Goal: Task Accomplishment & Management: Manage account settings

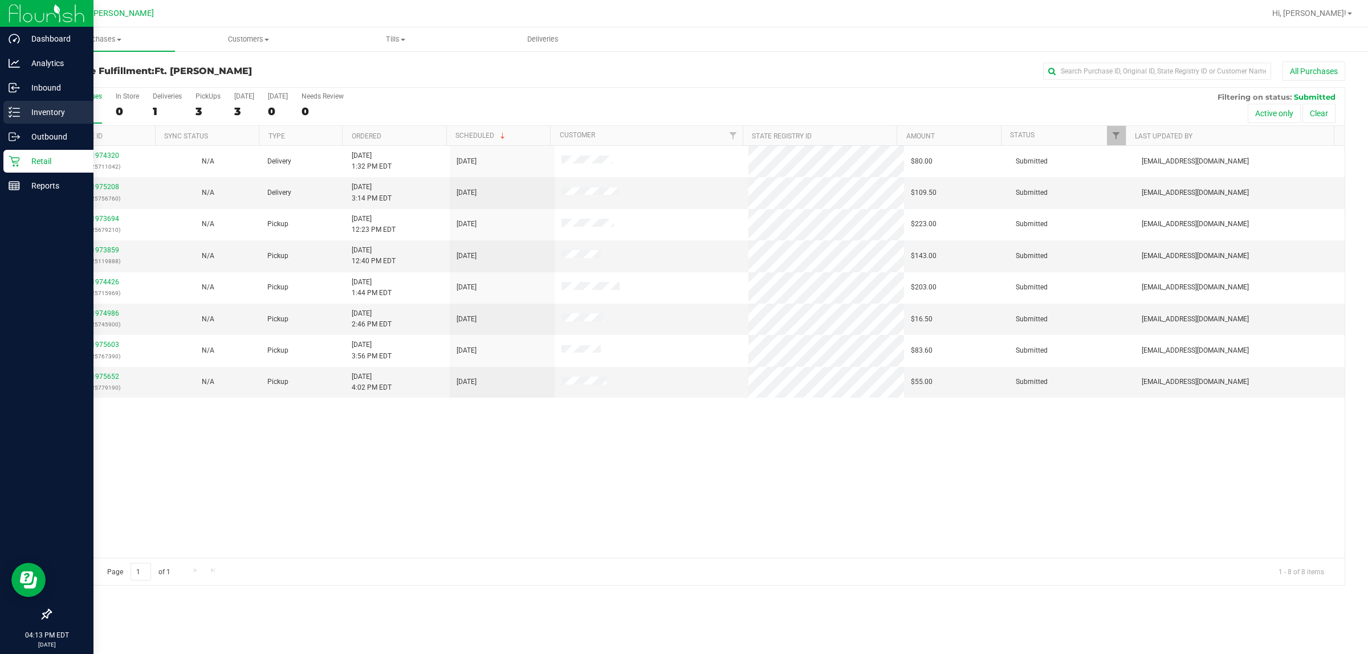
click at [14, 109] on icon at bounding box center [14, 112] width 11 height 11
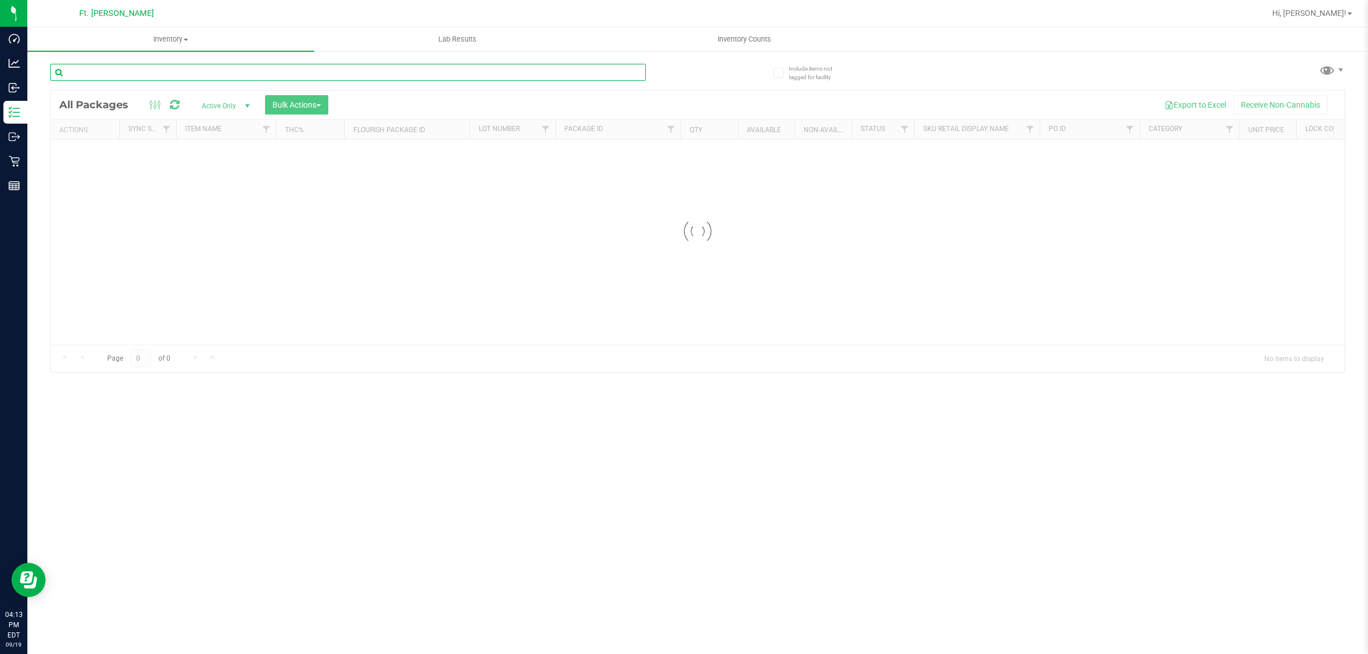
click at [212, 80] on input "text" at bounding box center [348, 72] width 596 height 17
click at [201, 68] on input "text" at bounding box center [348, 72] width 596 height 17
paste input "FT 1g Kief Reckless Driver (Sativa)"
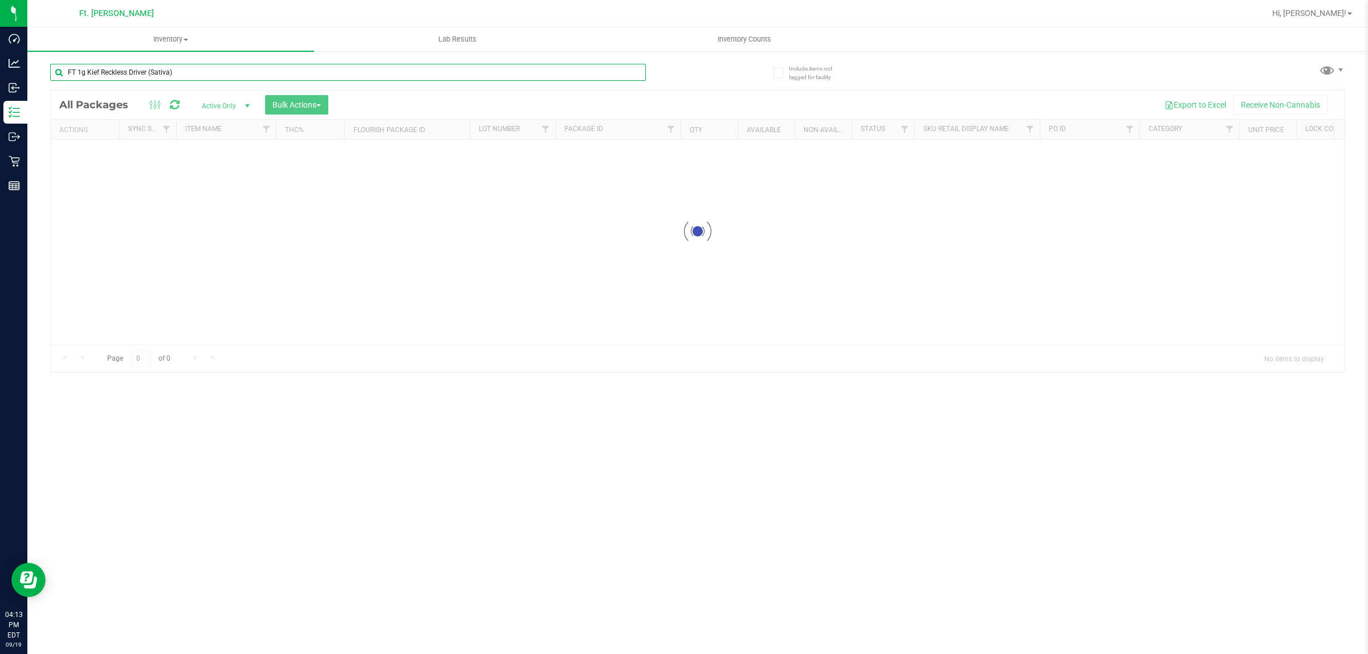
type input "FT 1g Kief Reckless Driver (Sativa)"
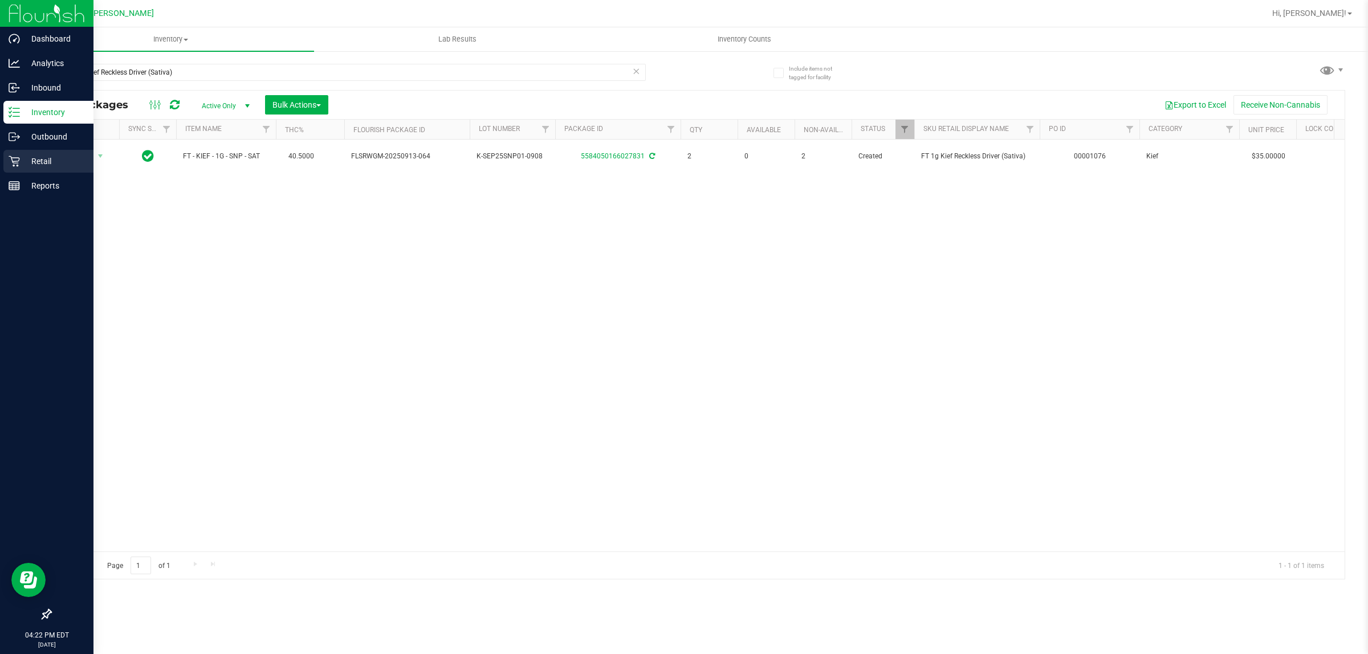
click at [32, 172] on div "Retail" at bounding box center [48, 161] width 90 height 23
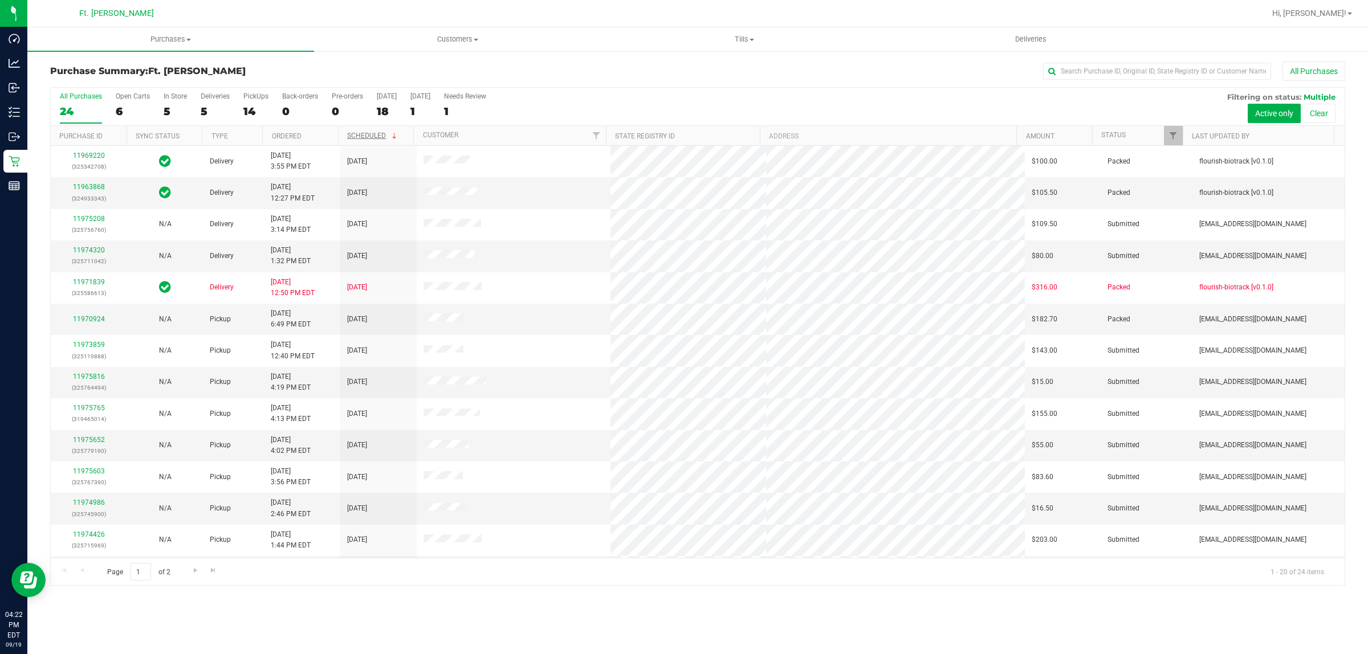
drag, startPoint x: 314, startPoint y: 442, endPoint x: 363, endPoint y: 133, distance: 312.9
click at [1079, 75] on input "text" at bounding box center [1157, 71] width 228 height 17
type input "j"
type input "[PERSON_NAME]"
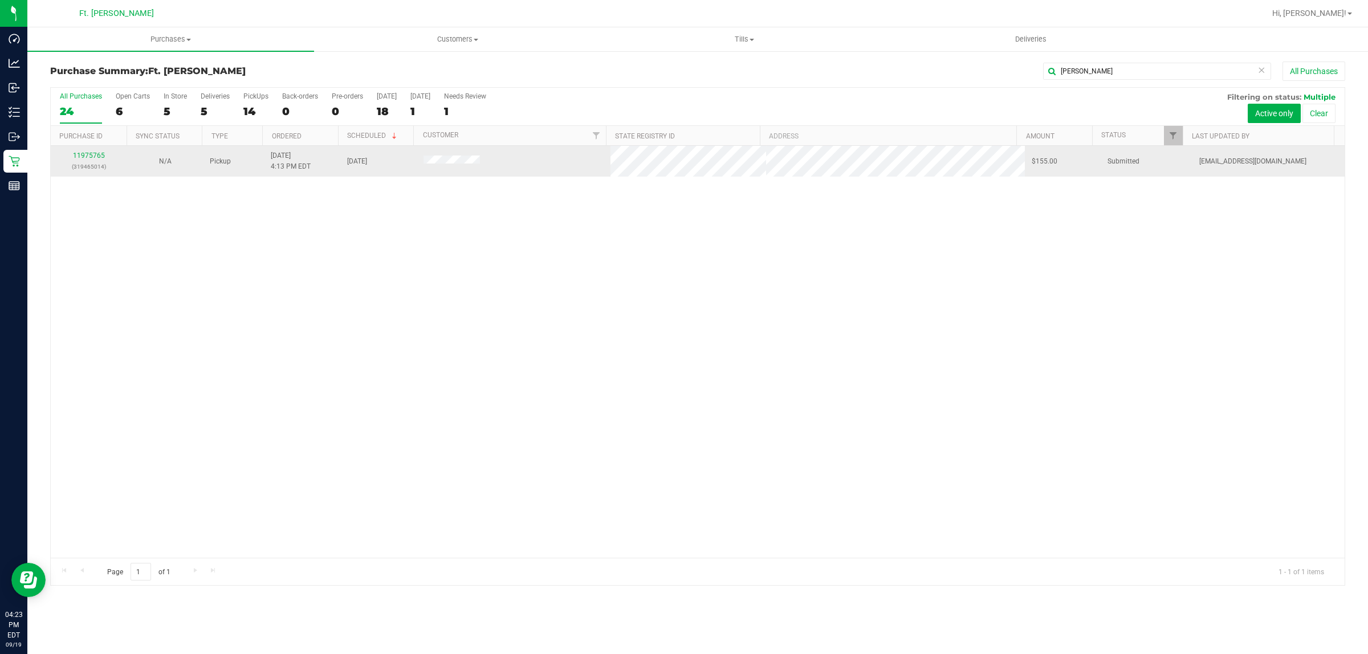
click at [109, 158] on div "11975765 (319465014)" at bounding box center [89, 162] width 63 height 22
click at [98, 157] on link "11975765" at bounding box center [89, 156] width 32 height 8
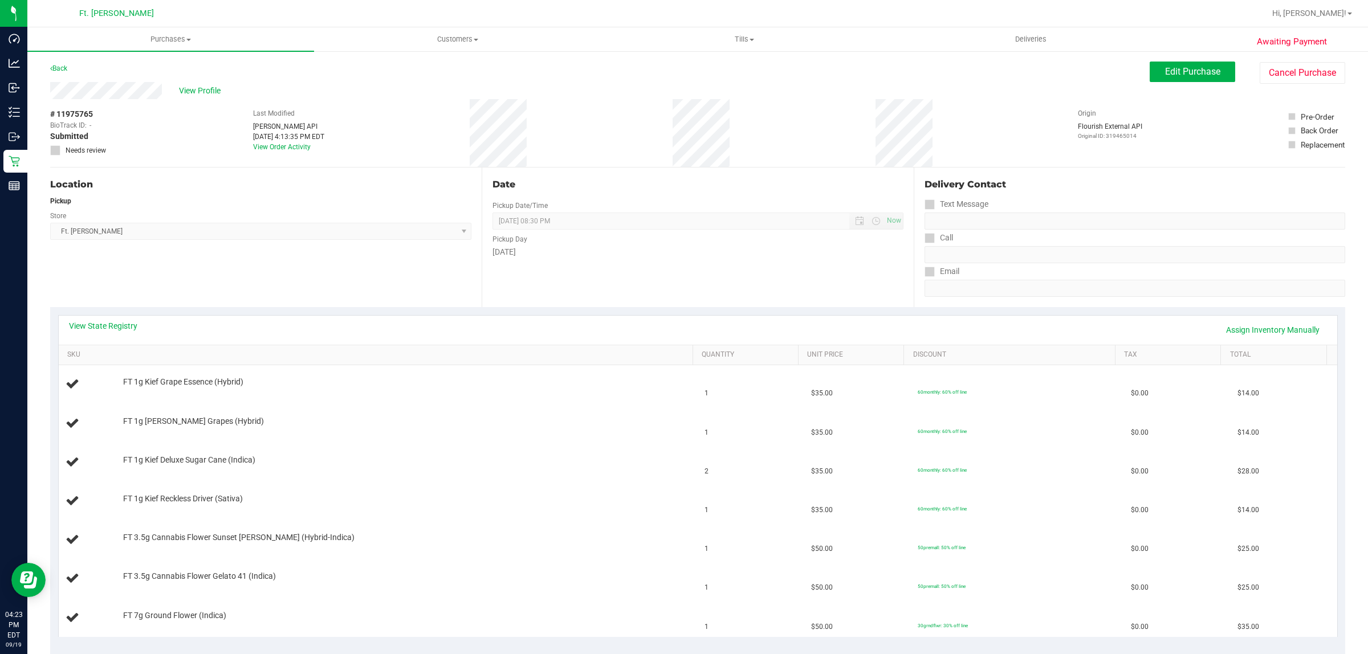
drag, startPoint x: 459, startPoint y: 114, endPoint x: 646, endPoint y: 121, distance: 187.1
click at [646, 121] on div "# 11975765 BioTrack ID: - Submitted Needs review Last Modified [PERSON_NAME] AP…" at bounding box center [697, 133] width 1295 height 68
click at [647, 121] on div "# 11975765 BioTrack ID: - Submitted Needs review Last Modified [PERSON_NAME] AP…" at bounding box center [697, 133] width 1295 height 68
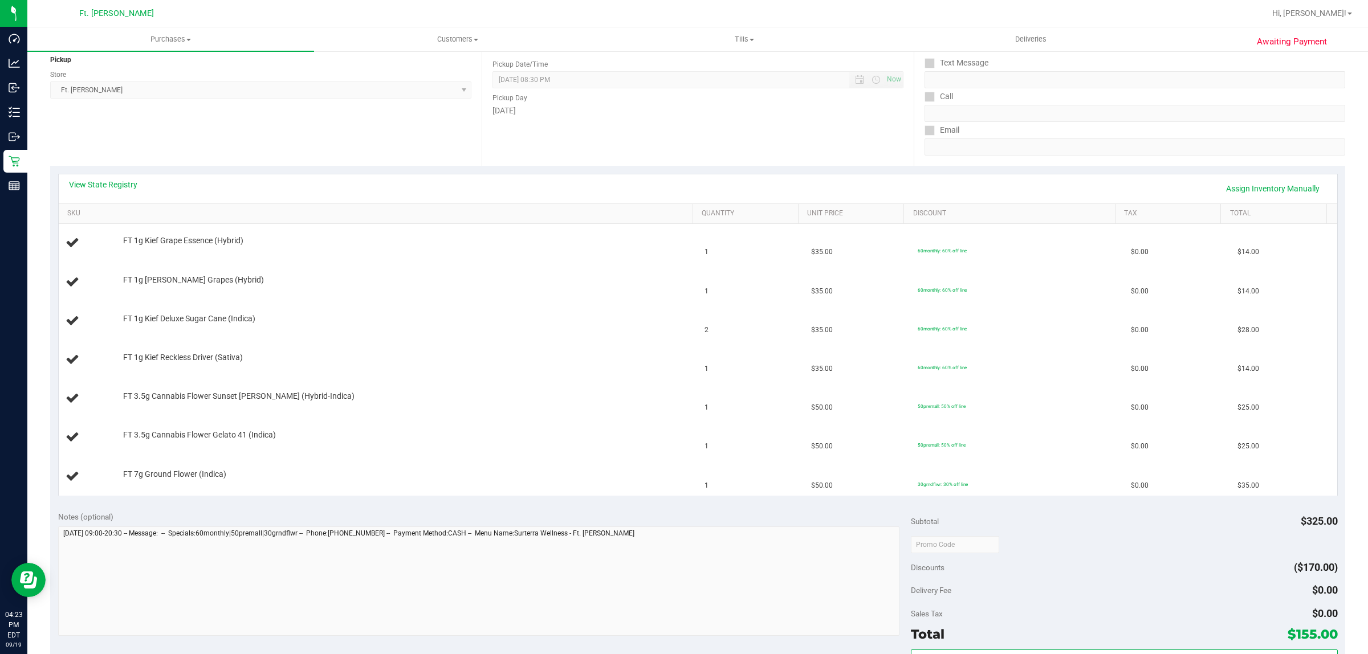
scroll to position [143, 0]
click at [118, 189] on div "View State Registry Assign Inventory Manually" at bounding box center [698, 187] width 1258 height 19
click at [111, 189] on link "View State Registry" at bounding box center [103, 183] width 68 height 11
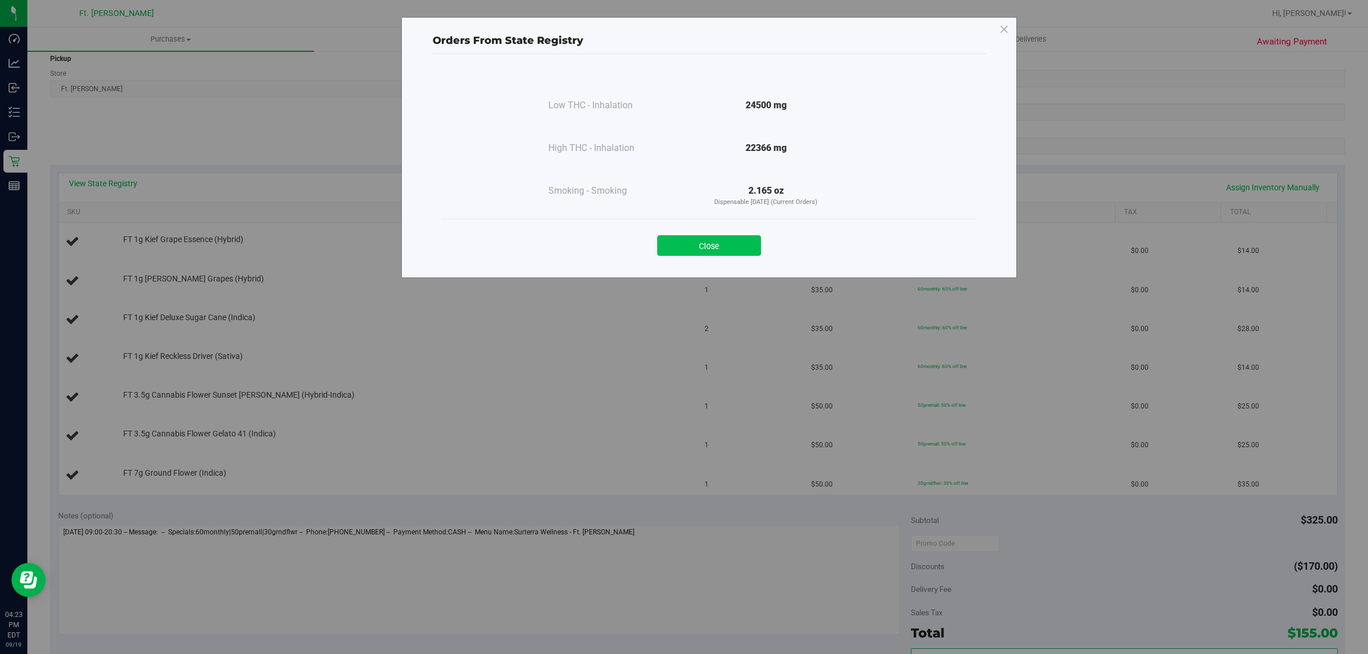
click at [668, 242] on button "Close" at bounding box center [709, 245] width 104 height 21
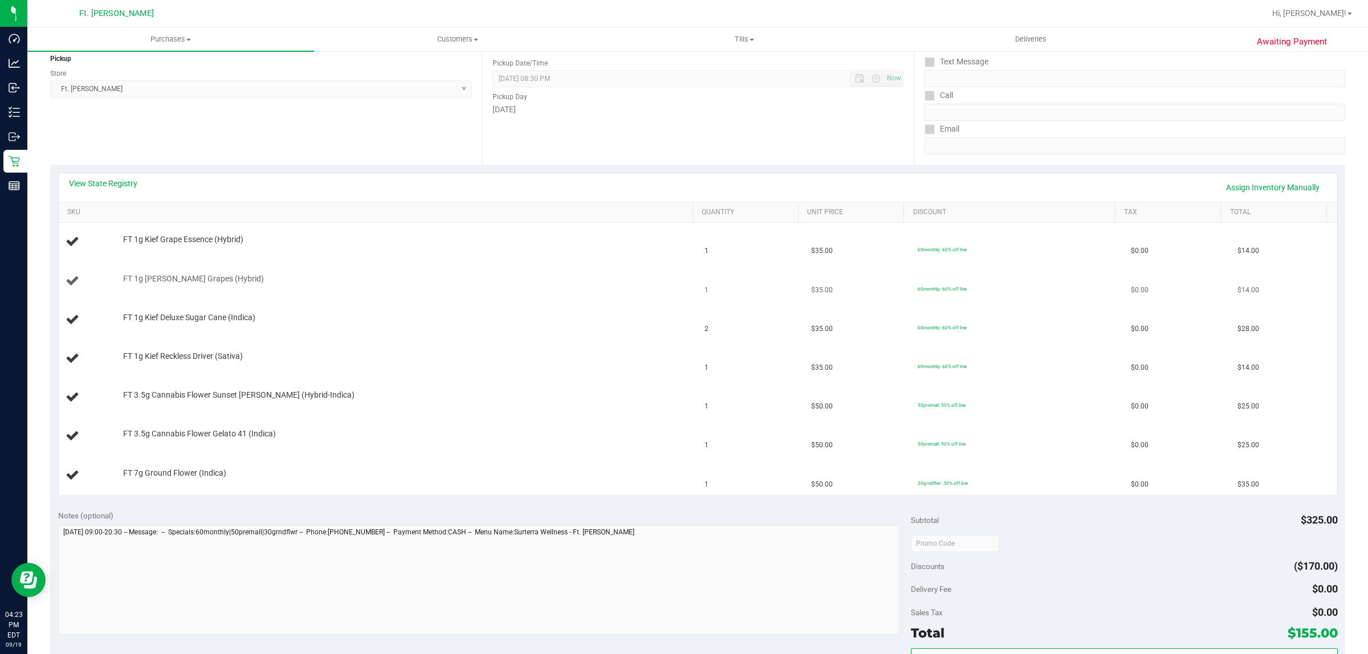
click at [600, 296] on td "FT 1g [PERSON_NAME] Grapes (Hybrid)" at bounding box center [379, 281] width 640 height 39
click at [109, 177] on div "View State Registry Assign Inventory Manually" at bounding box center [698, 187] width 1279 height 29
click at [118, 193] on div "View State Registry Assign Inventory Manually" at bounding box center [698, 187] width 1258 height 19
click at [117, 185] on link "View State Registry" at bounding box center [103, 183] width 68 height 11
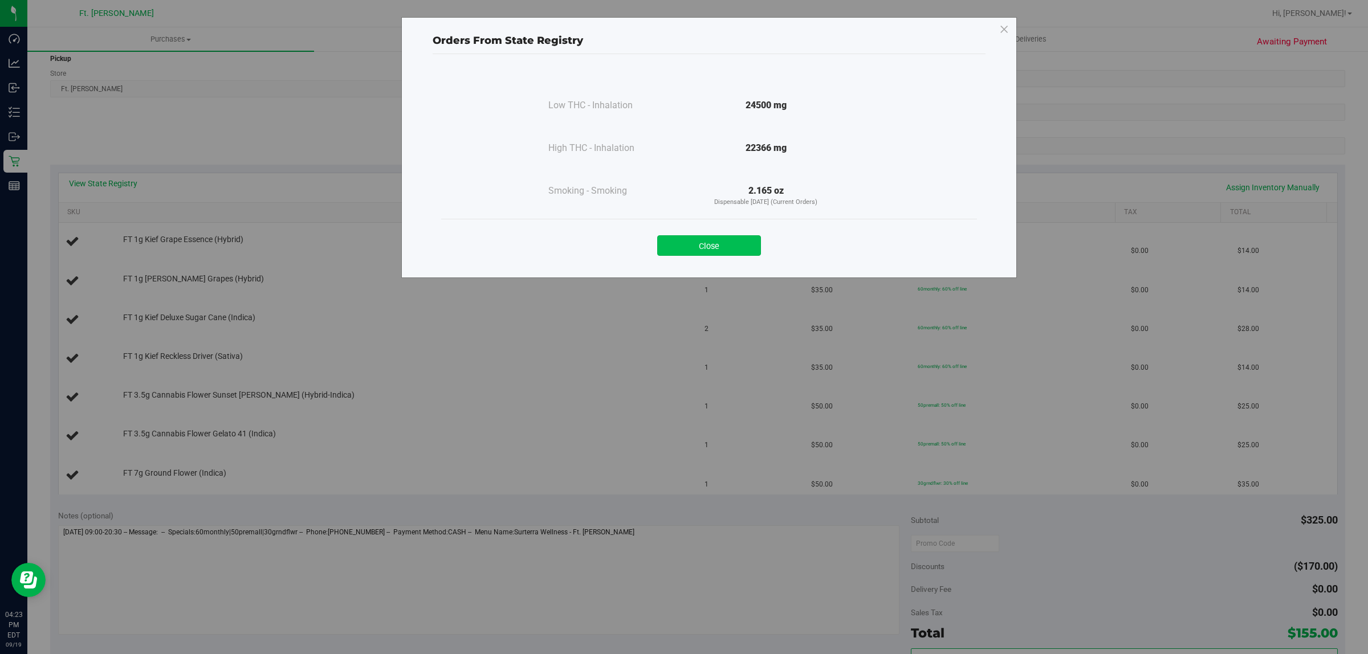
click at [743, 238] on button "Close" at bounding box center [709, 245] width 104 height 21
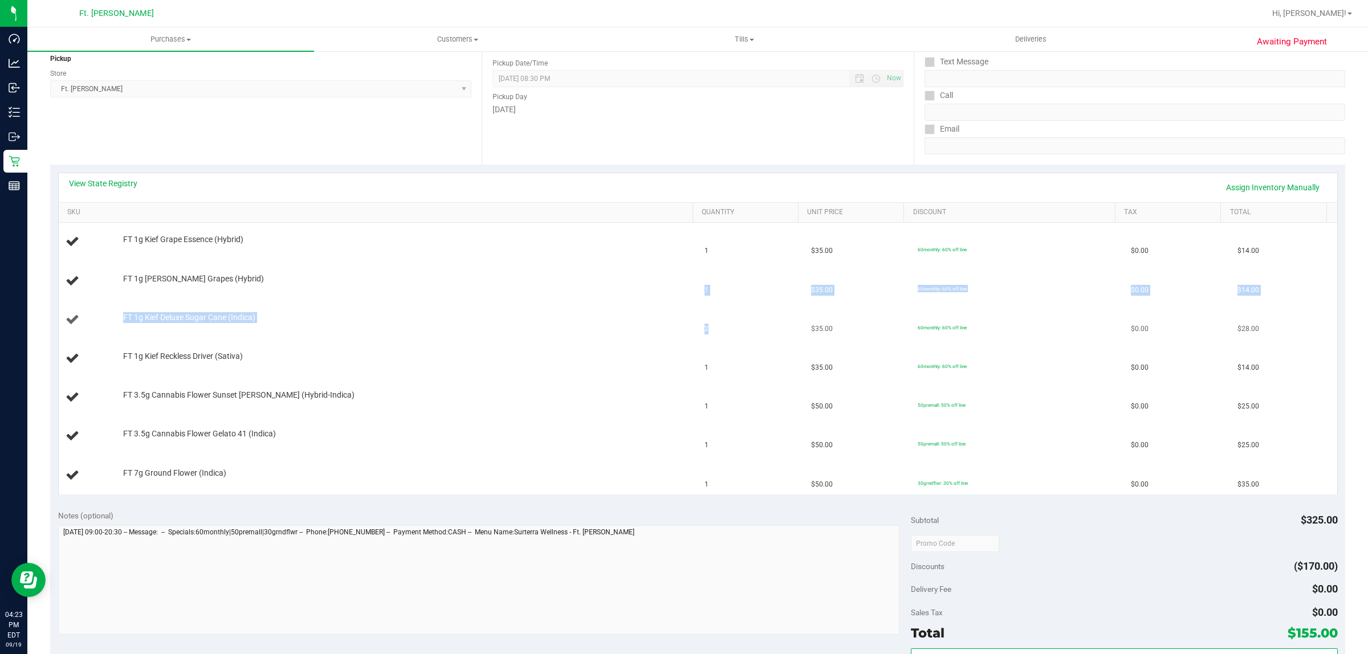
drag, startPoint x: 720, startPoint y: 320, endPoint x: 144, endPoint y: 303, distance: 576.6
click at [148, 300] on tbody "FT 1g Kief Grape Essence (Hybrid) 1 $35.00 60monthly: 60% off line $0.00 $14.00…" at bounding box center [698, 358] width 1279 height 271
click at [141, 303] on td "FT 1g Kief Deluxe Sugar Cane (Indica)" at bounding box center [379, 320] width 640 height 39
drag, startPoint x: 108, startPoint y: 314, endPoint x: 744, endPoint y: 319, distance: 635.7
click at [744, 319] on tr "FT 1g Kief Deluxe Sugar Cane (Indica) 2 $35.00 60monthly: 60% off line $0.00 $2…" at bounding box center [698, 320] width 1279 height 39
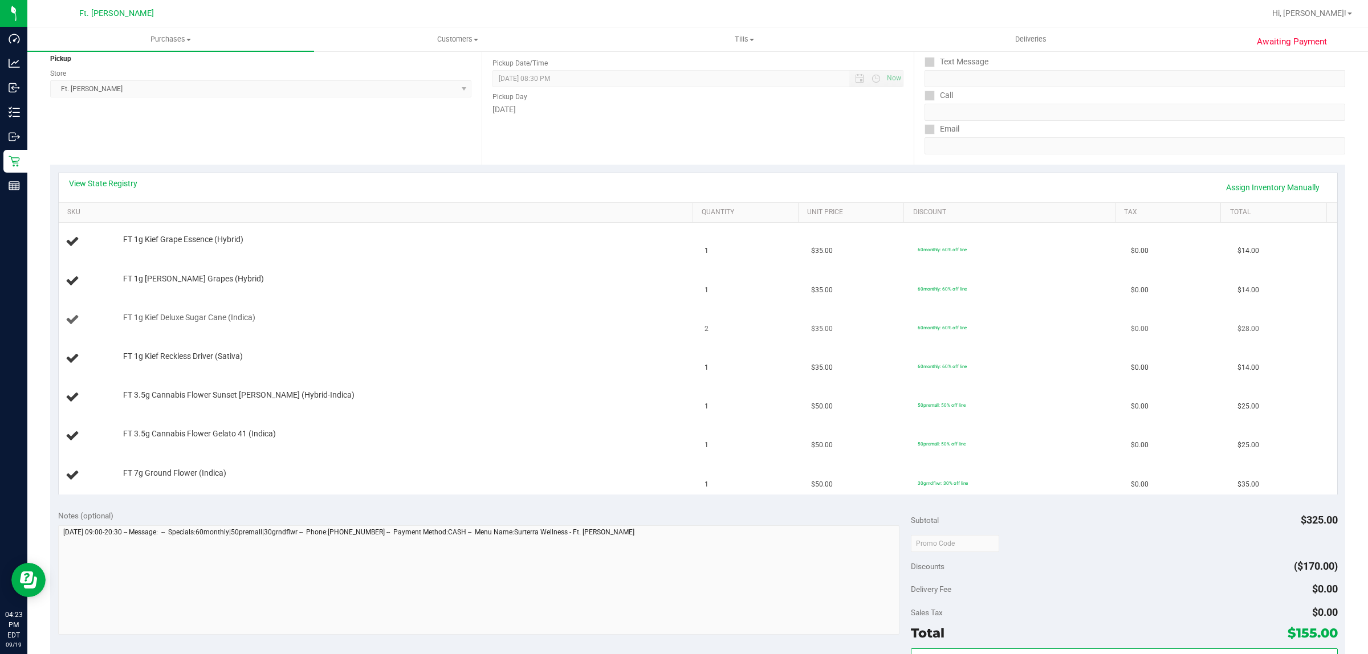
click at [744, 319] on td "2" at bounding box center [751, 320] width 107 height 39
drag, startPoint x: 790, startPoint y: 326, endPoint x: 138, endPoint y: 314, distance: 651.7
click at [138, 314] on tr "FT 1g Kief Deluxe Sugar Cane (Indica) 2 $35.00 60monthly: 60% off line $0.00 $2…" at bounding box center [698, 320] width 1279 height 39
click at [138, 314] on span "FT 1g Kief Deluxe Sugar Cane (Indica)" at bounding box center [189, 317] width 132 height 11
drag, startPoint x: 100, startPoint y: 301, endPoint x: 730, endPoint y: 312, distance: 630.6
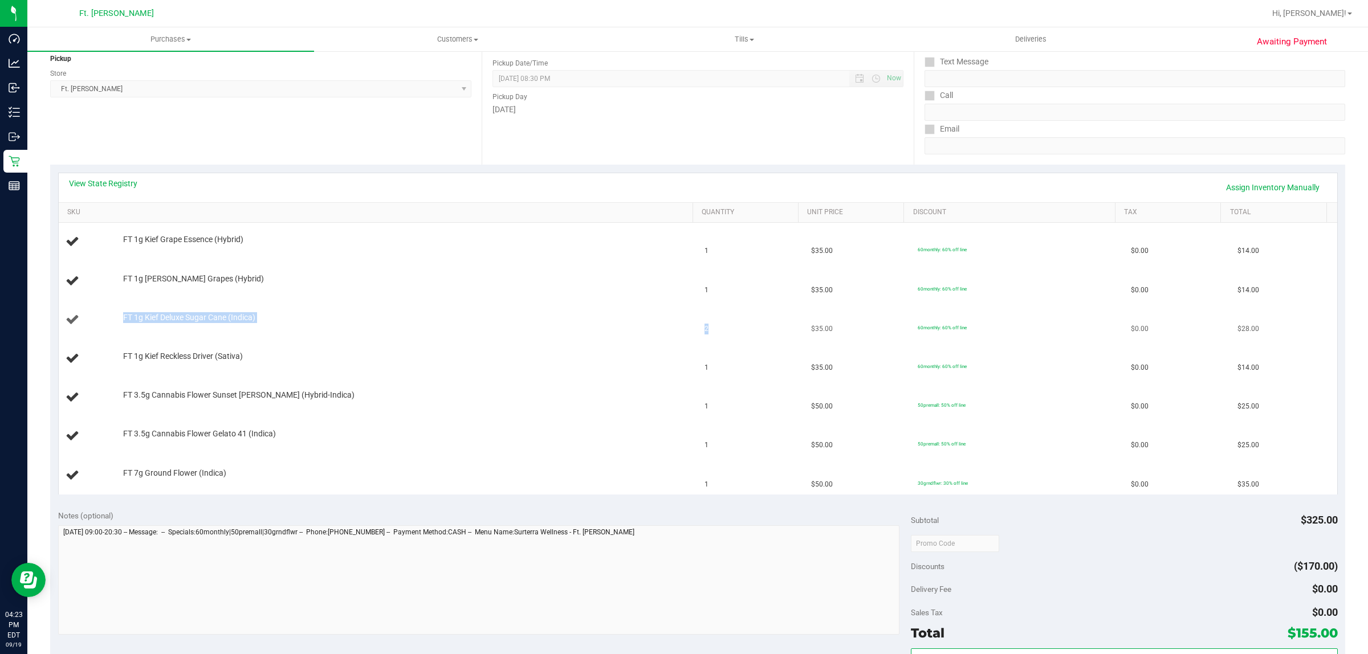
click at [730, 312] on tr "FT 1g Kief Deluxe Sugar Cane (Indica) 2 $35.00 60monthly: 60% off line $0.00 $2…" at bounding box center [698, 320] width 1279 height 39
click at [730, 312] on td "2" at bounding box center [751, 320] width 107 height 39
drag, startPoint x: 758, startPoint y: 329, endPoint x: 105, endPoint y: 332, distance: 652.8
click at [105, 332] on tr "FT 1g Kief Deluxe Sugar Cane (Indica) 2 $35.00 60monthly: 60% off line $0.00 $2…" at bounding box center [698, 320] width 1279 height 39
click at [109, 332] on td "FT 1g Kief Deluxe Sugar Cane (Indica)" at bounding box center [379, 320] width 640 height 39
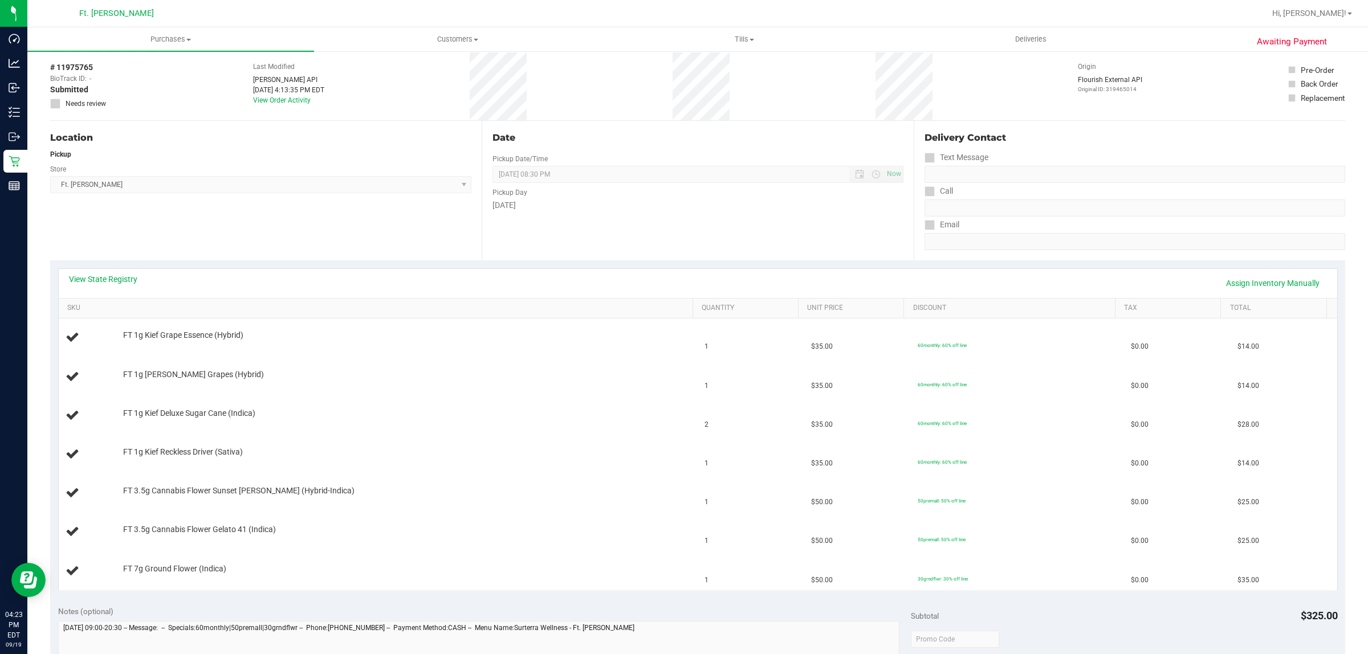
scroll to position [71, 0]
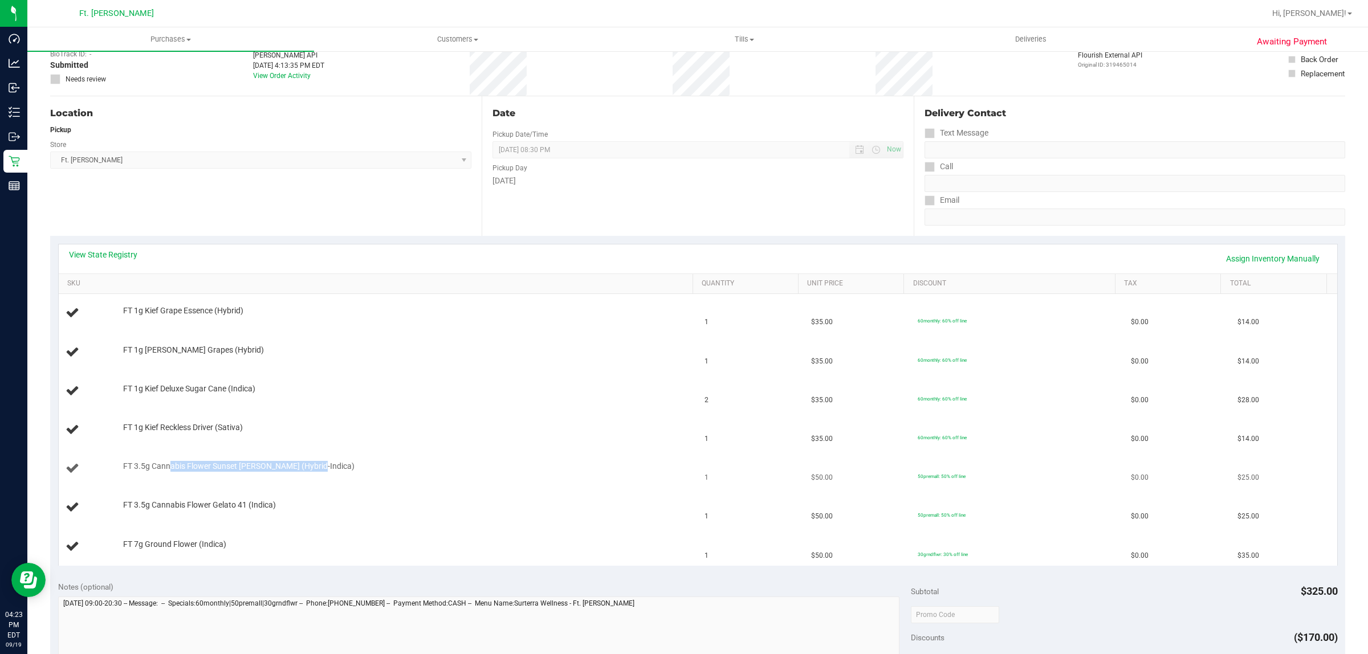
drag, startPoint x: 170, startPoint y: 469, endPoint x: 442, endPoint y: 462, distance: 272.6
click at [442, 462] on td "FT 3.5g Cannabis Flower Sunset [PERSON_NAME] (Hybrid-Indica)" at bounding box center [379, 469] width 640 height 39
drag, startPoint x: 402, startPoint y: 466, endPoint x: 765, endPoint y: 462, distance: 363.2
click at [765, 462] on tr "FT 3.5g Cannabis Flower Sunset [PERSON_NAME] (Hybrid-Indica) 1 $50.00 50premall…" at bounding box center [698, 469] width 1279 height 39
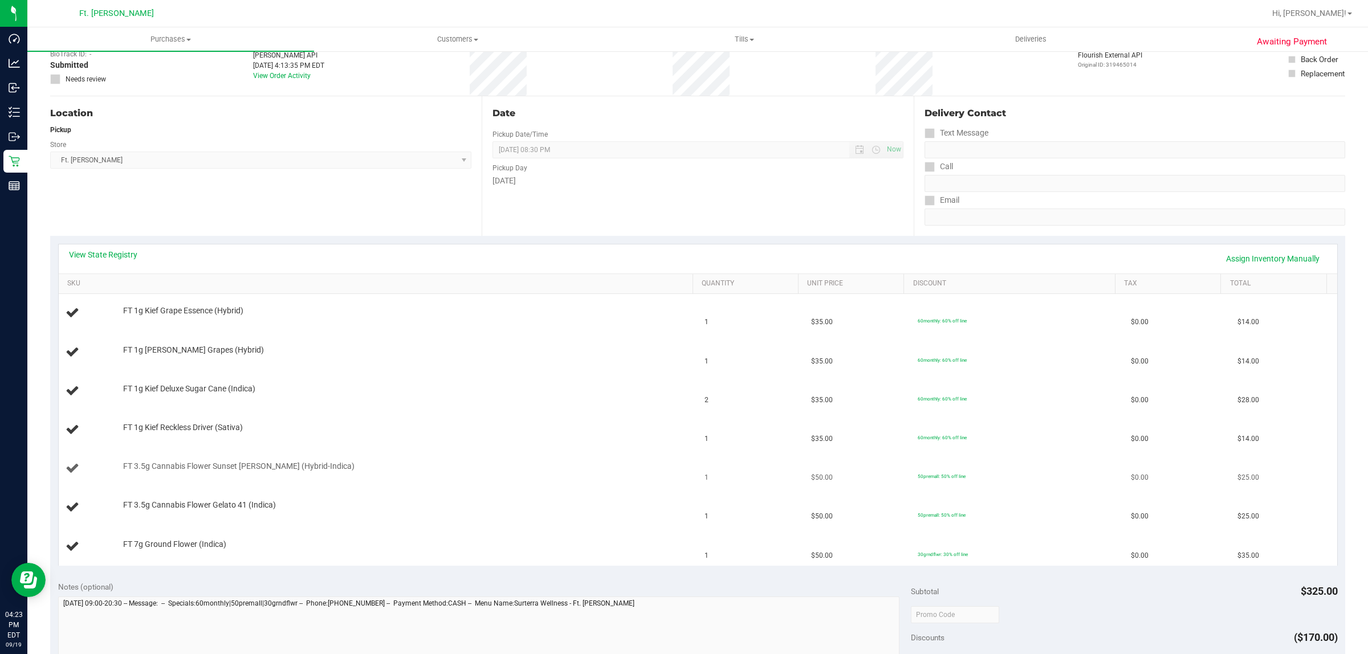
click at [766, 462] on td "1" at bounding box center [751, 469] width 107 height 39
drag, startPoint x: 174, startPoint y: 461, endPoint x: 360, endPoint y: 478, distance: 186.1
click at [360, 478] on td "FT 3.5g Cannabis Flower Sunset [PERSON_NAME] (Hybrid-Indica)" at bounding box center [379, 469] width 640 height 39
click at [371, 474] on div "FT 3.5g Cannabis Flower Sunset [PERSON_NAME] (Hybrid-Indica)" at bounding box center [379, 468] width 626 height 15
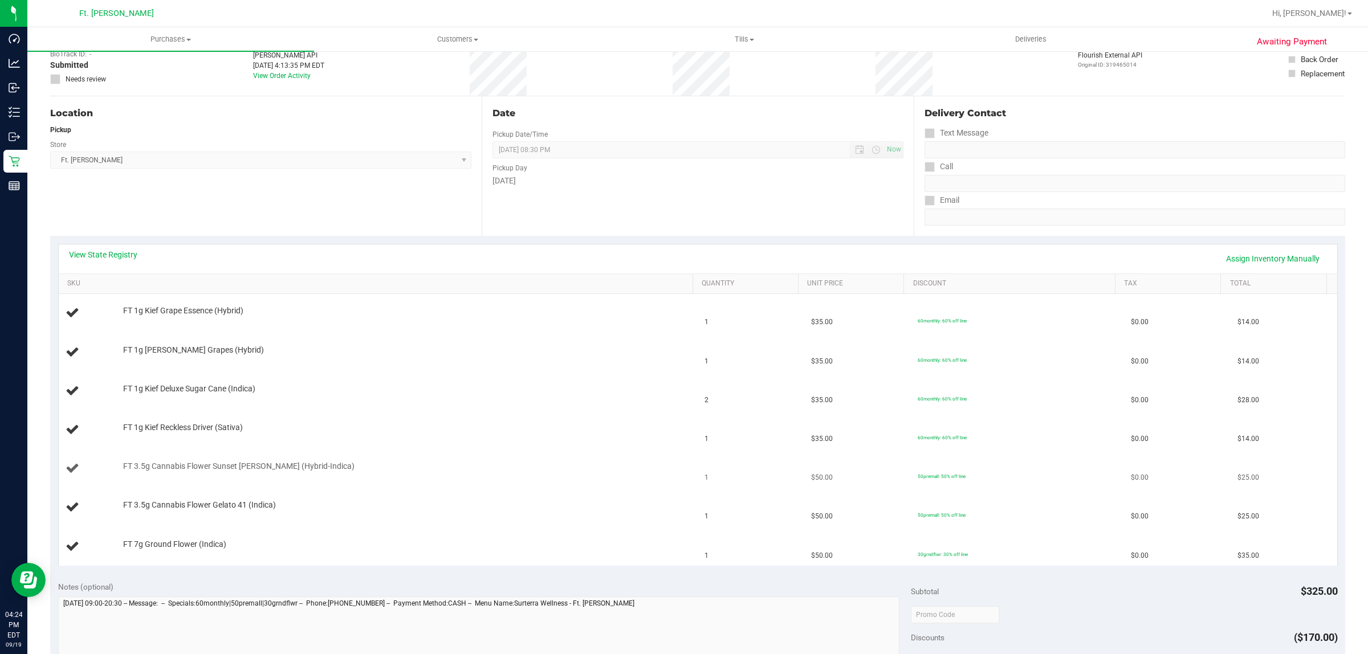
click at [921, 450] on td "50premall: 50% off line" at bounding box center [1017, 469] width 213 height 39
click at [848, 449] on td "$35.00" at bounding box center [857, 430] width 107 height 39
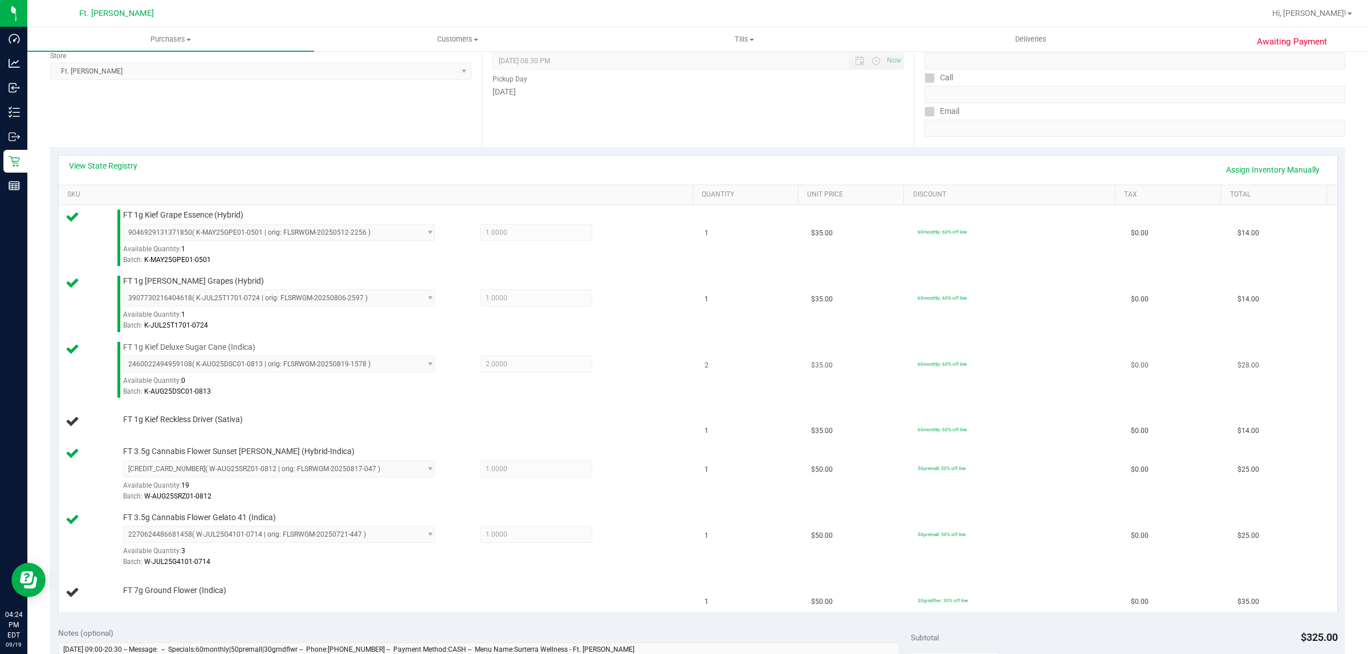
scroll to position [356, 0]
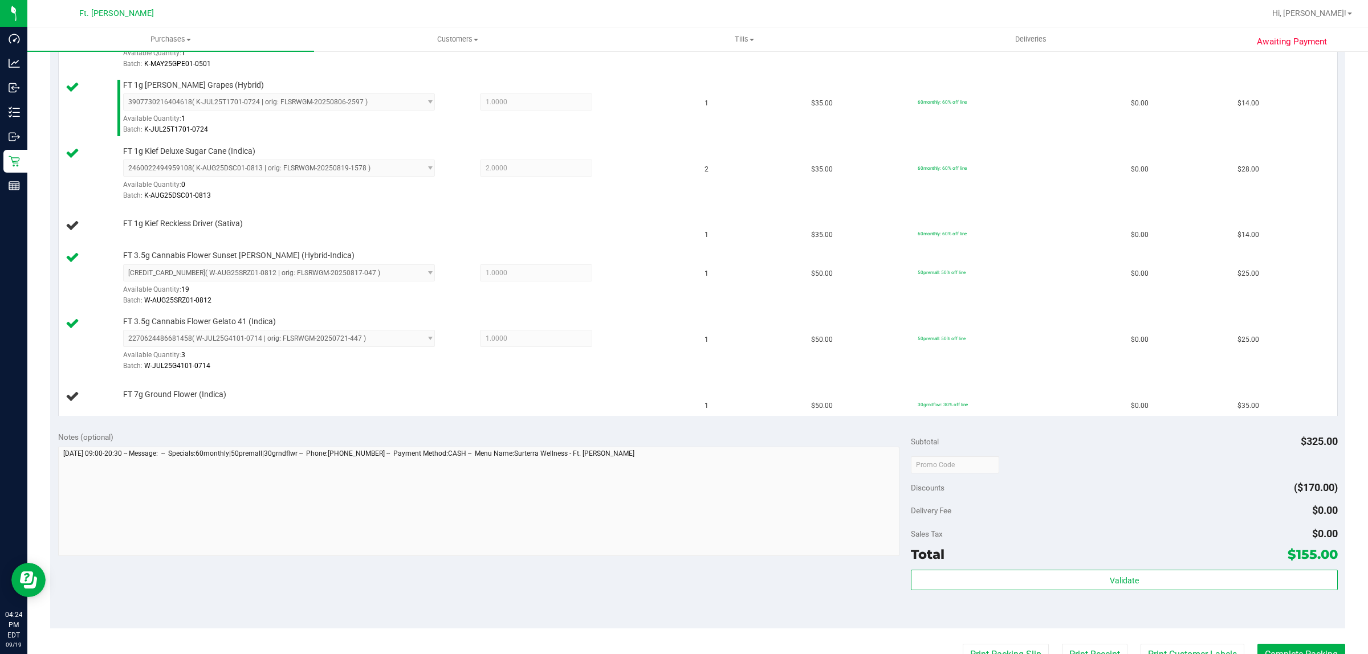
click at [566, 420] on div "View State Registry Assign Inventory Manually SKU Quantity Unit Price Discount …" at bounding box center [697, 187] width 1295 height 473
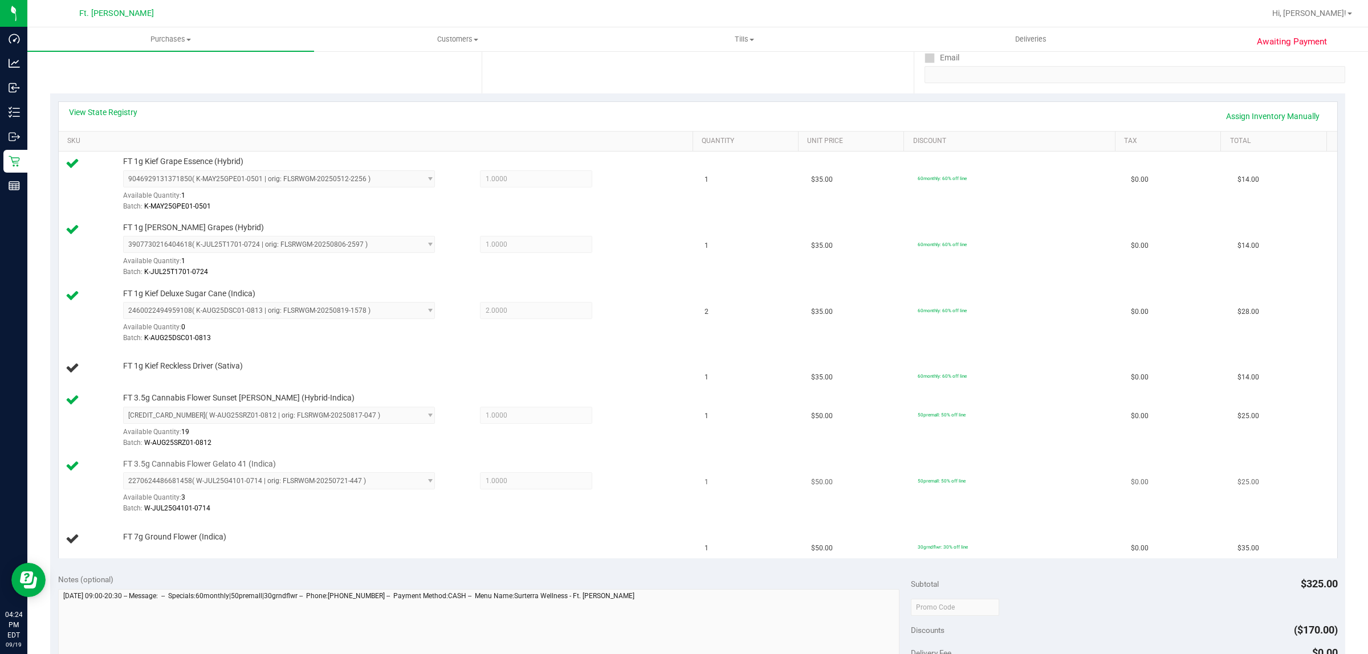
click at [666, 465] on div "FT 3.5g Cannabis Flower Gelato 41 (Indica) 2270624486681458 ( W-JUL25G4101-0714…" at bounding box center [401, 487] width 569 height 56
click at [804, 328] on td "$35.00" at bounding box center [857, 317] width 107 height 66
click at [1260, 120] on link "Assign Inventory Manually" at bounding box center [1273, 116] width 108 height 19
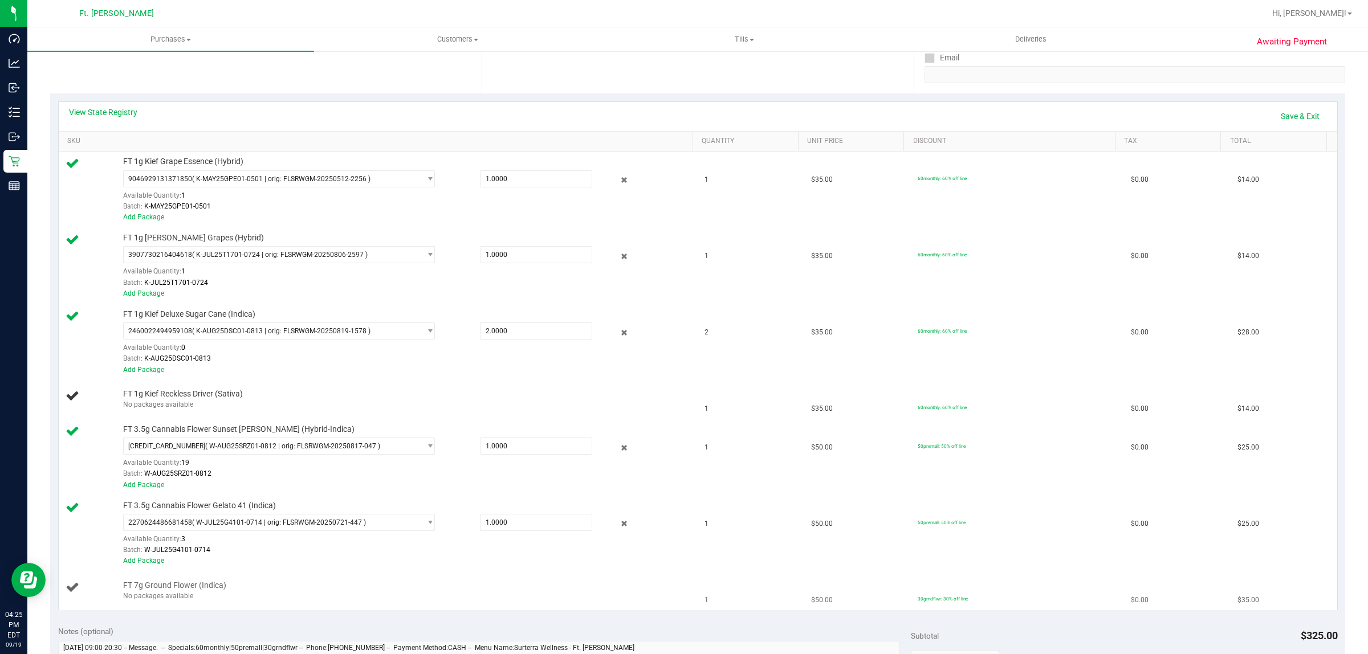
click at [168, 596] on div "No packages available" at bounding box center [404, 596] width 563 height 11
click at [1284, 119] on link "Save & Exit" at bounding box center [1301, 116] width 54 height 19
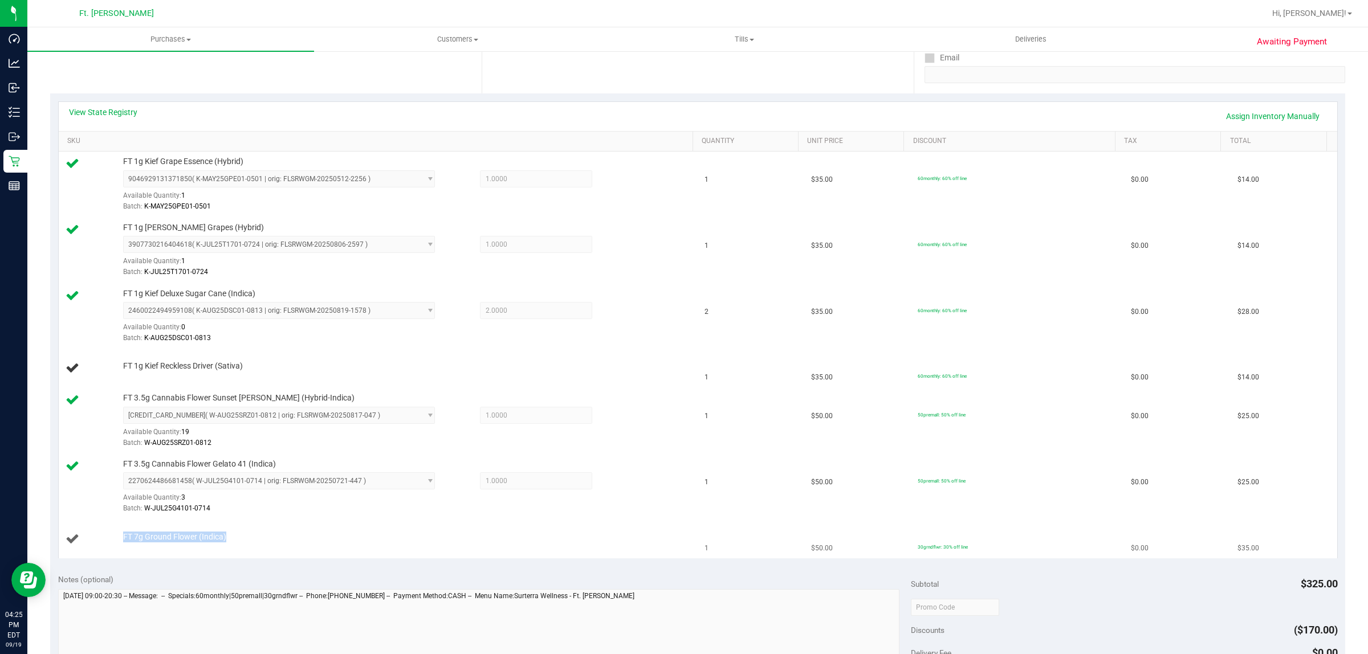
drag, startPoint x: 243, startPoint y: 529, endPoint x: 115, endPoint y: 538, distance: 128.6
click at [115, 538] on td "FT 7g Ground Flower (Indica)" at bounding box center [379, 540] width 640 height 38
copy div "FT 7g Ground Flower (Indica)"
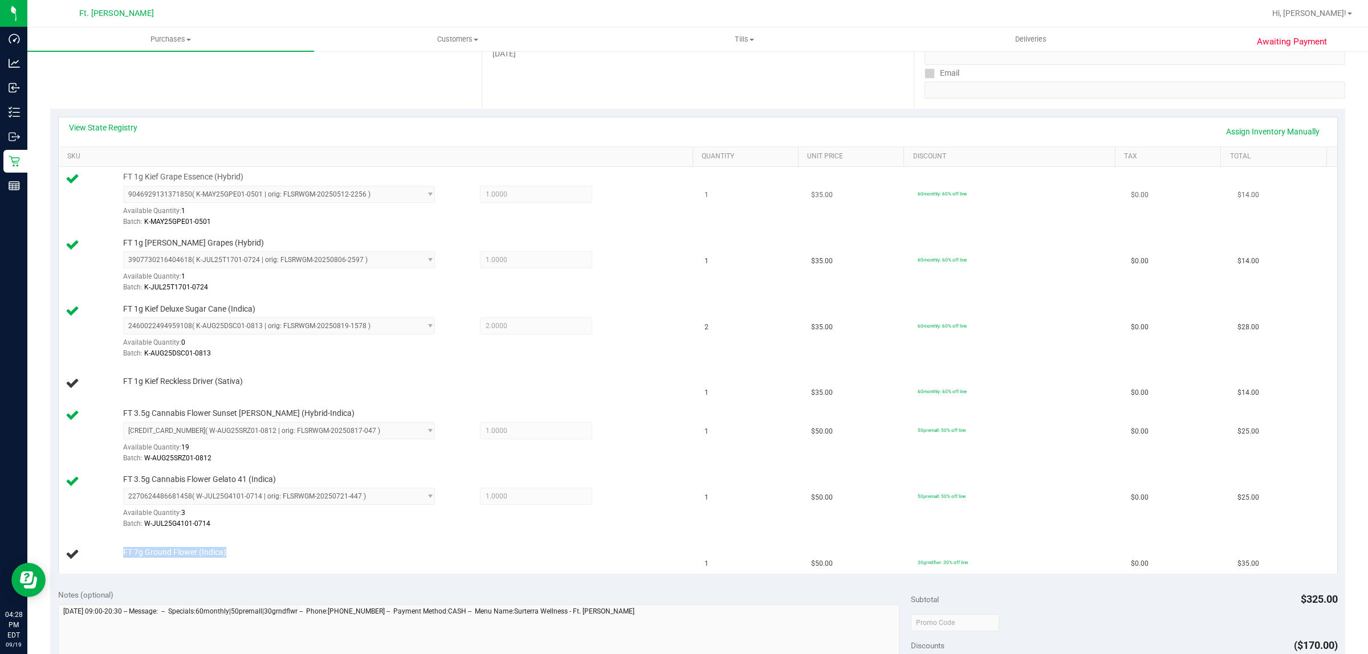
scroll to position [356, 0]
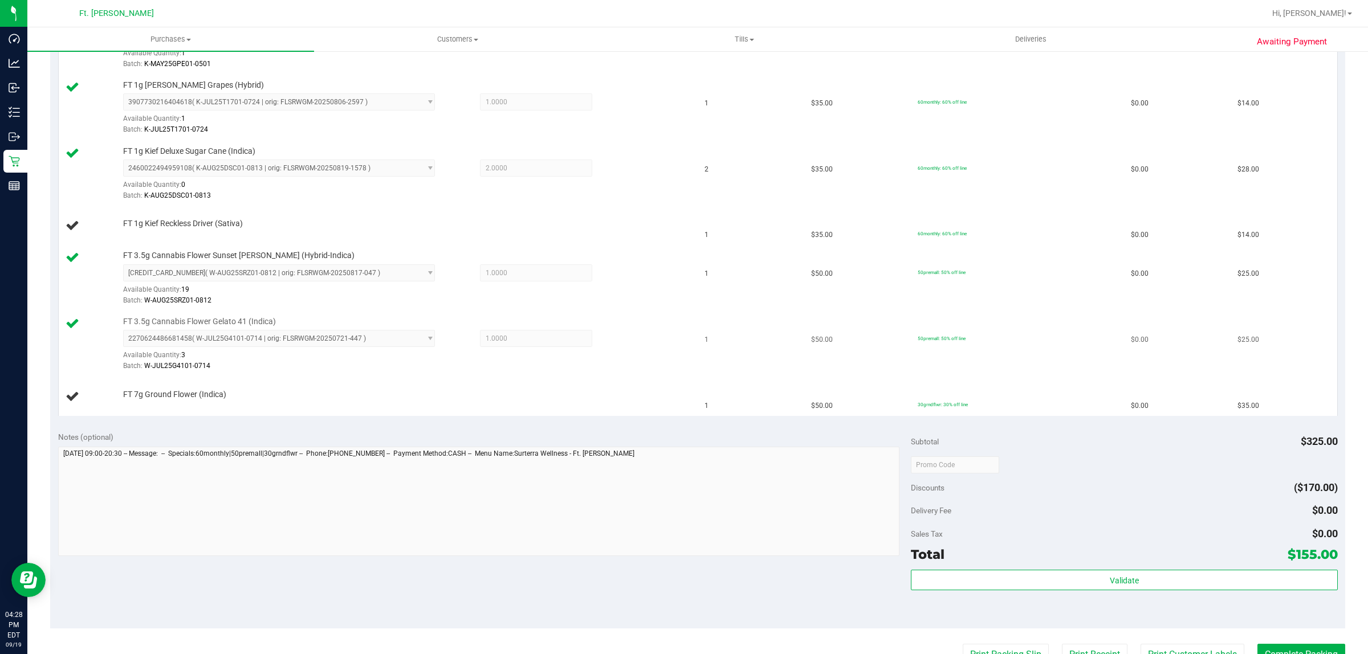
click at [376, 376] on td "FT 3.5g Cannabis Flower Gelato 41 (Indica) 2270624486681458 ( W-JUL25G4101-0714…" at bounding box center [379, 345] width 640 height 66
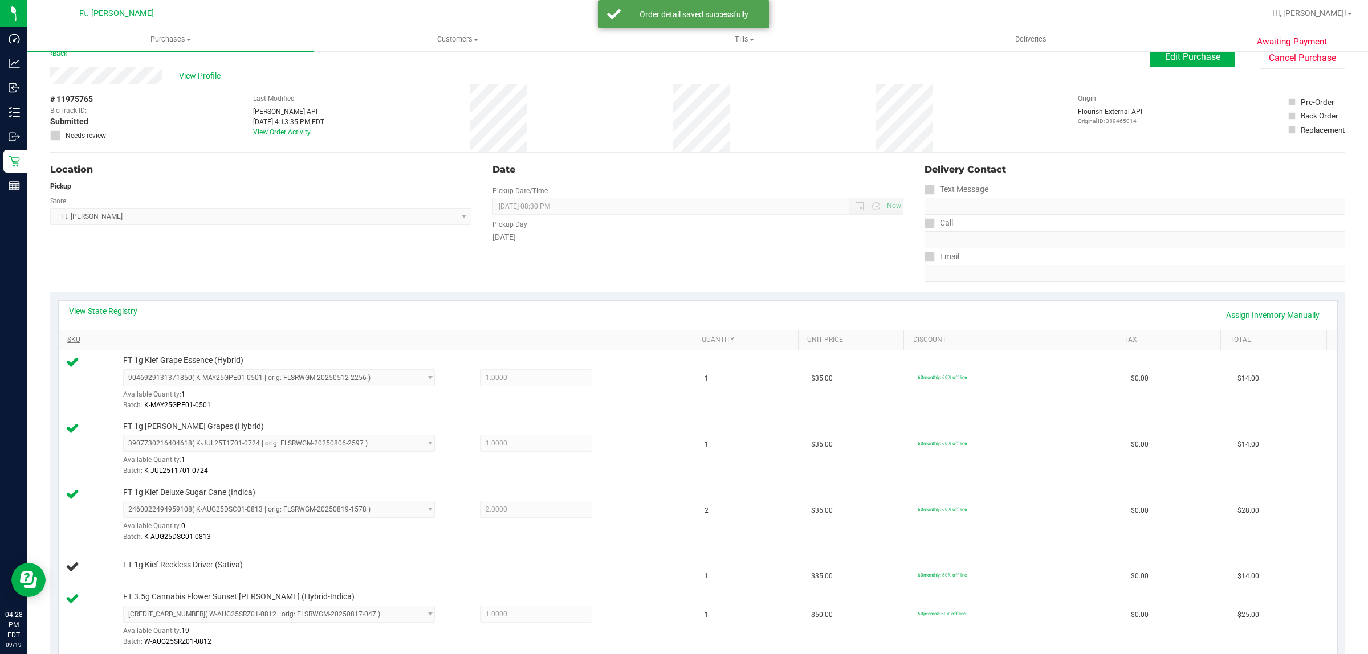
scroll to position [0, 0]
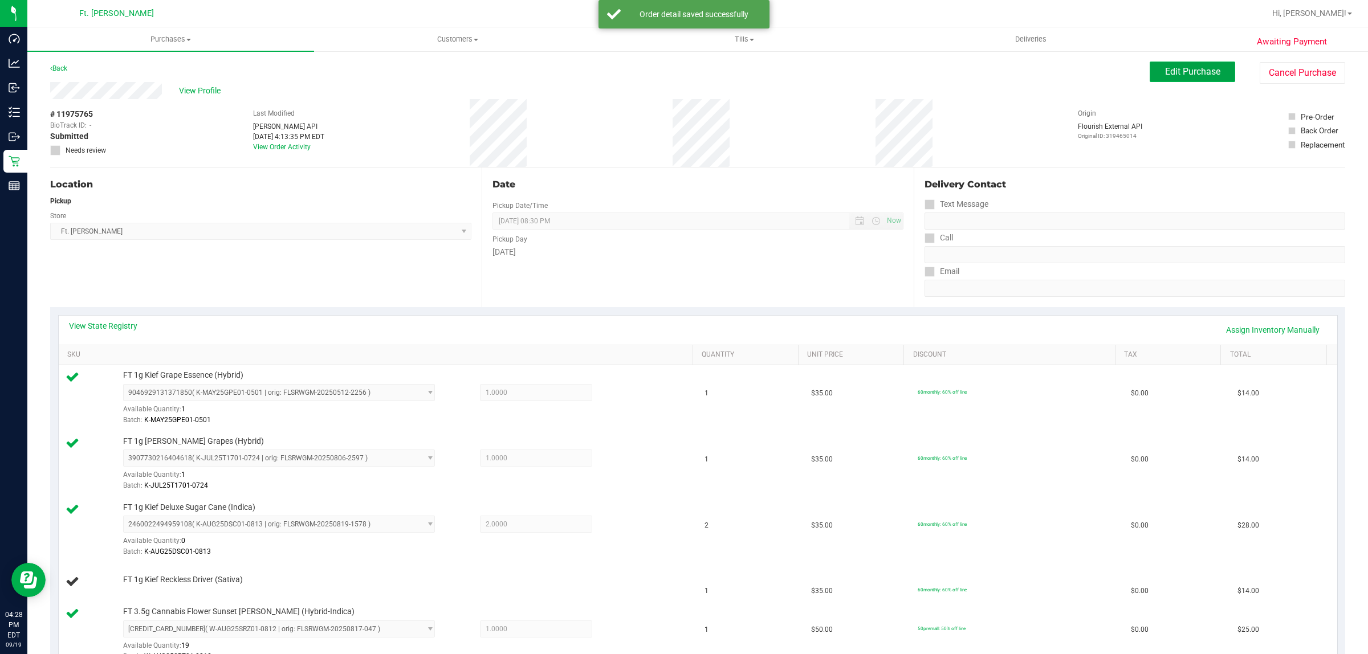
click at [1196, 70] on span "Edit Purchase" at bounding box center [1192, 71] width 55 height 11
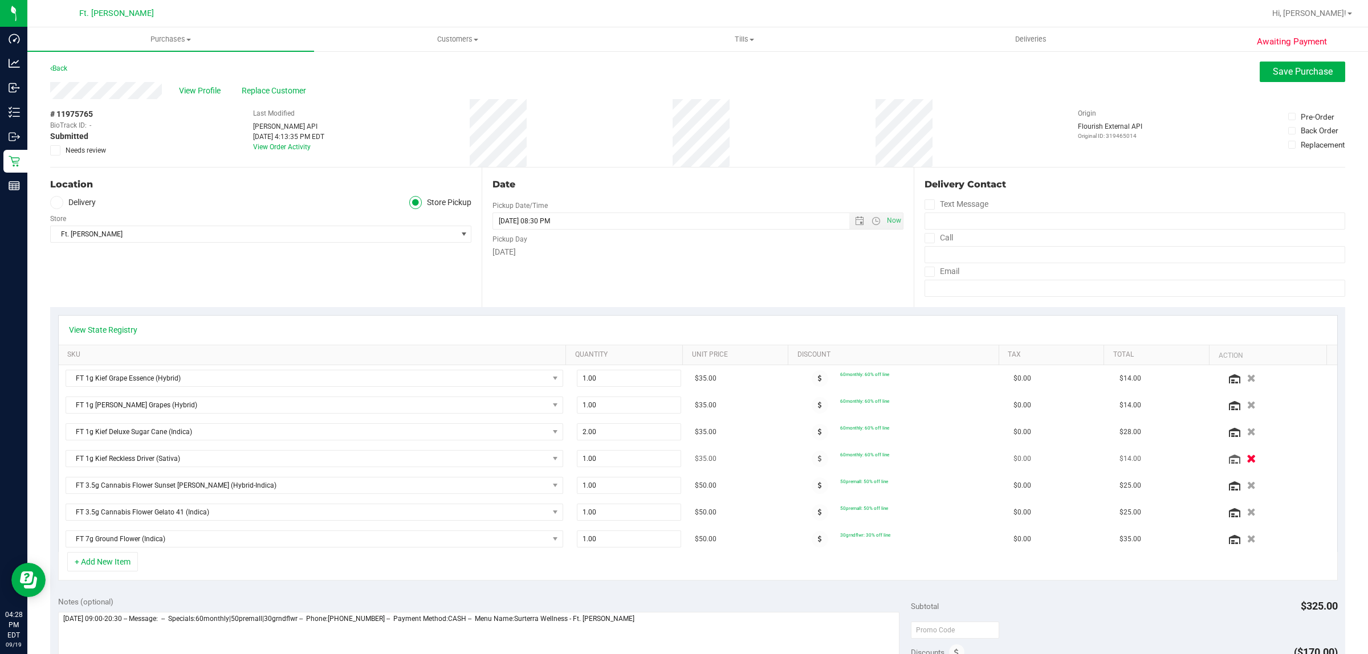
click at [1242, 463] on button "button" at bounding box center [1251, 459] width 19 height 12
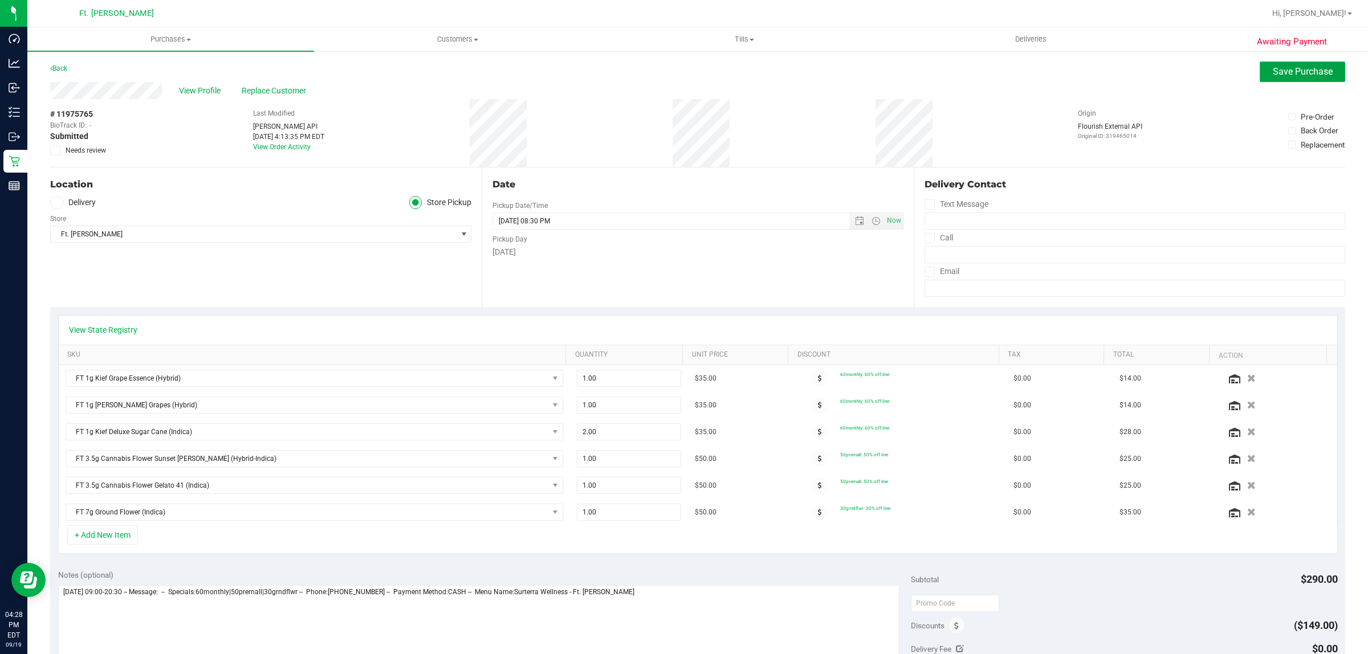
click at [1298, 69] on span "Save Purchase" at bounding box center [1303, 71] width 60 height 11
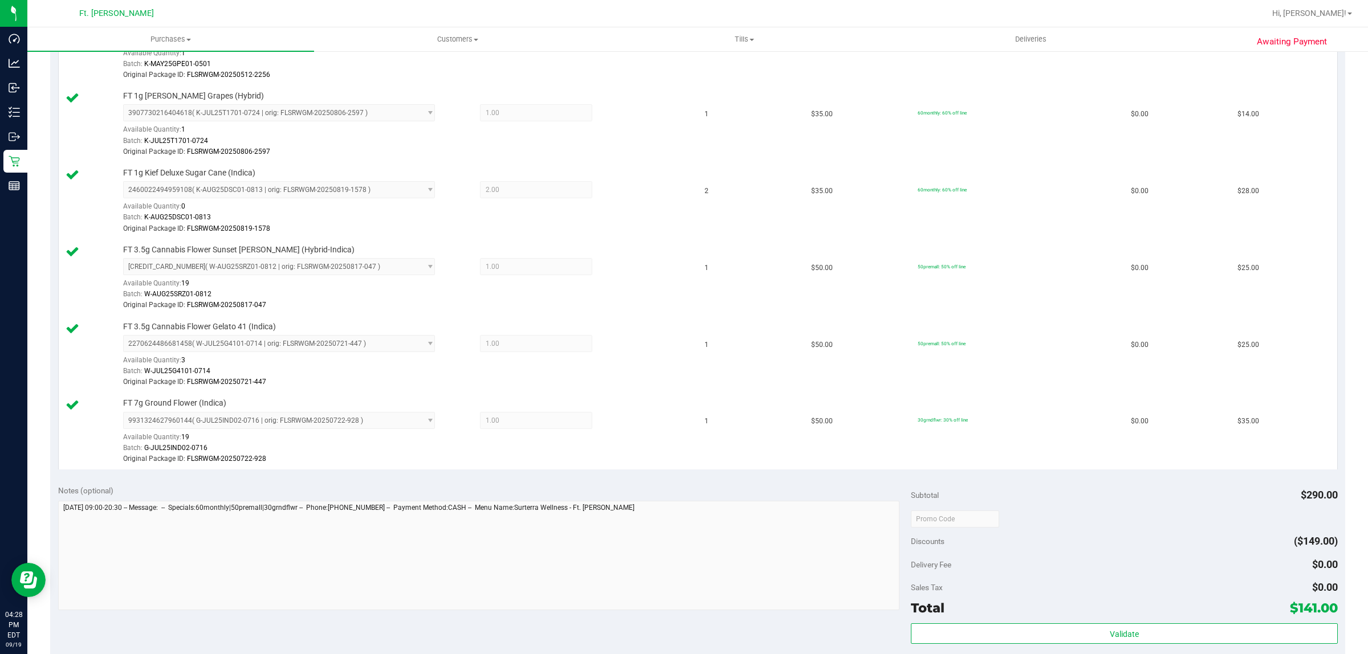
scroll to position [570, 0]
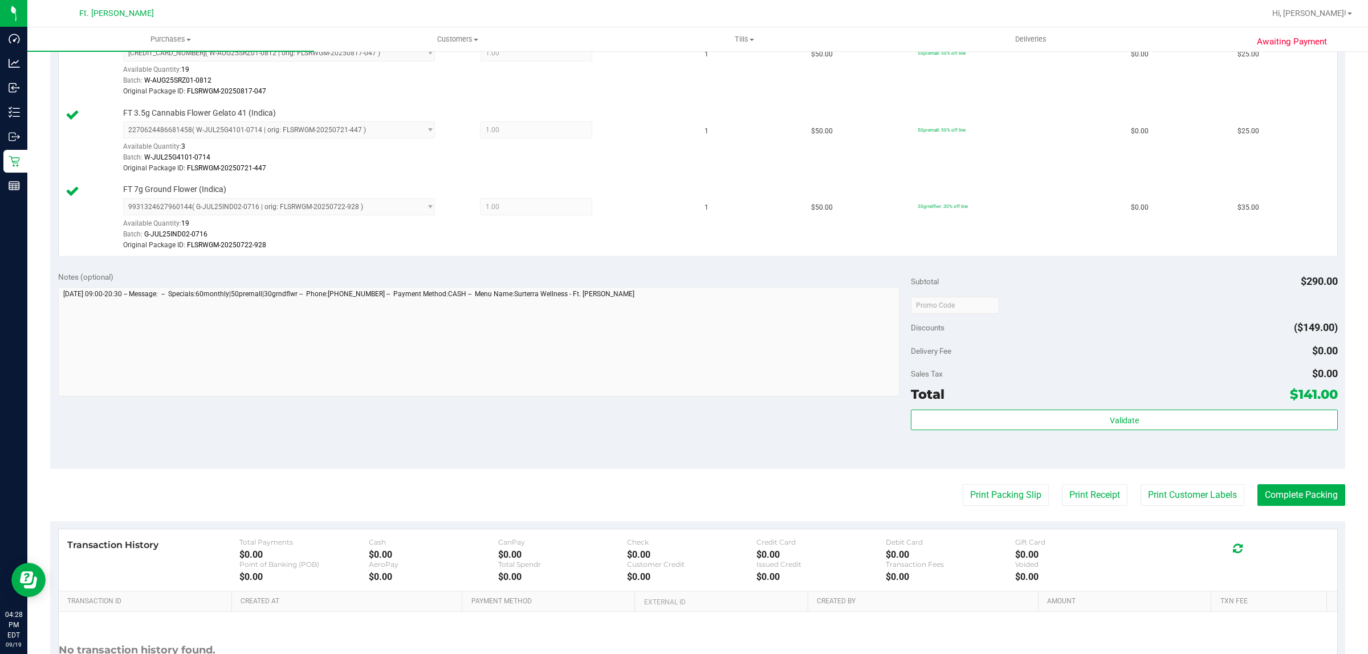
click at [1150, 411] on div "Subtotal $290.00 Discounts ($149.00) Delivery Fee $0.00 Sales Tax $0.00 Total $…" at bounding box center [1124, 366] width 426 height 190
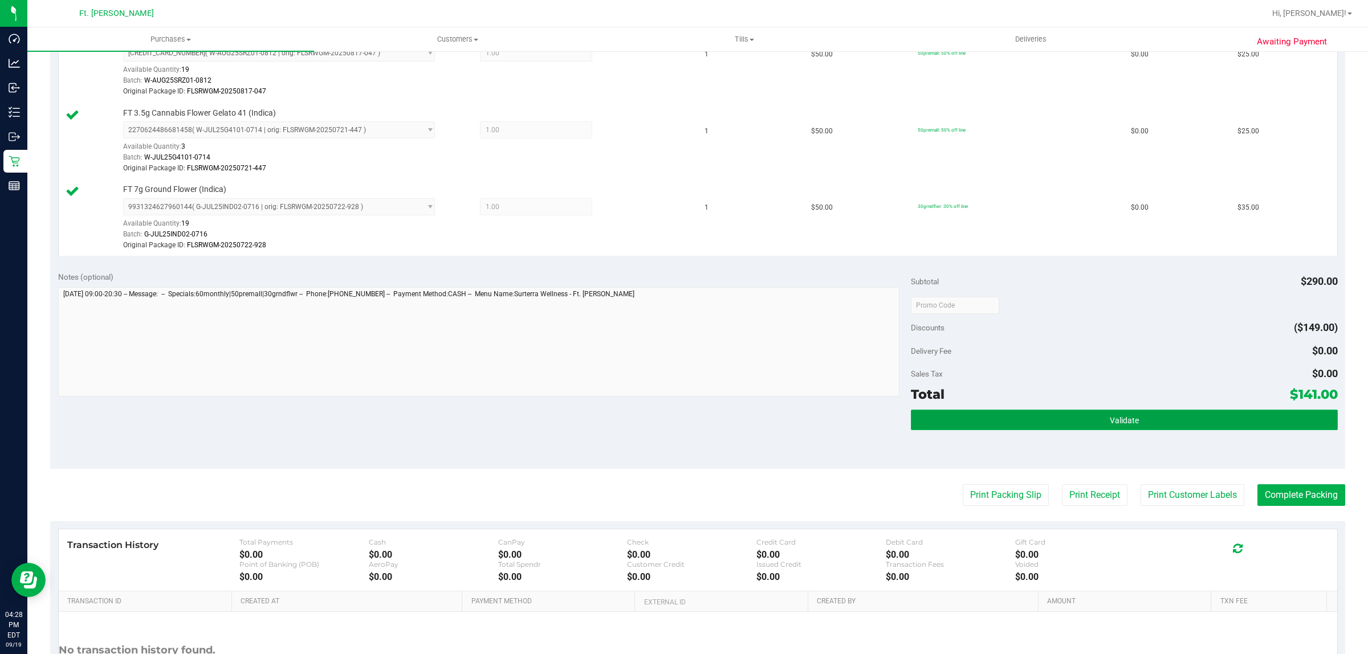
click at [1166, 421] on button "Validate" at bounding box center [1124, 420] width 426 height 21
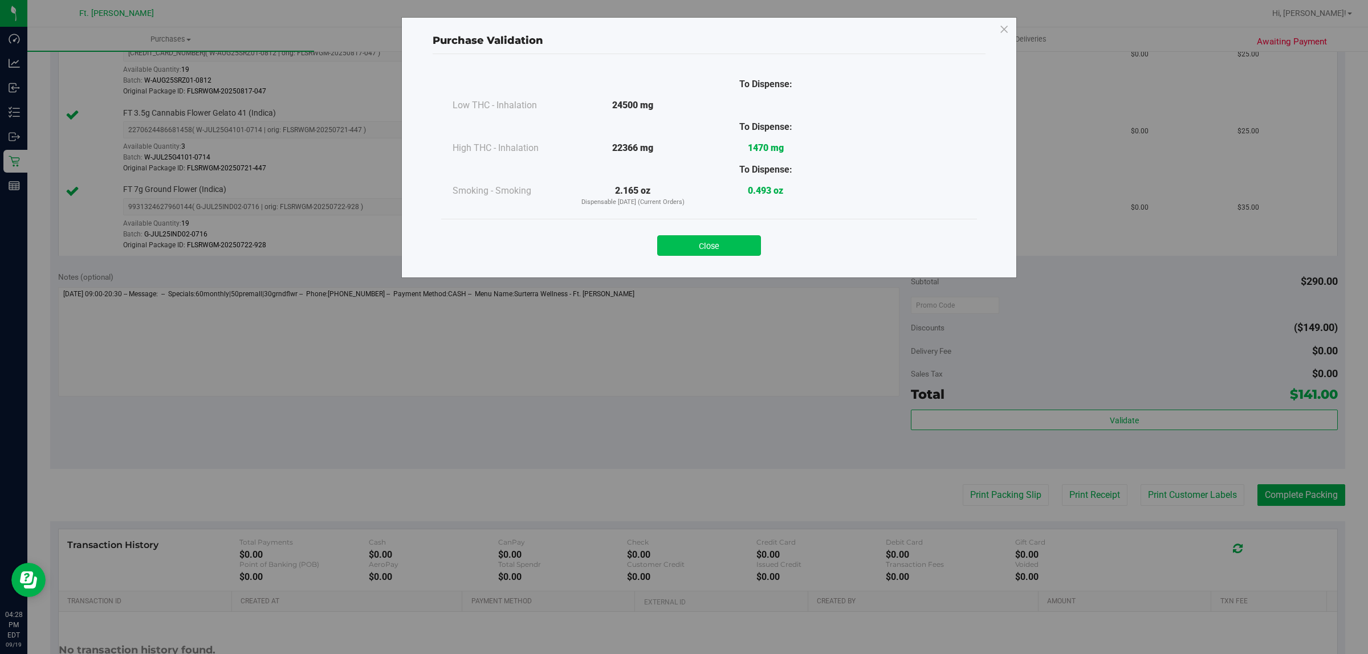
click at [737, 235] on button "Close" at bounding box center [709, 245] width 104 height 21
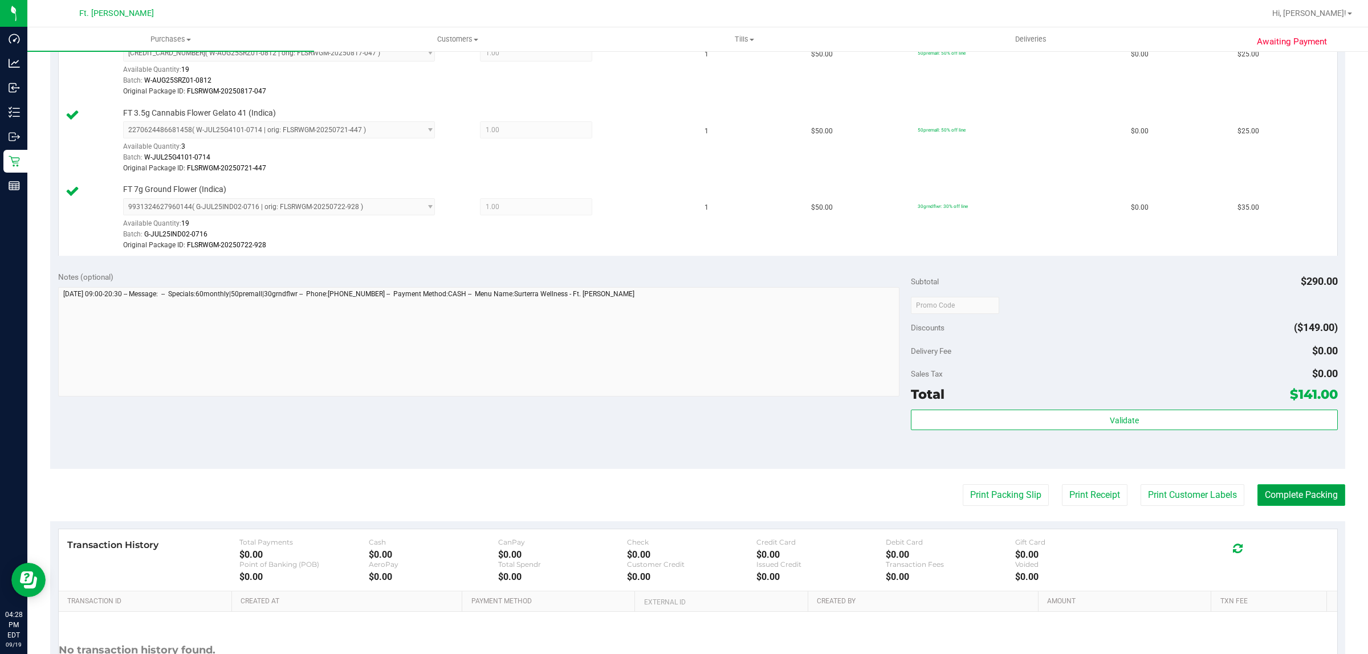
click at [1290, 499] on button "Complete Packing" at bounding box center [1302, 496] width 88 height 22
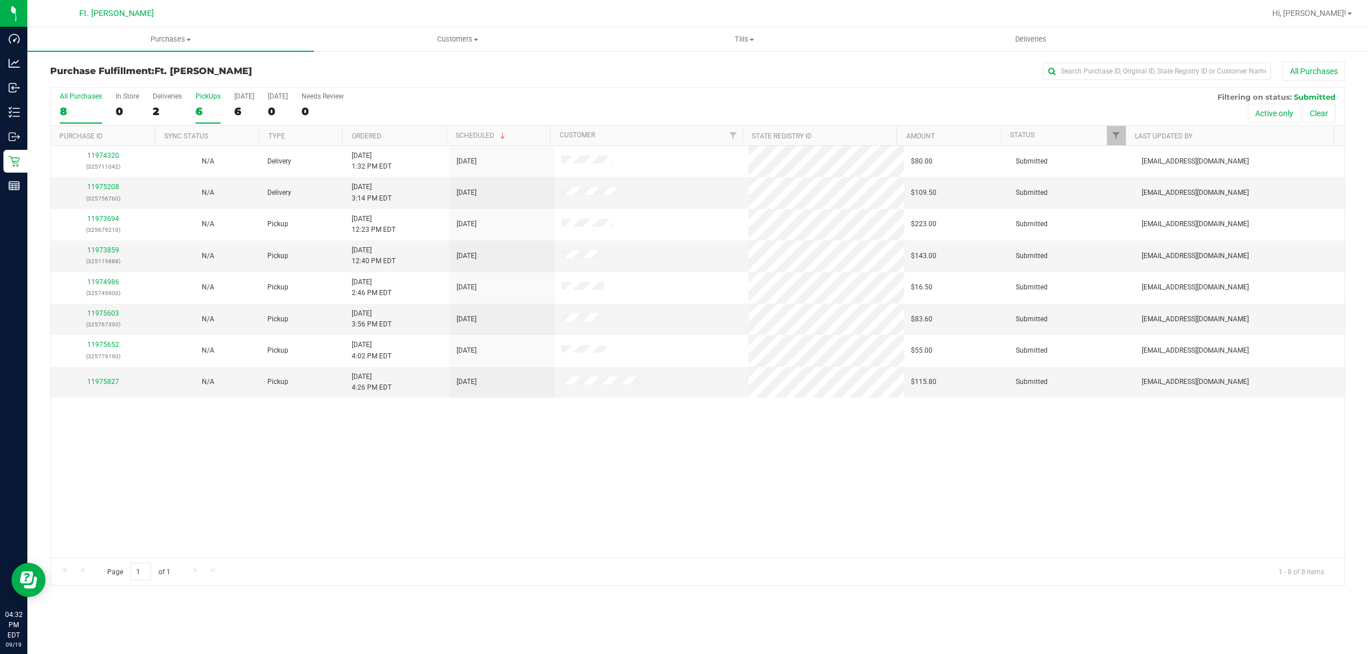
drag, startPoint x: 223, startPoint y: 99, endPoint x: 215, endPoint y: 99, distance: 8.6
click at [215, 99] on div "All Purchases 8 In Store 0 Deliveries 2 PickUps 6 [DATE] 6 [DATE] 0 Needs Revie…" at bounding box center [698, 107] width 1294 height 38
click at [210, 103] on label "PickUps 6" at bounding box center [208, 107] width 25 height 31
click at [0, 0] on input "PickUps 6" at bounding box center [0, 0] width 0 height 0
click at [239, 78] on div "Purchase Fulfillment: Ft. [PERSON_NAME] All Purchases" at bounding box center [697, 74] width 1295 height 25
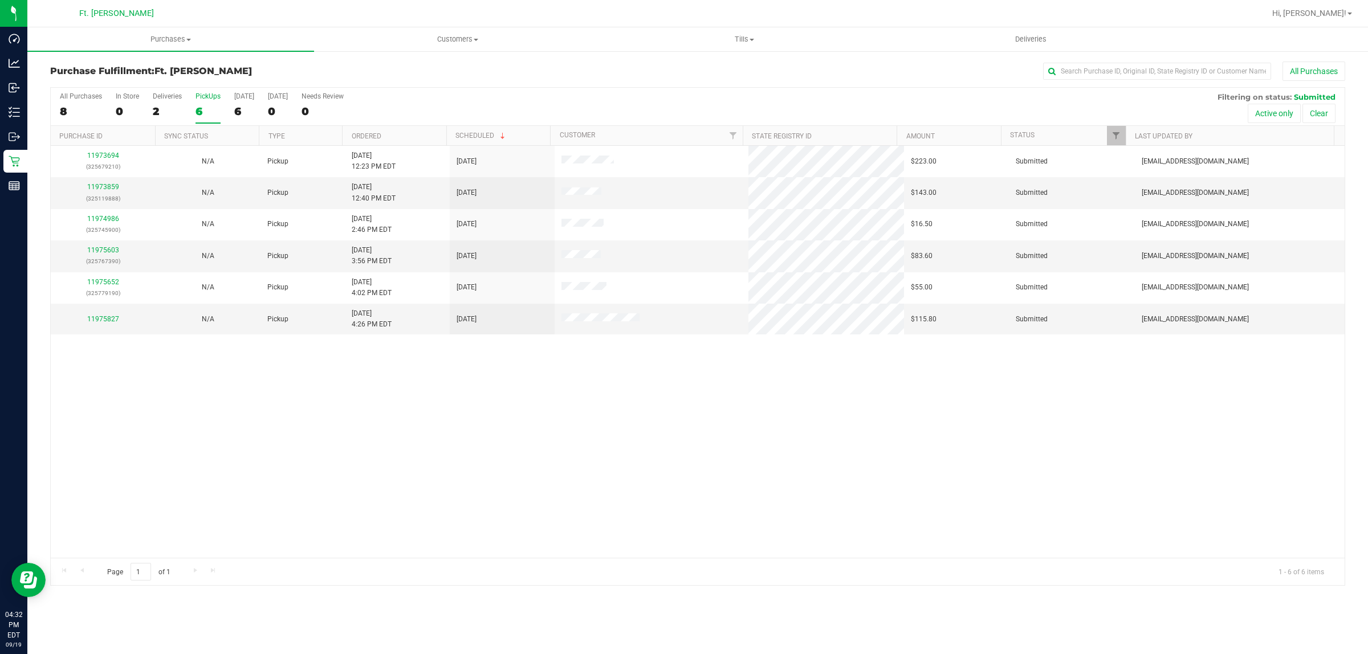
click at [487, 367] on div "11973694 (325679210) N/A Pickup [DATE] 12:23 PM EDT 9/19/2025 $223.00 Submitted…" at bounding box center [698, 352] width 1294 height 412
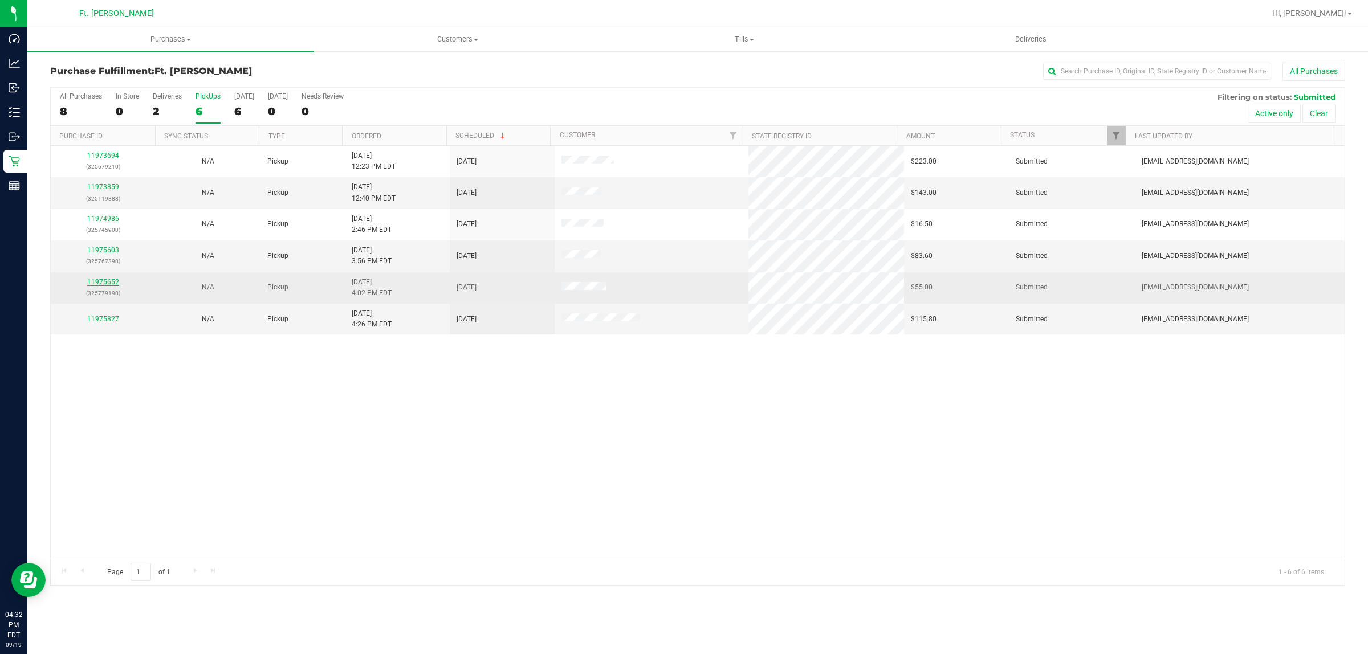
click at [101, 282] on link "11975652" at bounding box center [103, 282] width 32 height 8
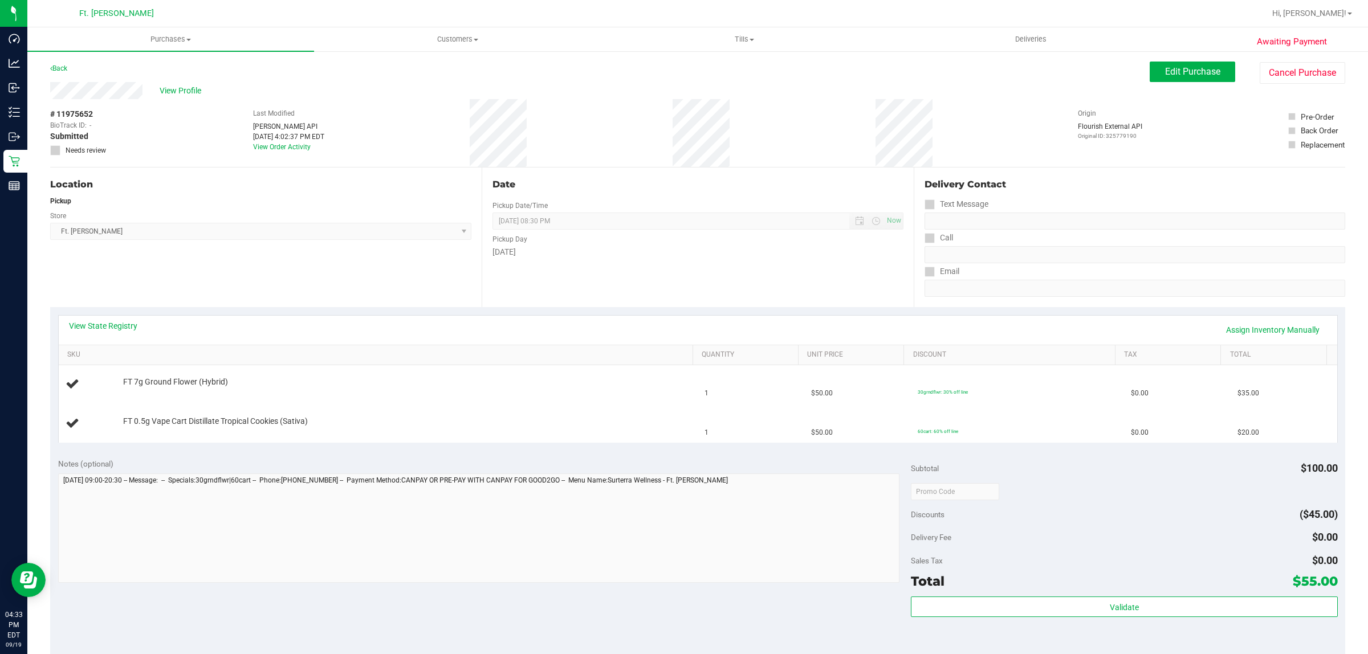
click at [613, 151] on div "# 11975652 BioTrack ID: - Submitted Needs review Last Modified [PERSON_NAME] AP…" at bounding box center [697, 133] width 1295 height 68
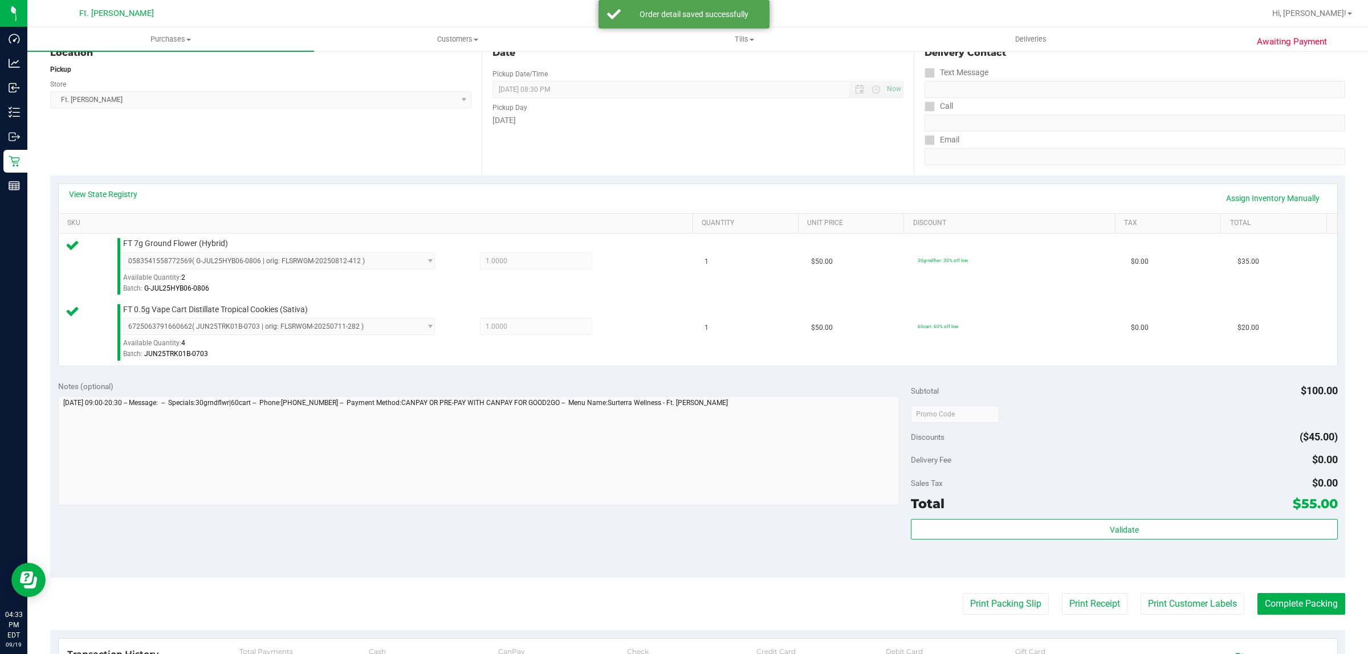
scroll to position [343, 0]
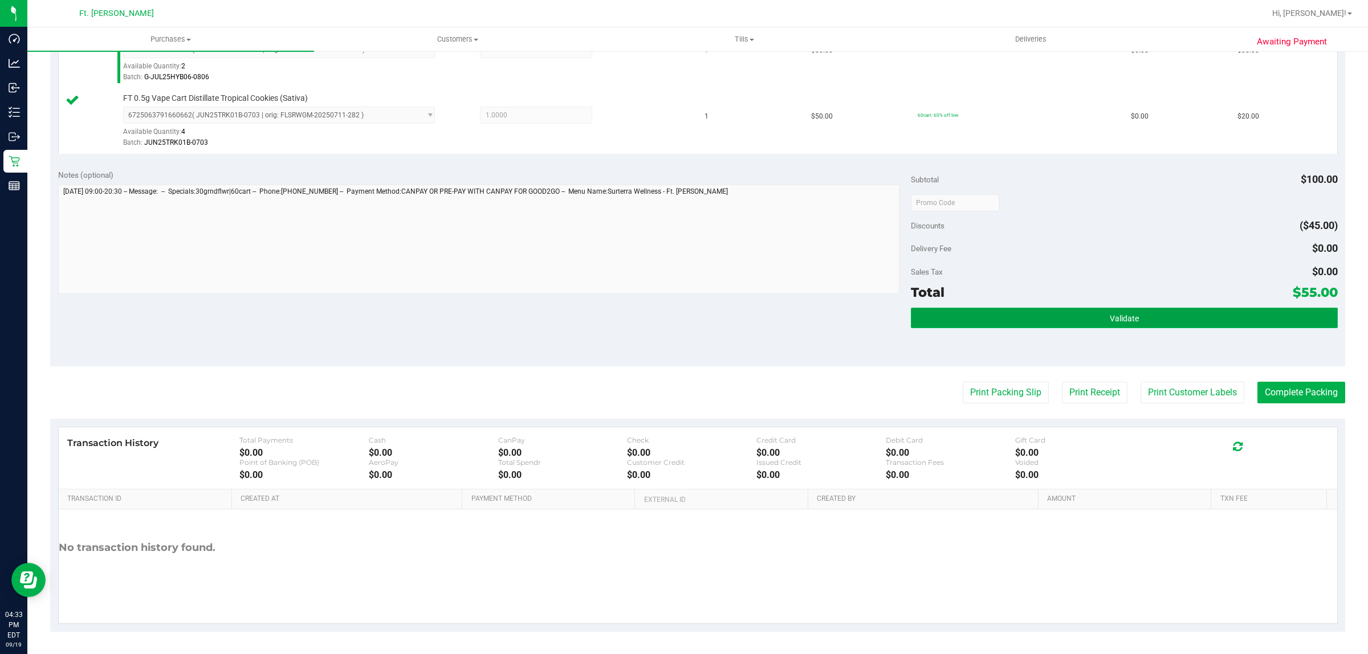
click at [1204, 308] on button "Validate" at bounding box center [1124, 318] width 426 height 21
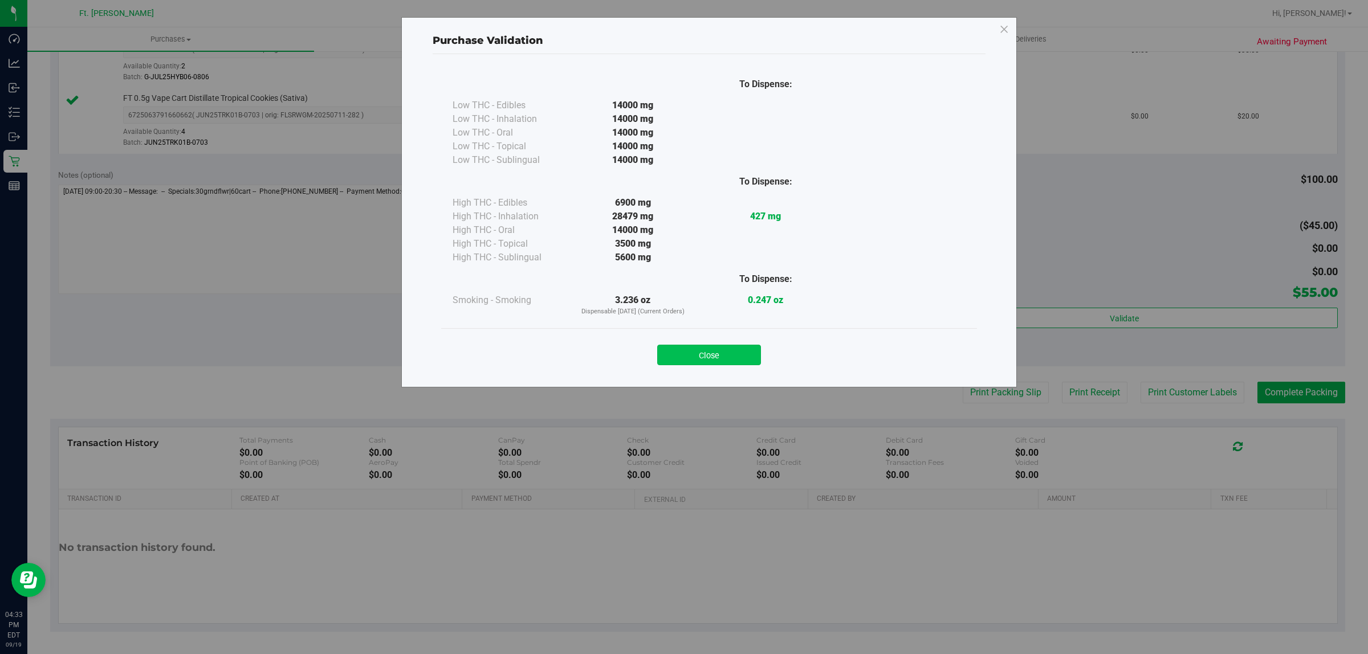
click at [702, 359] on button "Close" at bounding box center [709, 355] width 104 height 21
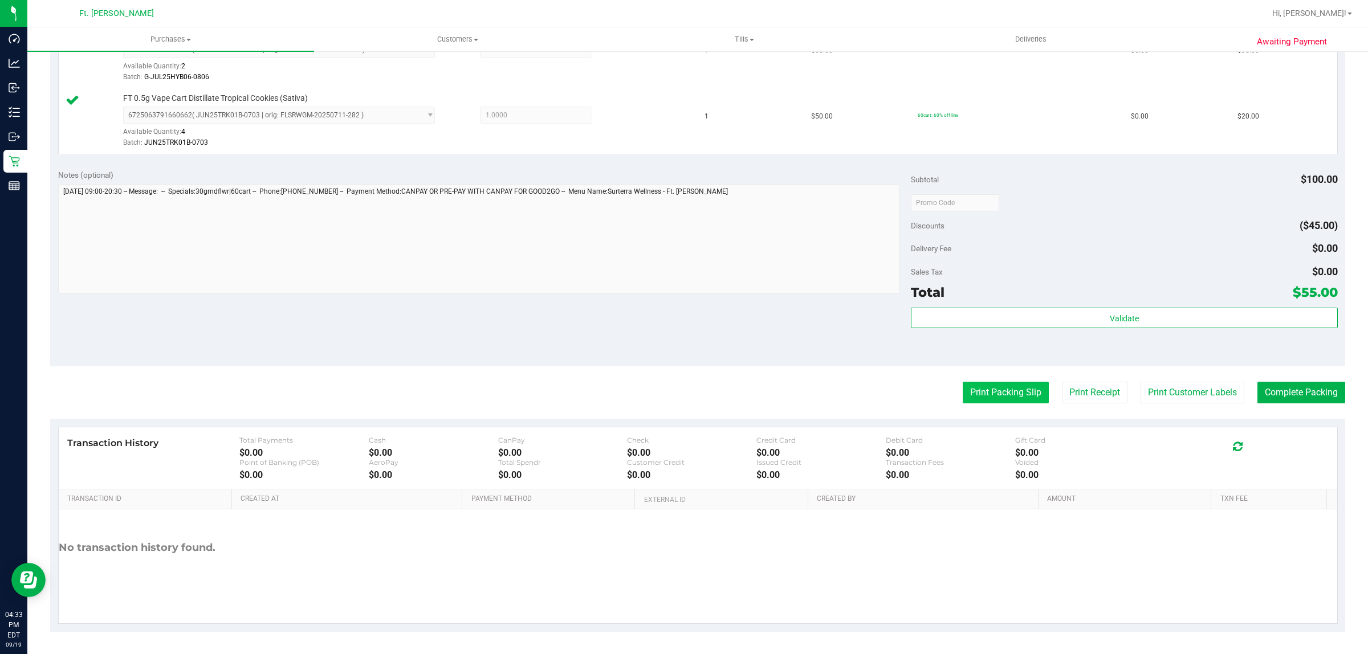
click at [963, 389] on button "Print Packing Slip" at bounding box center [1006, 393] width 86 height 22
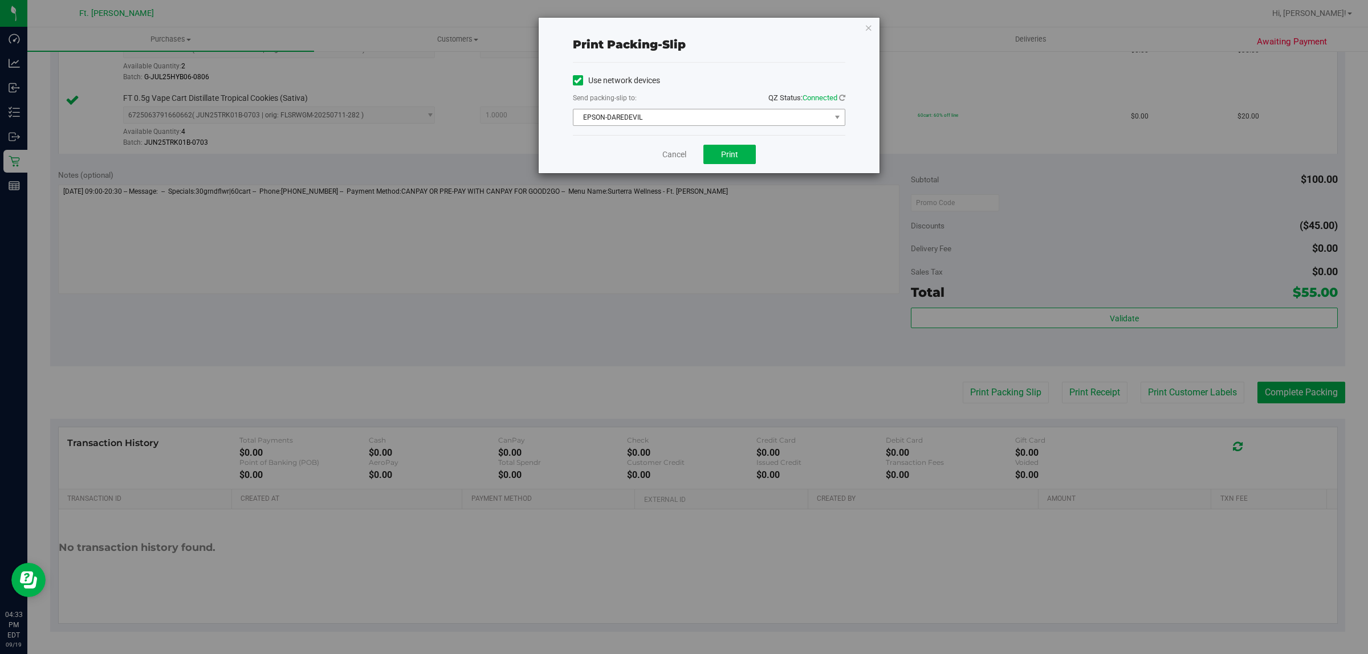
click at [748, 125] on span "EPSON-DAREDEVIL" at bounding box center [702, 117] width 257 height 16
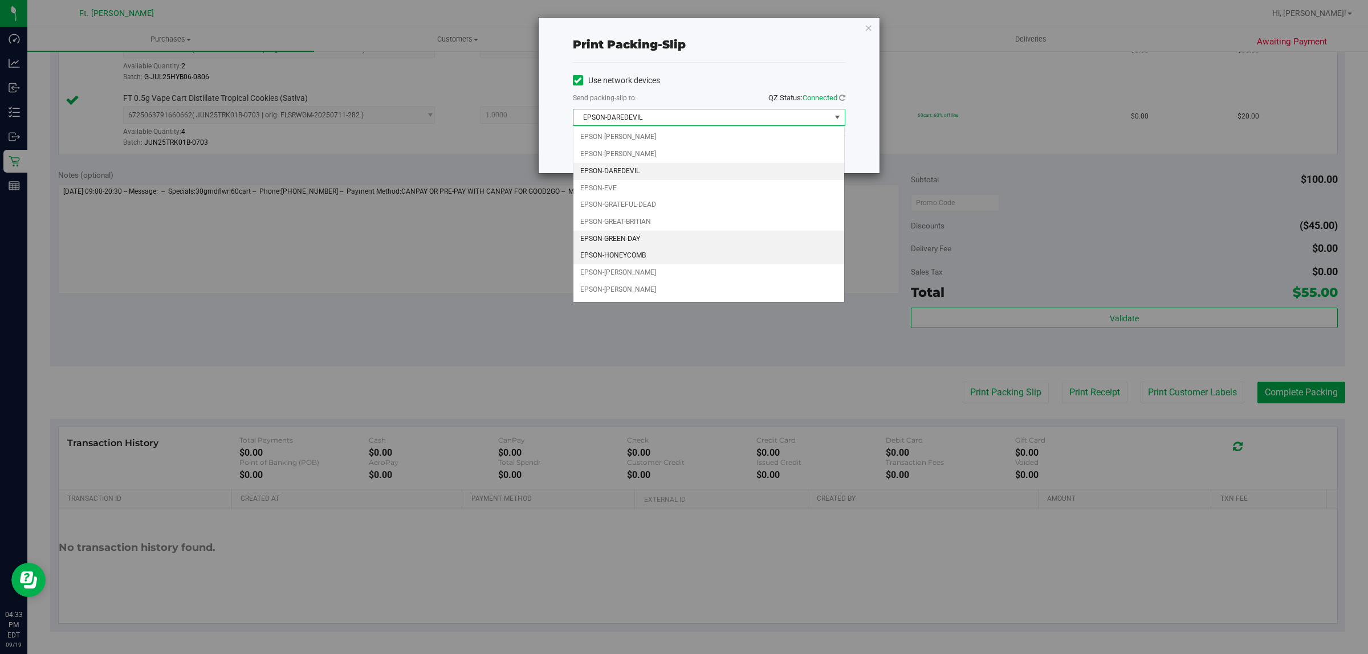
click at [750, 166] on ul "EPSON-[PERSON_NAME] EPSON-[PERSON_NAME] EPSON-DAREDEVIL EPSON-EVE EPSON-GRATEFU…" at bounding box center [709, 213] width 271 height 169
click at [725, 69] on div "Use network devices Send packing-slip to: QZ Status: Connected EPSON-DAREDEVIL …" at bounding box center [709, 99] width 273 height 72
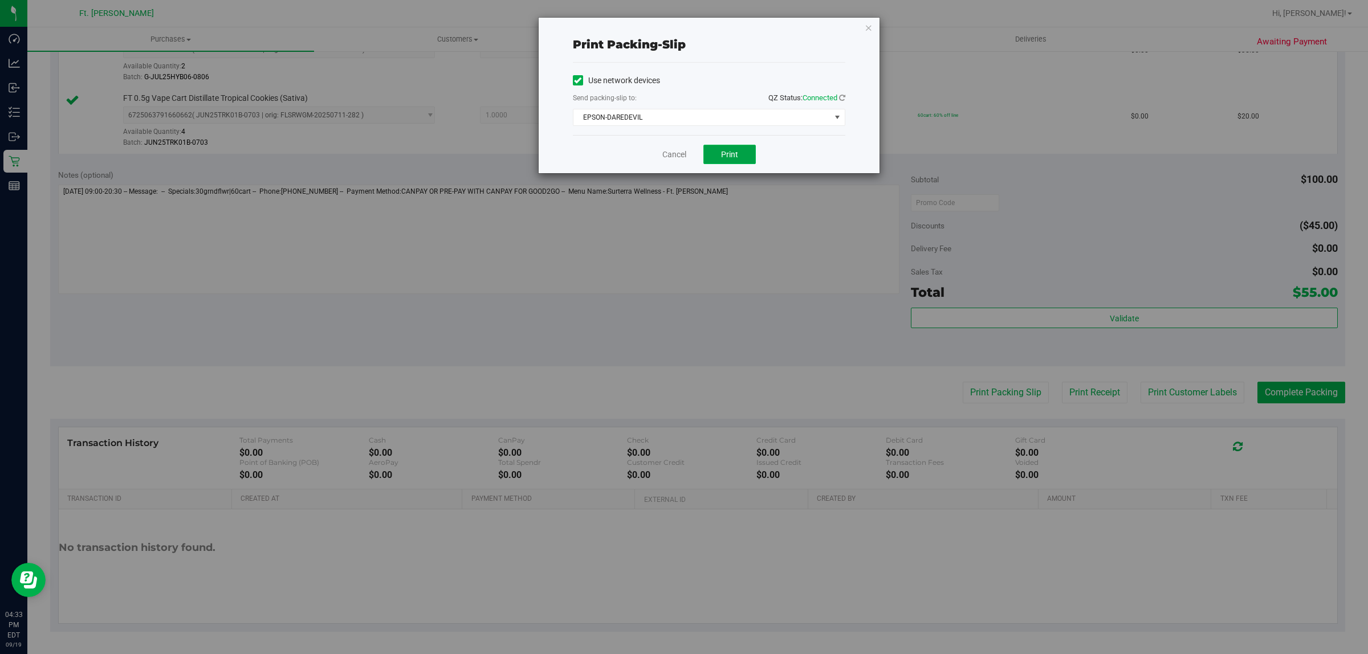
click at [726, 151] on span "Print" at bounding box center [729, 154] width 17 height 9
click at [669, 157] on link "Cancel" at bounding box center [674, 155] width 24 height 12
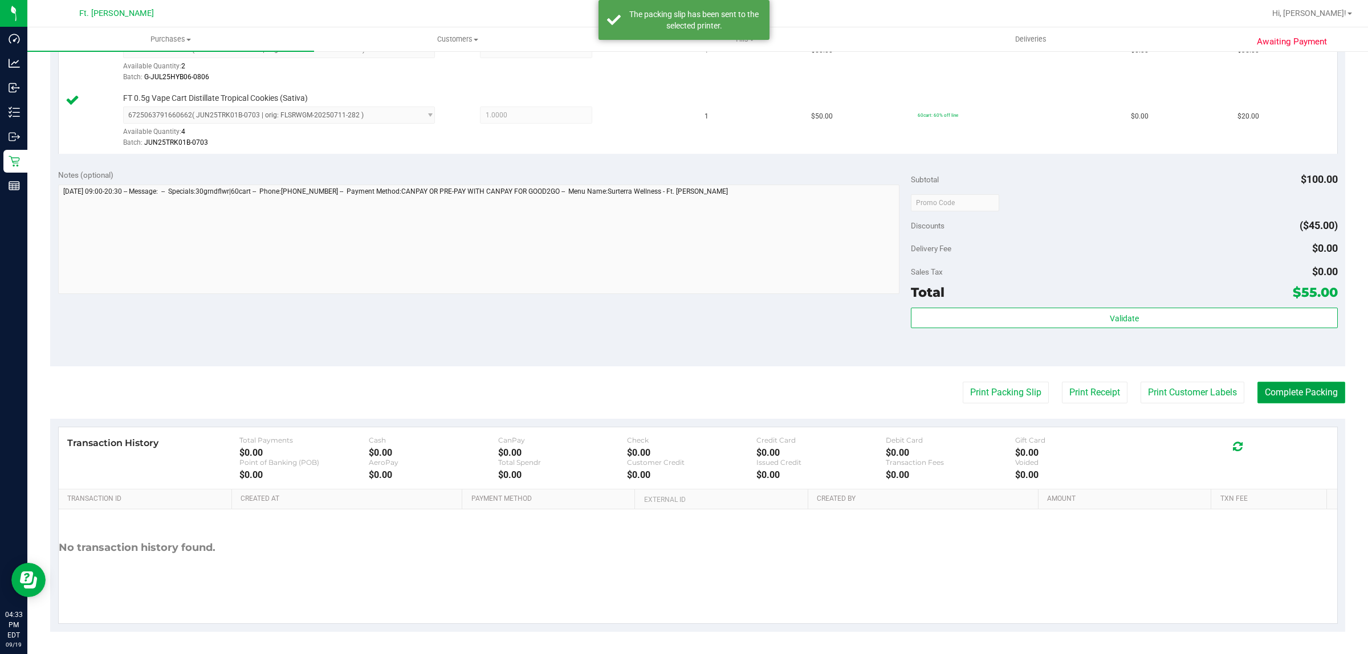
click at [1306, 388] on button "Complete Packing" at bounding box center [1302, 393] width 88 height 22
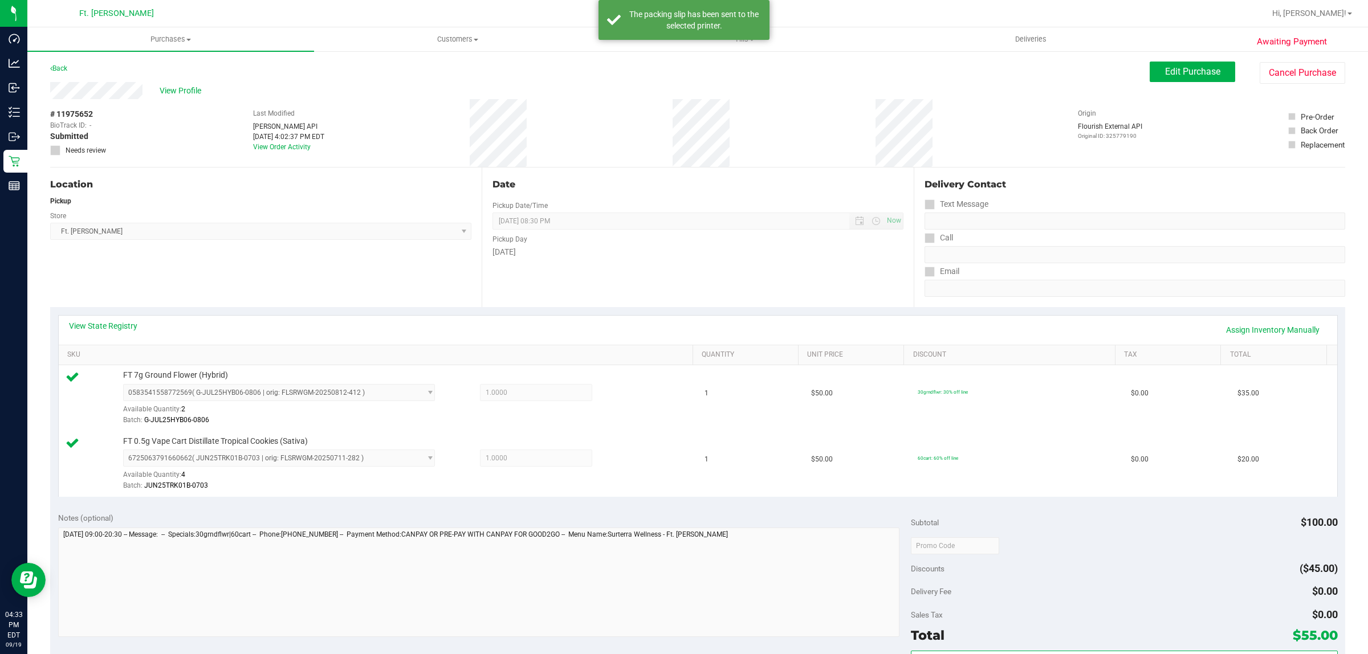
drag, startPoint x: 767, startPoint y: 387, endPoint x: 706, endPoint y: 78, distance: 315.0
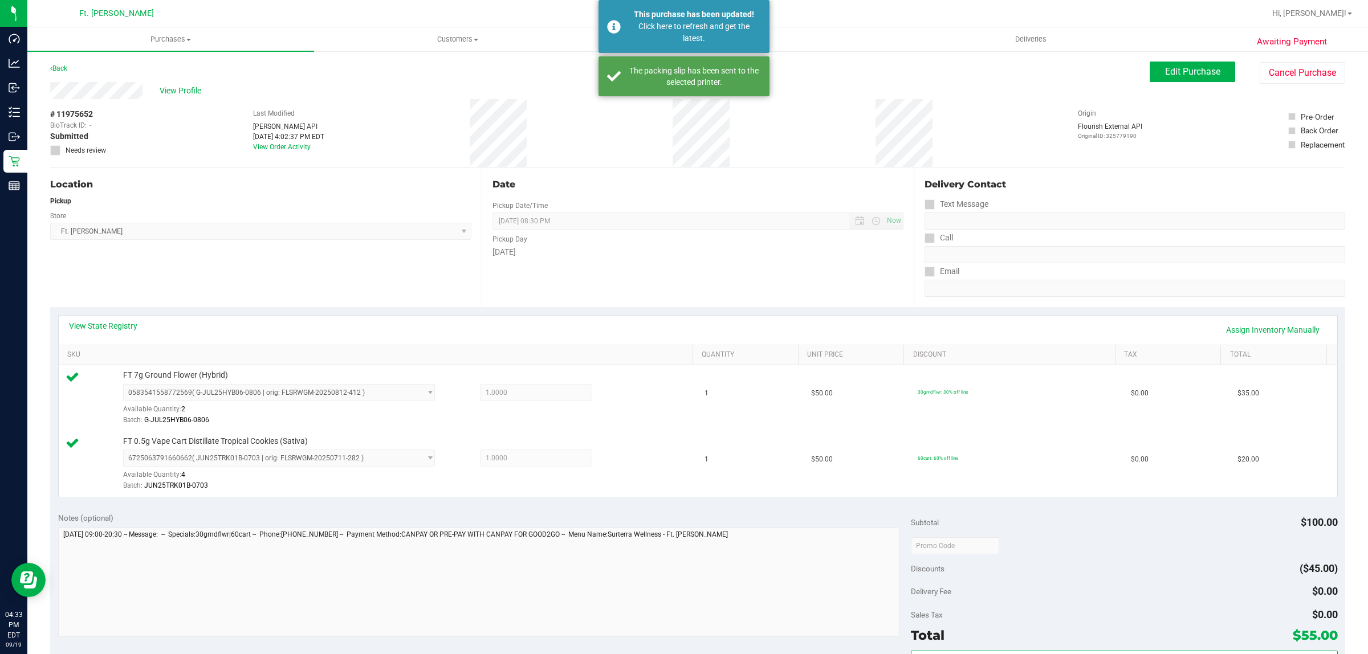
click at [674, 133] on div "# 11975652 BioTrack ID: - Submitted Needs review Last Modified [PERSON_NAME] AP…" at bounding box center [697, 133] width 1295 height 68
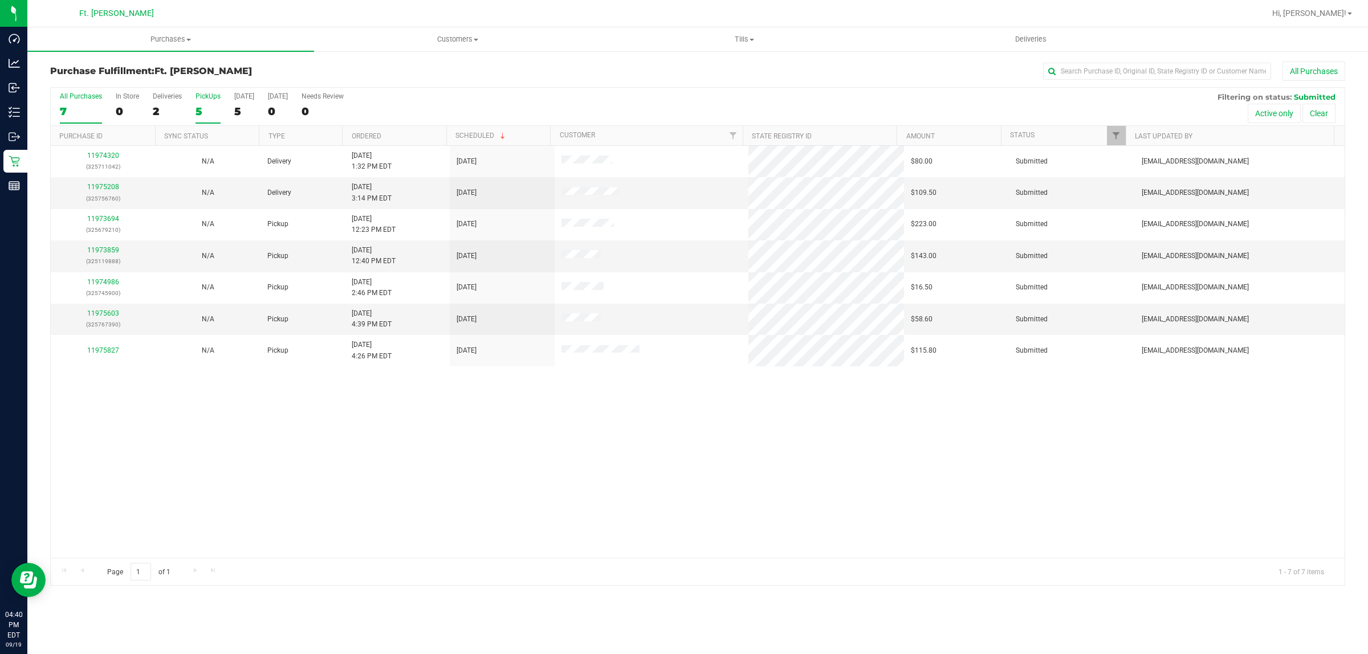
click at [205, 112] on div "5" at bounding box center [208, 111] width 25 height 13
click at [0, 0] on input "PickUps 5" at bounding box center [0, 0] width 0 height 0
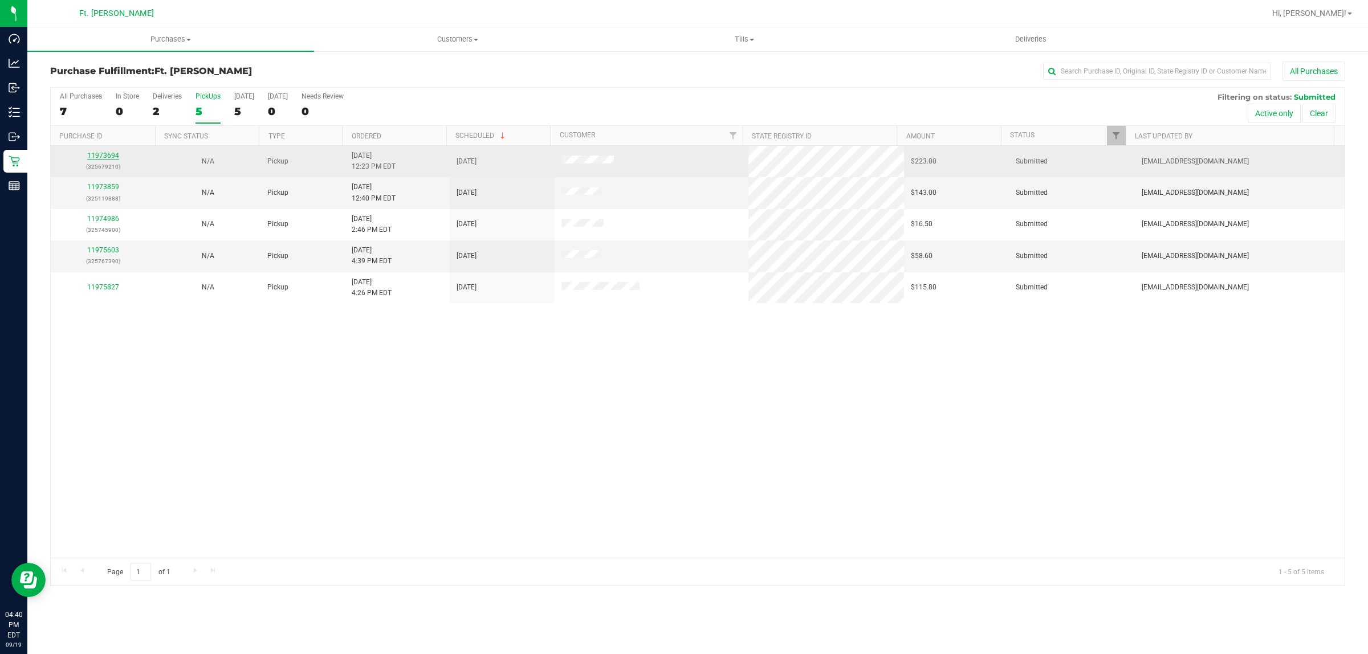
click at [109, 154] on link "11973694" at bounding box center [103, 156] width 32 height 8
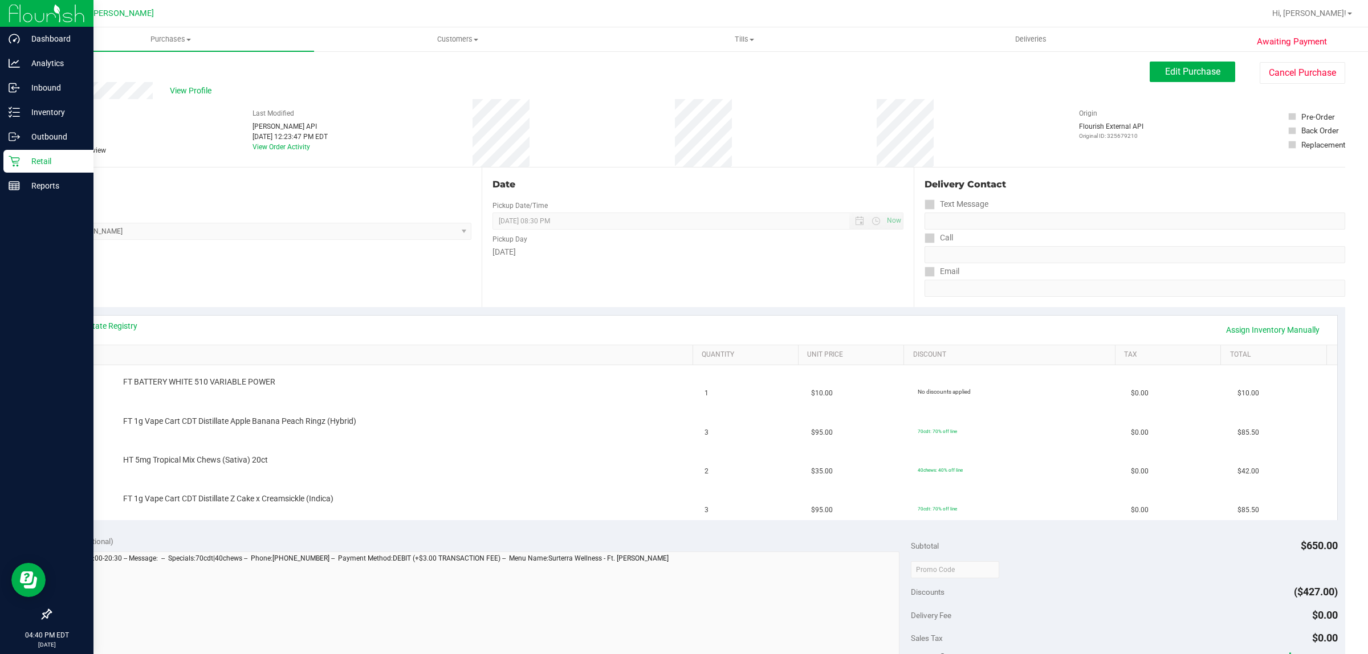
click at [7, 160] on div "Retail" at bounding box center [48, 161] width 90 height 23
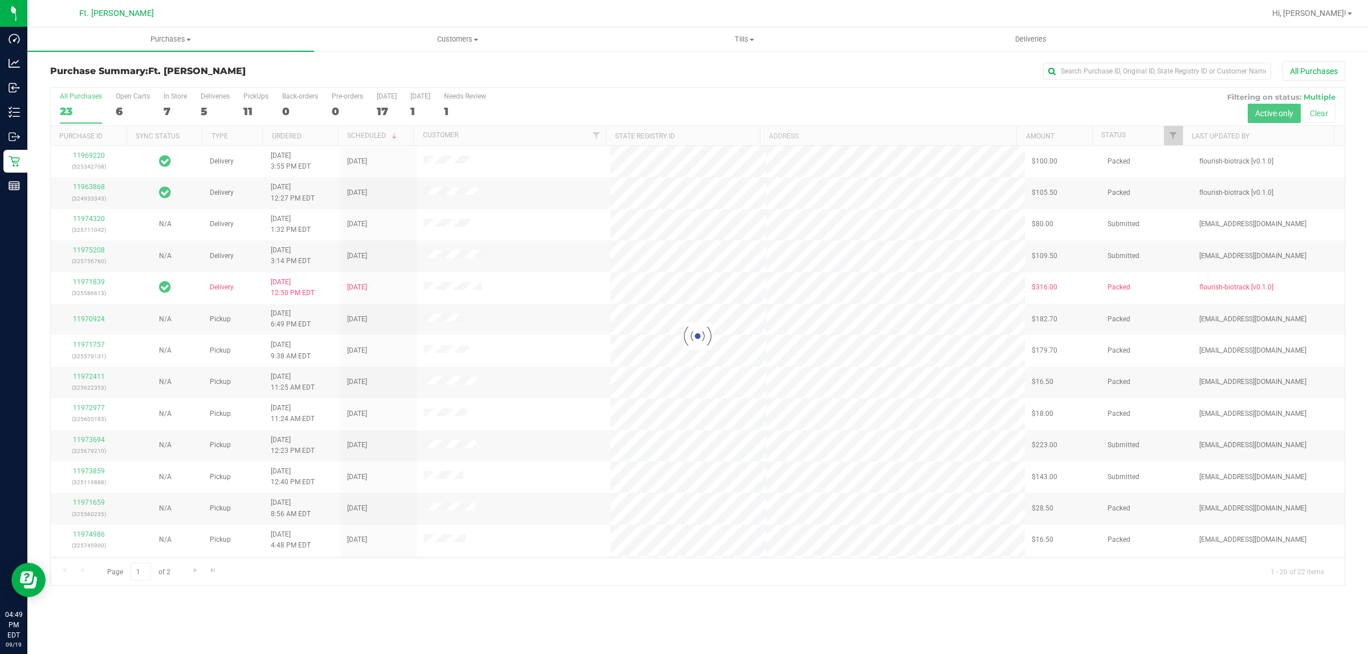
click at [223, 80] on div "Purchase Summary: Ft. [PERSON_NAME] All Purchases" at bounding box center [697, 74] width 1295 height 25
click at [248, 103] on div at bounding box center [698, 337] width 1294 height 498
click at [254, 104] on div at bounding box center [698, 337] width 1294 height 498
drag, startPoint x: 248, startPoint y: 103, endPoint x: 254, endPoint y: 104, distance: 6.4
click at [254, 104] on div at bounding box center [698, 337] width 1294 height 498
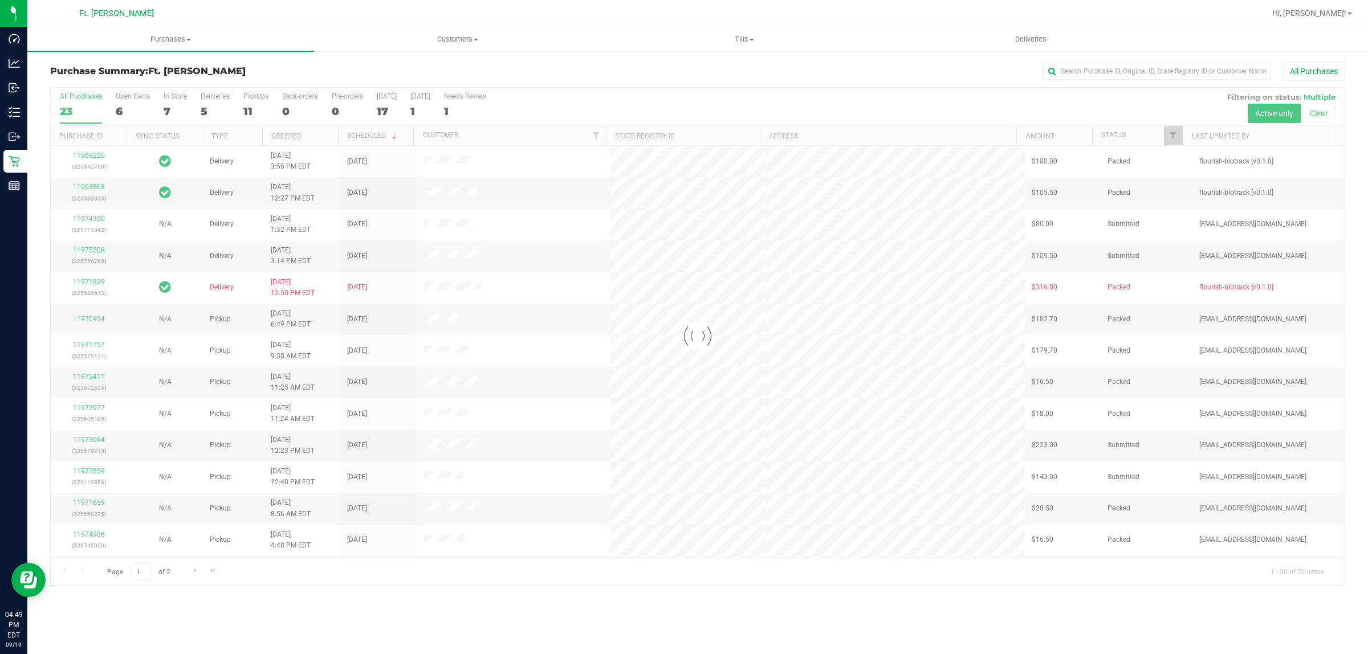
click at [254, 104] on div at bounding box center [698, 337] width 1294 height 498
click at [255, 97] on div at bounding box center [698, 337] width 1294 height 498
click at [250, 97] on div at bounding box center [698, 337] width 1294 height 498
click at [255, 98] on div at bounding box center [698, 337] width 1294 height 498
click at [255, 98] on div "PickUps" at bounding box center [255, 96] width 25 height 8
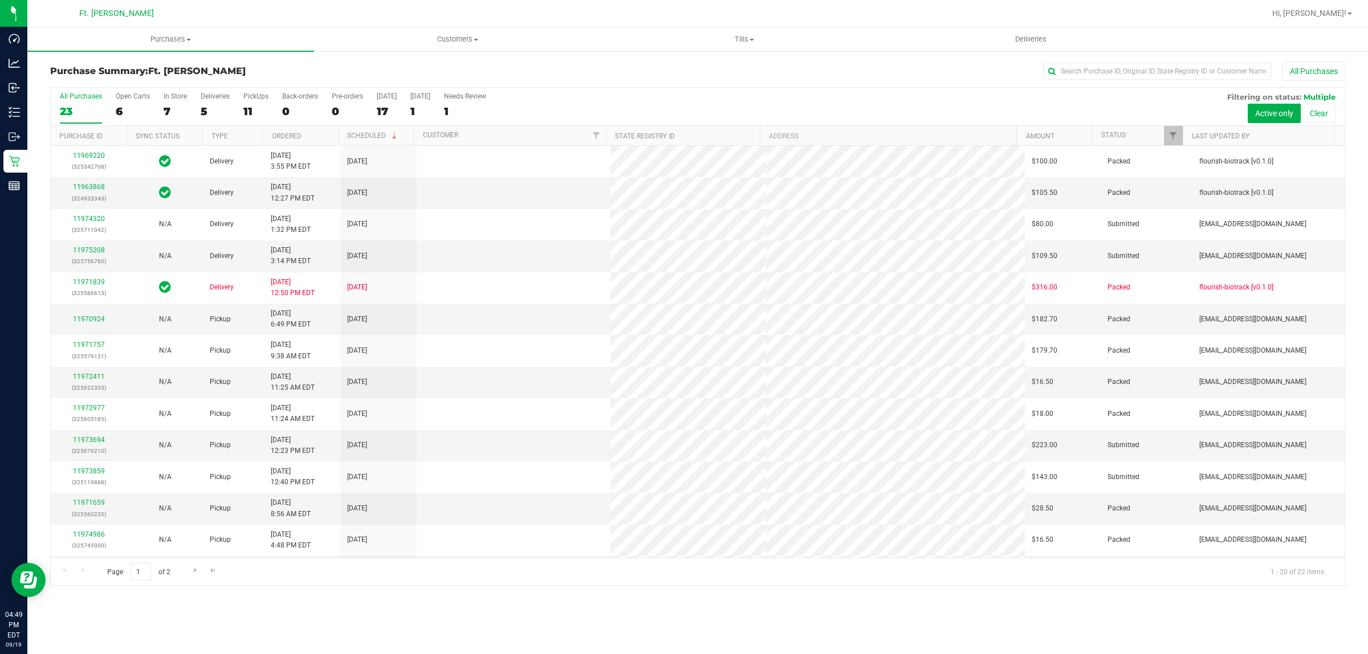
click at [0, 0] on input "PickUps 11" at bounding box center [0, 0] width 0 height 0
click at [255, 98] on div at bounding box center [698, 337] width 1294 height 498
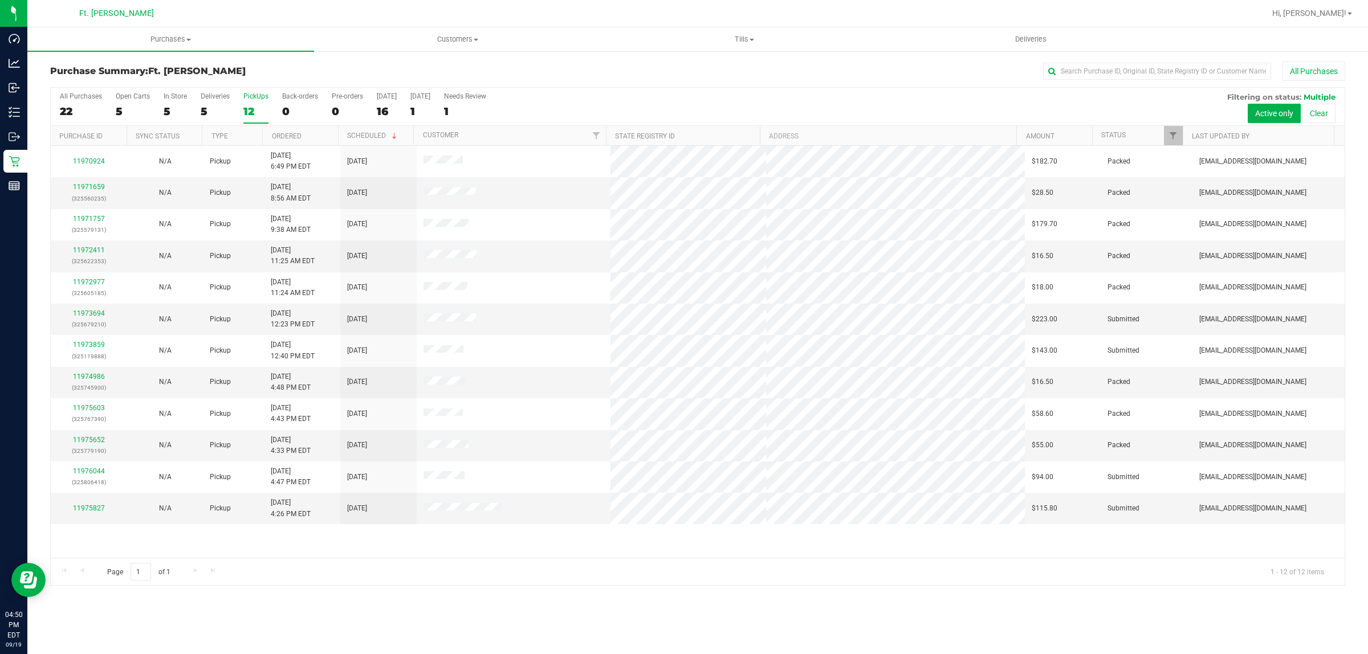
click at [27, 104] on div "Purchase Summary: Ft. [PERSON_NAME] All Purchases All Purchases 22 Open Carts 5…" at bounding box center [697, 323] width 1341 height 547
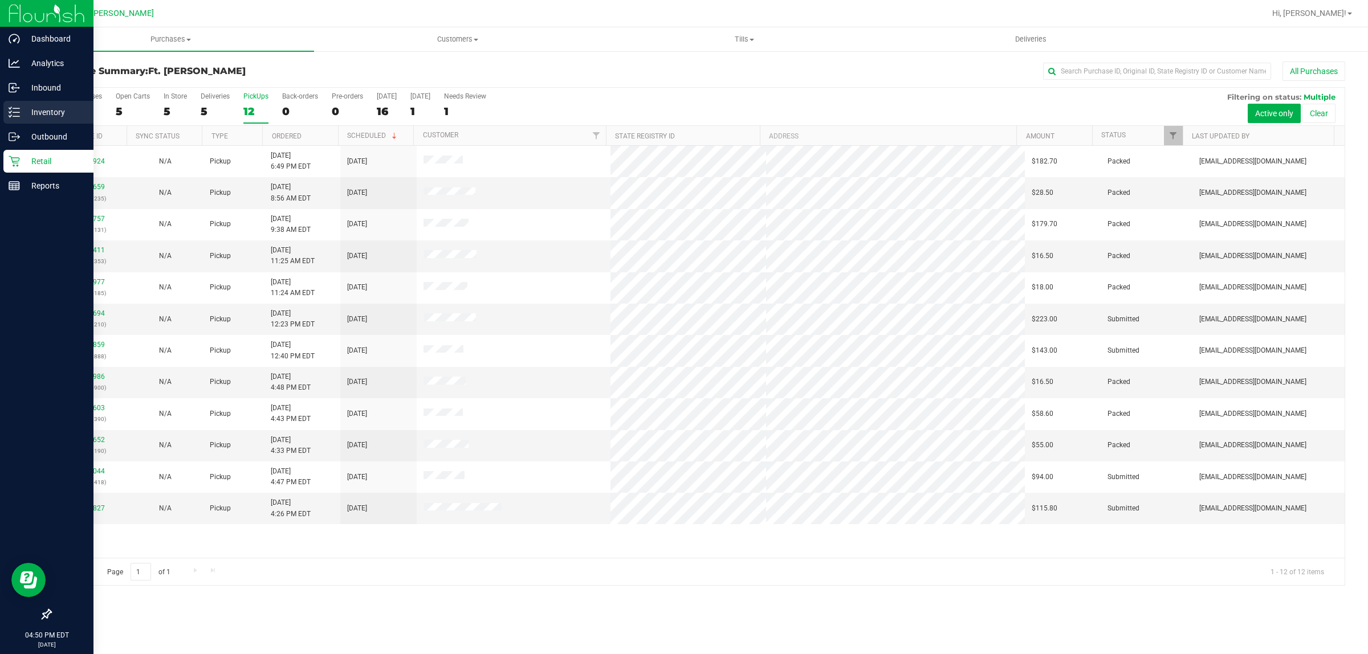
click at [20, 108] on p "Inventory" at bounding box center [54, 112] width 68 height 14
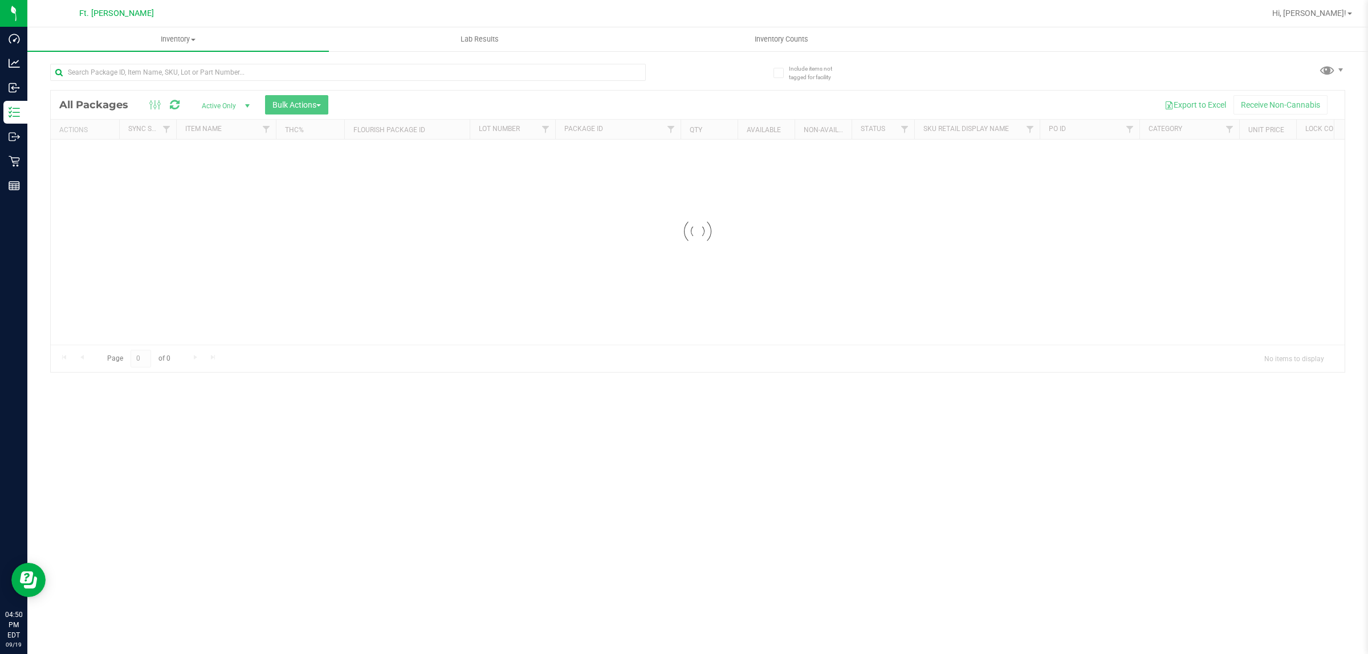
click at [231, 90] on div "Loading... All Packages Active Only Active Only Lab Samples Locked All External…" at bounding box center [697, 231] width 1295 height 283
click at [228, 72] on div "Inventory All packages All inventory Waste log Create inventory Lab Results Inv…" at bounding box center [697, 340] width 1341 height 627
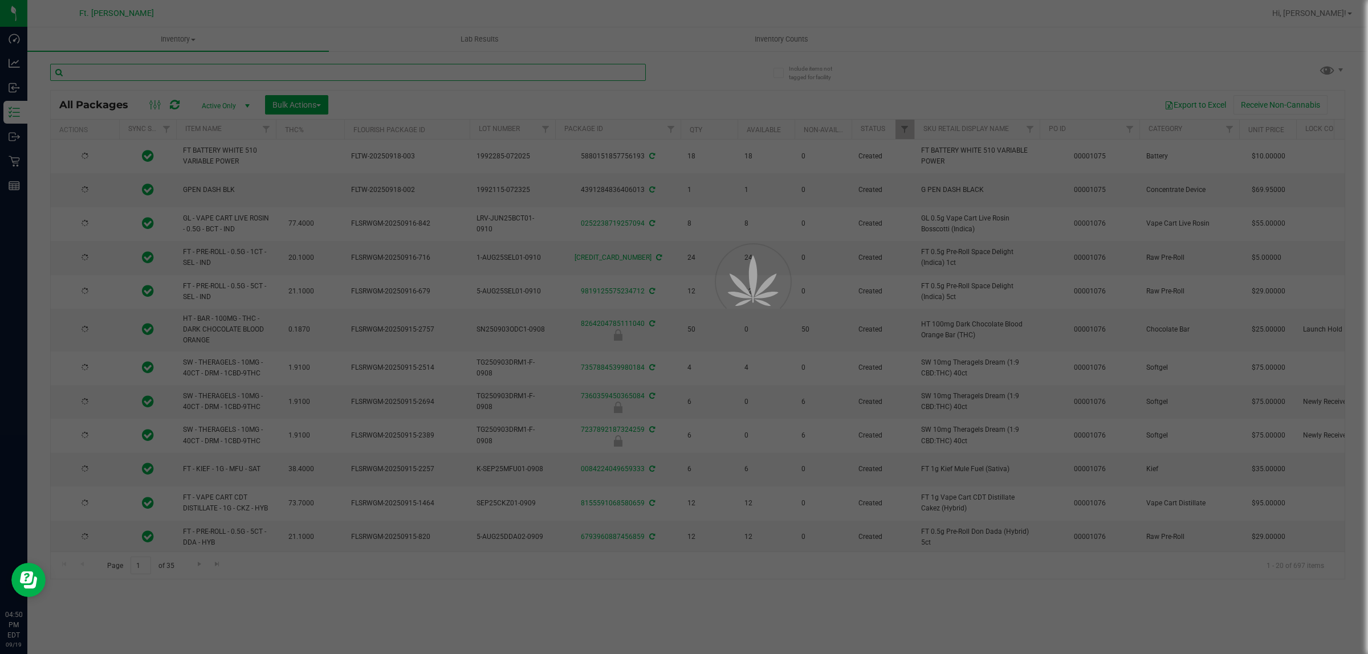
type input "v"
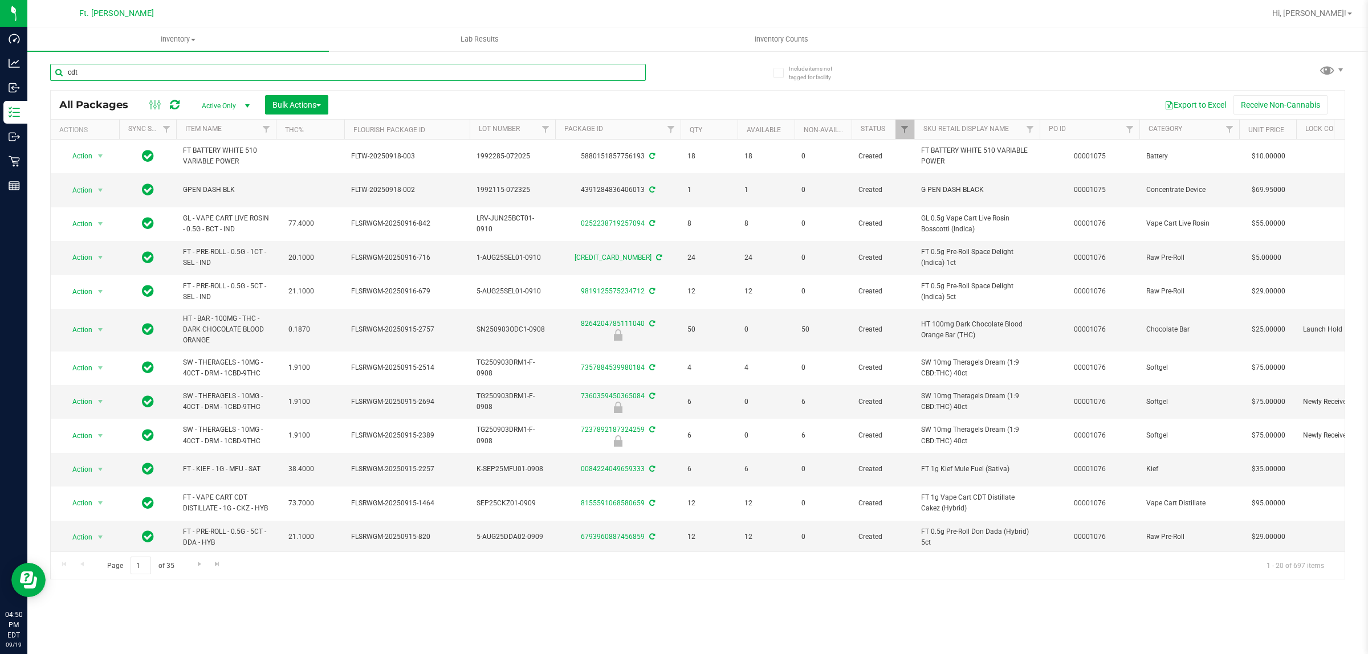
type input "cdt"
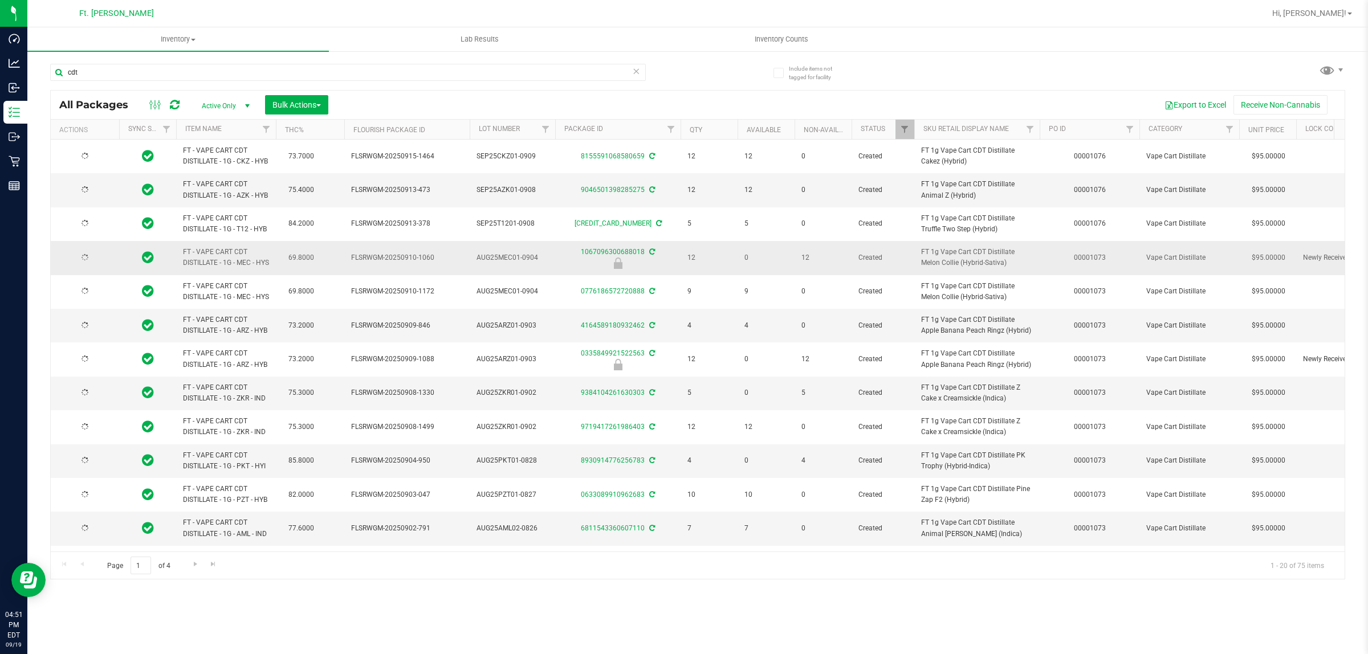
click at [244, 269] on span "FT - VAPE CART CDT DISTILLATE - 1G - MEC - HYS" at bounding box center [226, 258] width 86 height 22
drag, startPoint x: 244, startPoint y: 283, endPoint x: 213, endPoint y: 272, distance: 33.4
click at [213, 269] on span "FT - VAPE CART CDT DISTILLATE - 1G - MEC - HYS" at bounding box center [226, 258] width 86 height 22
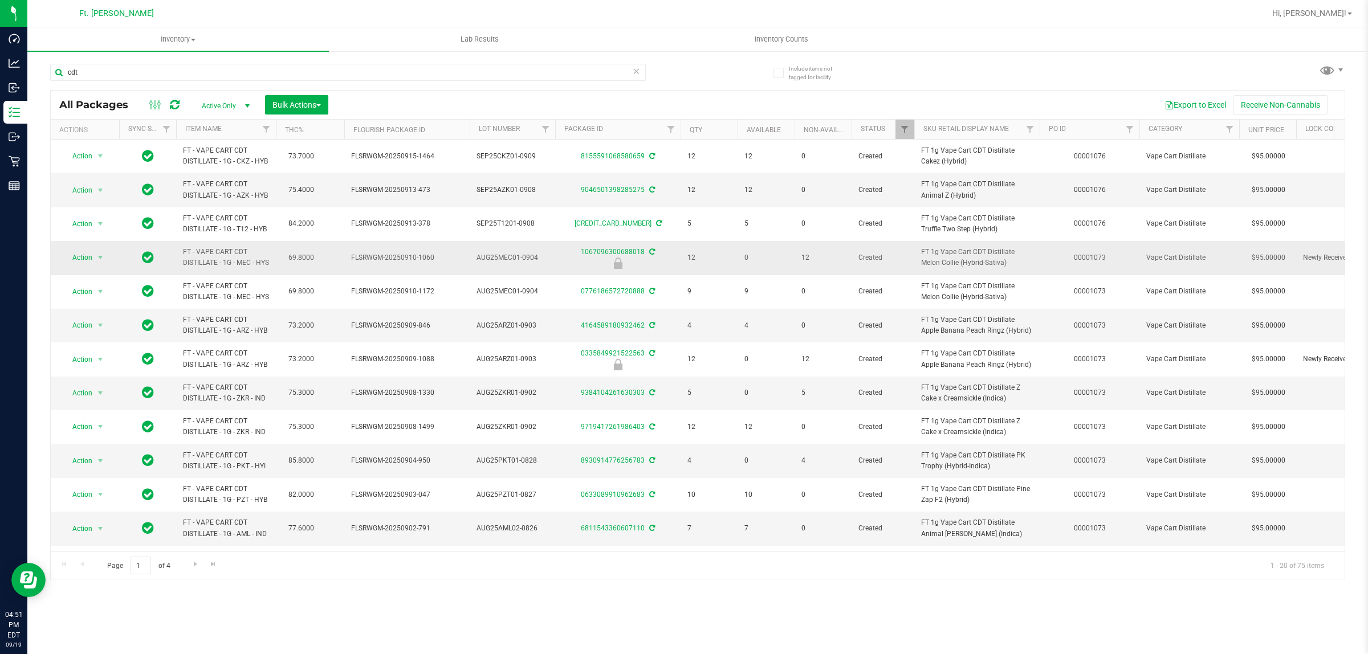
click at [231, 269] on span "FT - VAPE CART CDT DISTILLATE - 1G - MEC - HYS" at bounding box center [226, 258] width 86 height 22
click at [232, 269] on span "FT - VAPE CART CDT DISTILLATE - 1G - MEC - HYS" at bounding box center [226, 258] width 86 height 22
click at [255, 269] on span "FT - VAPE CART CDT DISTILLATE - 1G - MEC - HYS" at bounding box center [226, 258] width 86 height 22
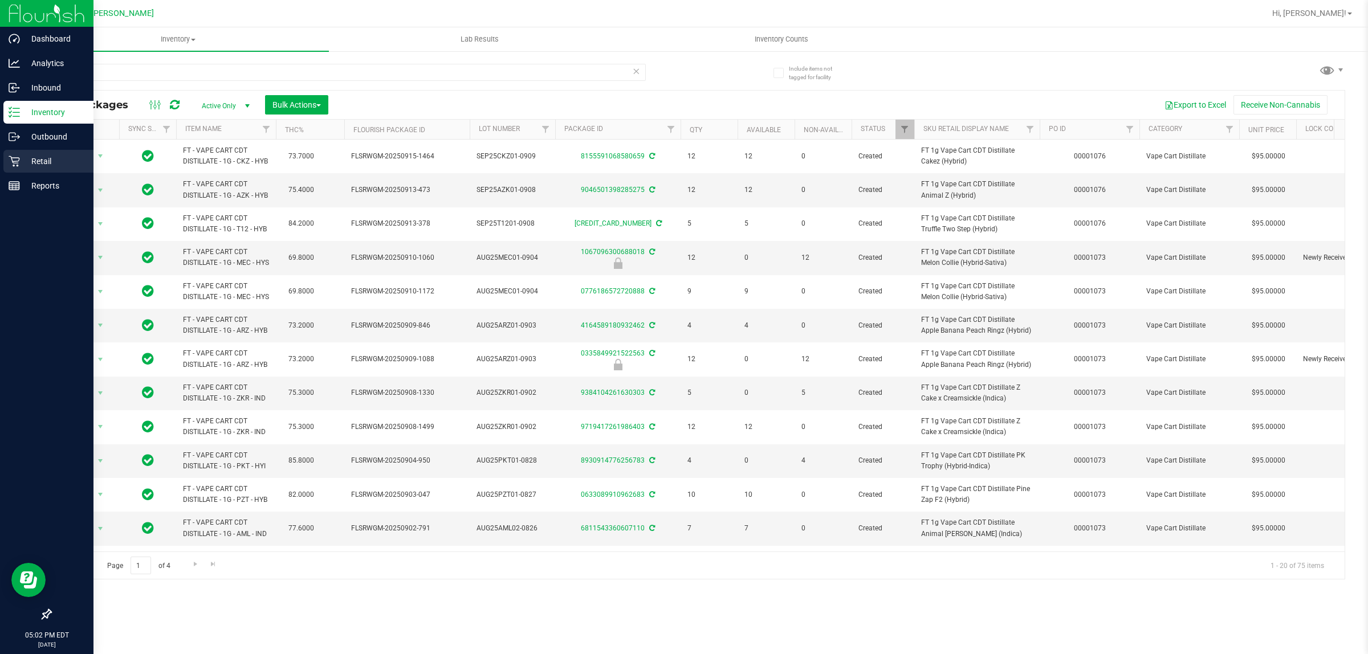
click at [9, 164] on icon at bounding box center [14, 161] width 11 height 11
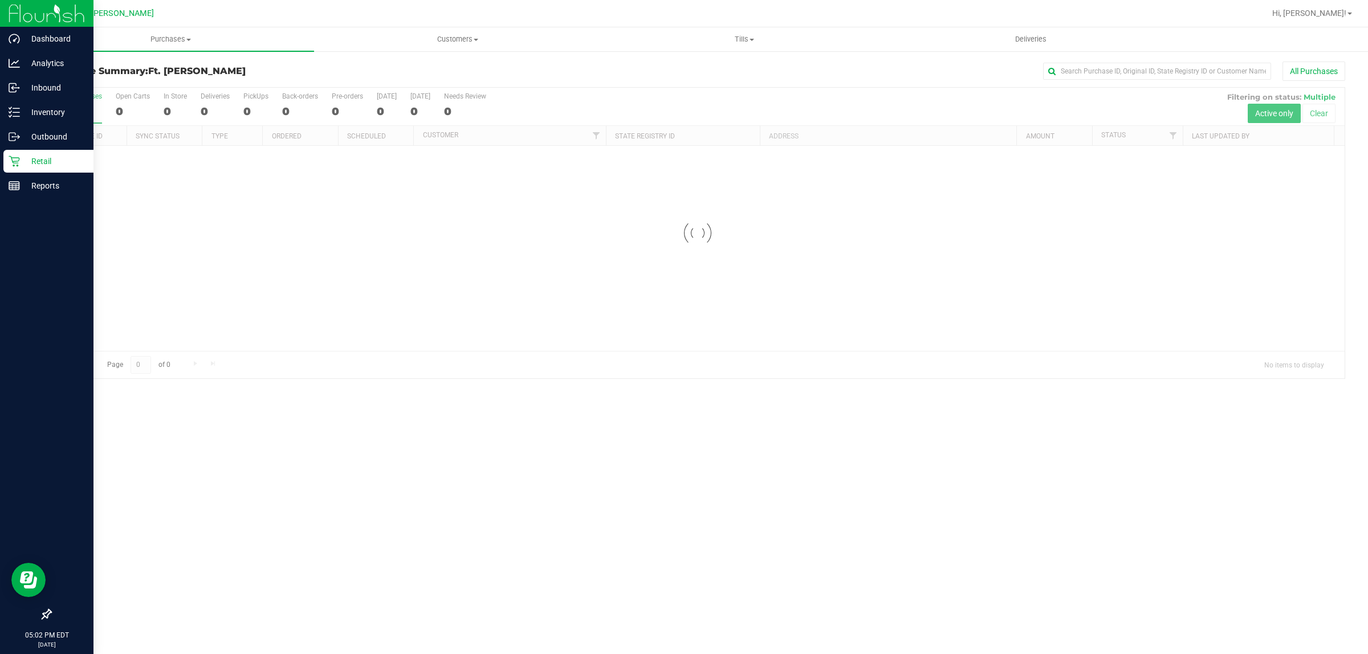
click at [252, 103] on div at bounding box center [698, 233] width 1294 height 291
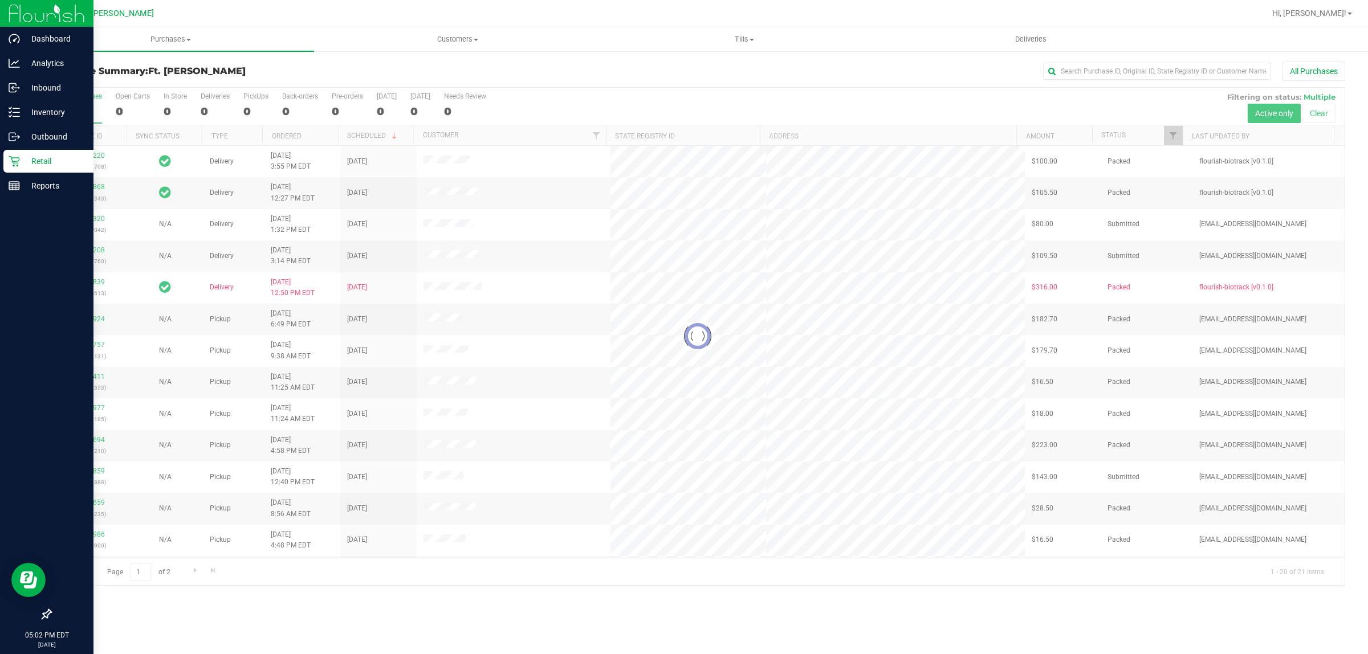
click at [252, 103] on div at bounding box center [698, 337] width 1294 height 498
click at [261, 103] on div at bounding box center [698, 337] width 1294 height 498
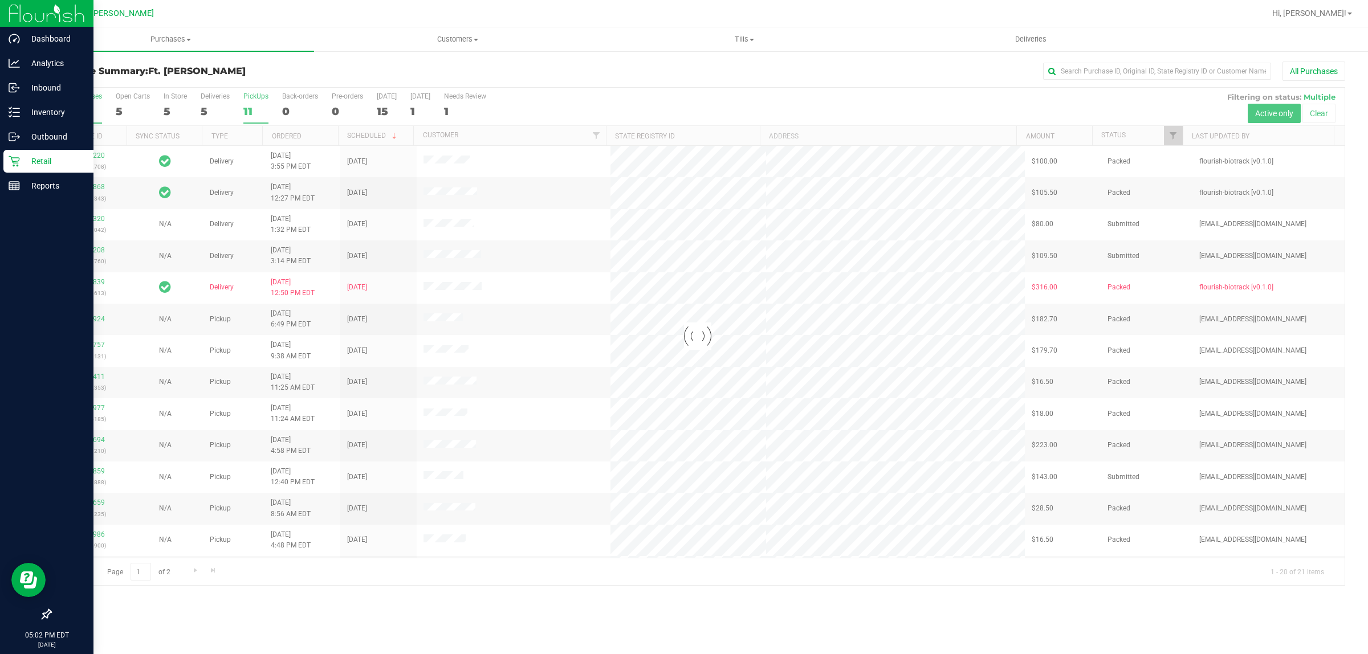
click at [259, 103] on label "PickUps 11" at bounding box center [255, 107] width 25 height 31
click at [0, 0] on input "PickUps 11" at bounding box center [0, 0] width 0 height 0
click at [255, 103] on div at bounding box center [698, 337] width 1294 height 498
click at [262, 78] on div "Purchase Summary: Ft. [PERSON_NAME] All Purchases" at bounding box center [697, 74] width 1295 height 25
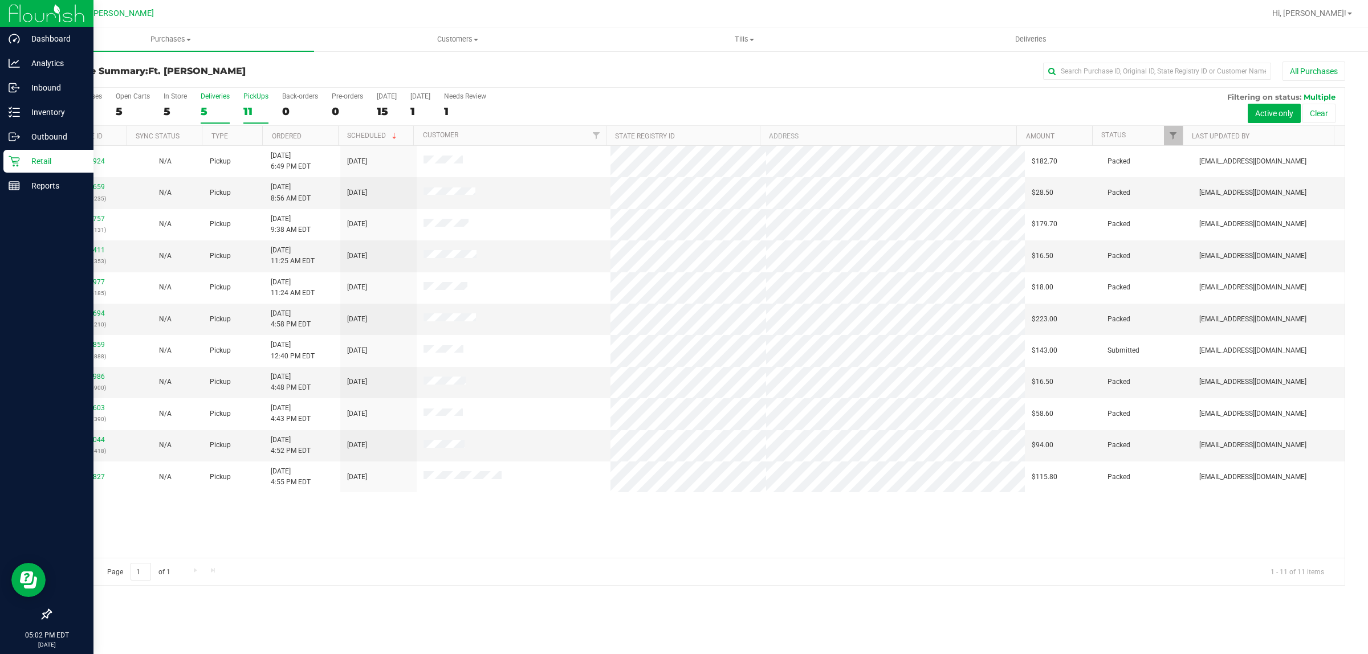
click at [217, 106] on div "5" at bounding box center [215, 111] width 29 height 13
click at [0, 0] on input "Deliveries 5" at bounding box center [0, 0] width 0 height 0
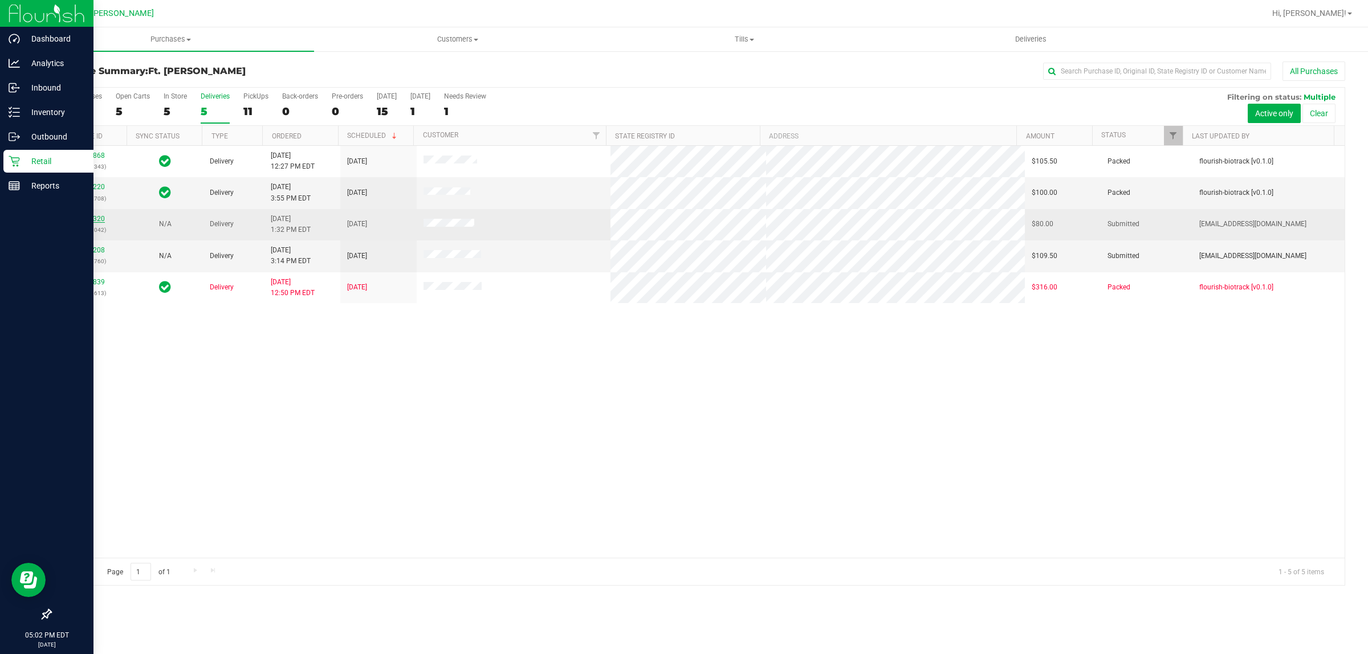
click at [98, 219] on link "11974320" at bounding box center [89, 219] width 32 height 8
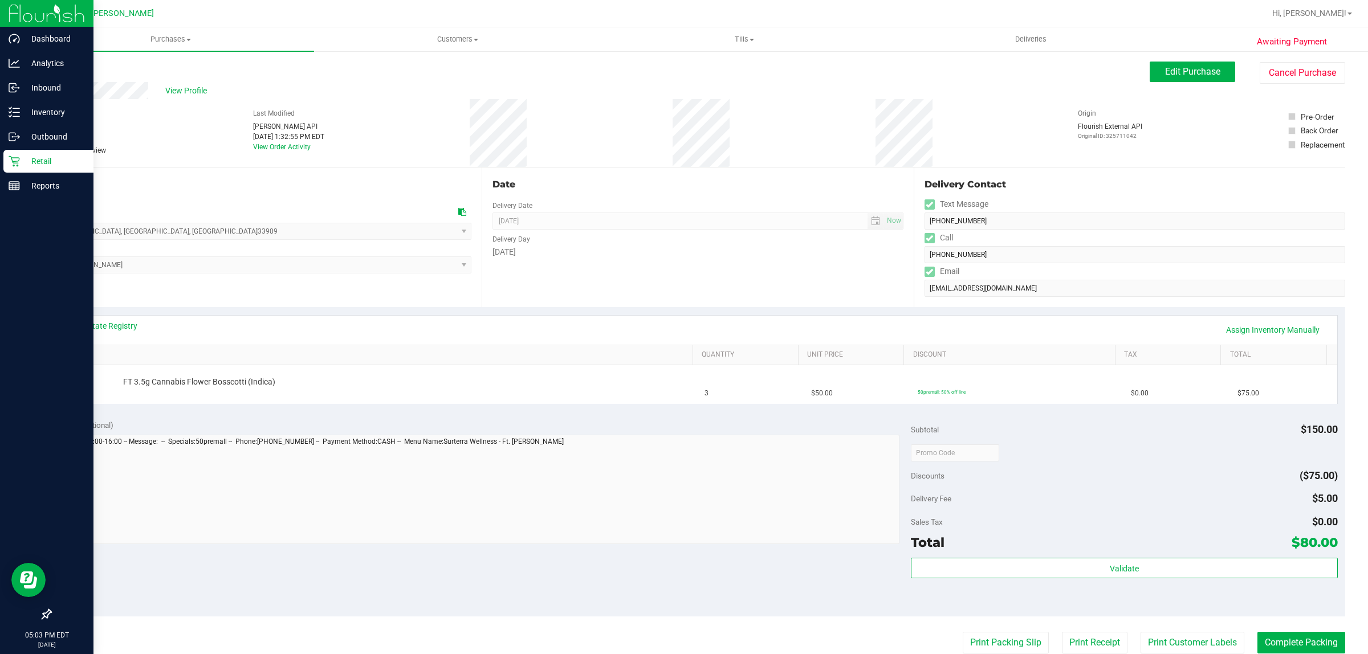
click at [1233, 319] on div "View State Registry Assign Inventory Manually" at bounding box center [698, 330] width 1279 height 29
click at [1241, 320] on link "Assign Inventory Manually" at bounding box center [1273, 329] width 108 height 19
click at [1241, 320] on div "View State Registry Save & Exit" at bounding box center [698, 329] width 1258 height 19
click at [1260, 323] on div "View State Registry Save & Exit" at bounding box center [698, 329] width 1258 height 19
click at [1274, 328] on link "Save & Exit" at bounding box center [1301, 329] width 54 height 19
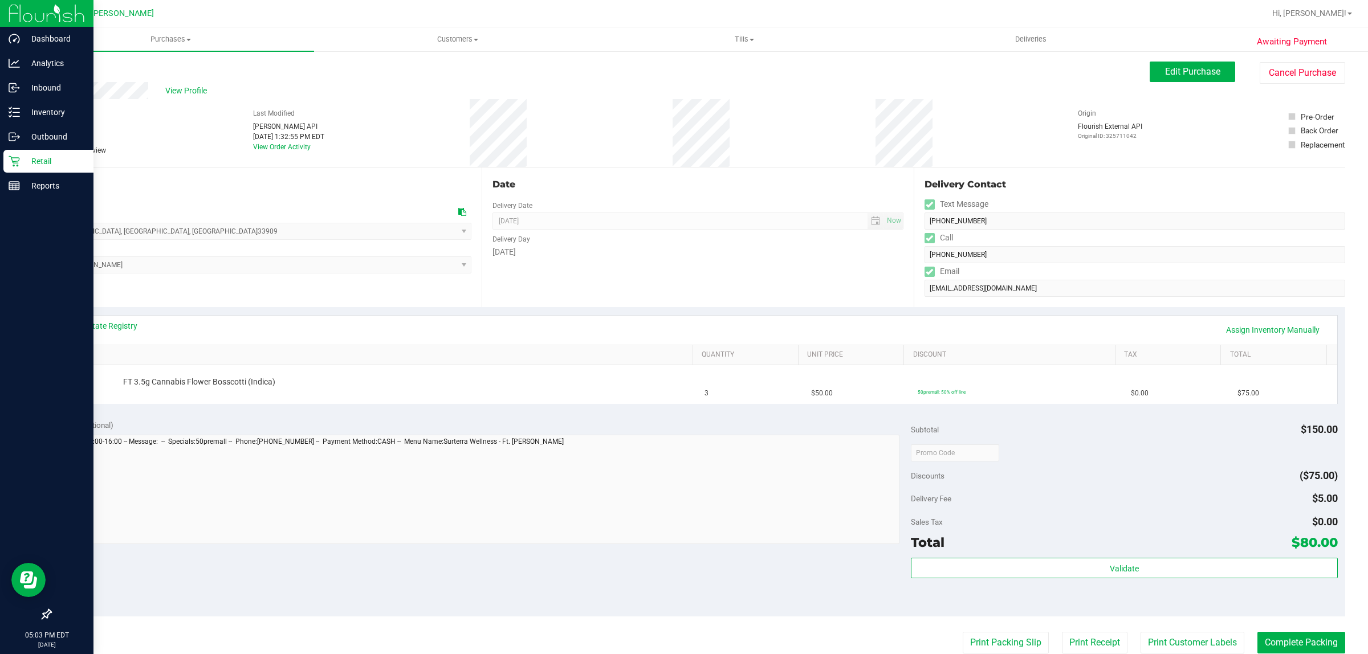
click at [865, 295] on div "Date Delivery Date [DATE] Now [DATE] 04:00 PM Now Delivery Day [DATE]" at bounding box center [698, 238] width 432 height 140
click at [211, 385] on span "FT 3.5g Cannabis Flower Bosscotti (Indica)" at bounding box center [199, 382] width 152 height 11
click at [206, 384] on span "FT 3.5g Cannabis Flower Bosscotti (Indica)" at bounding box center [199, 382] width 152 height 11
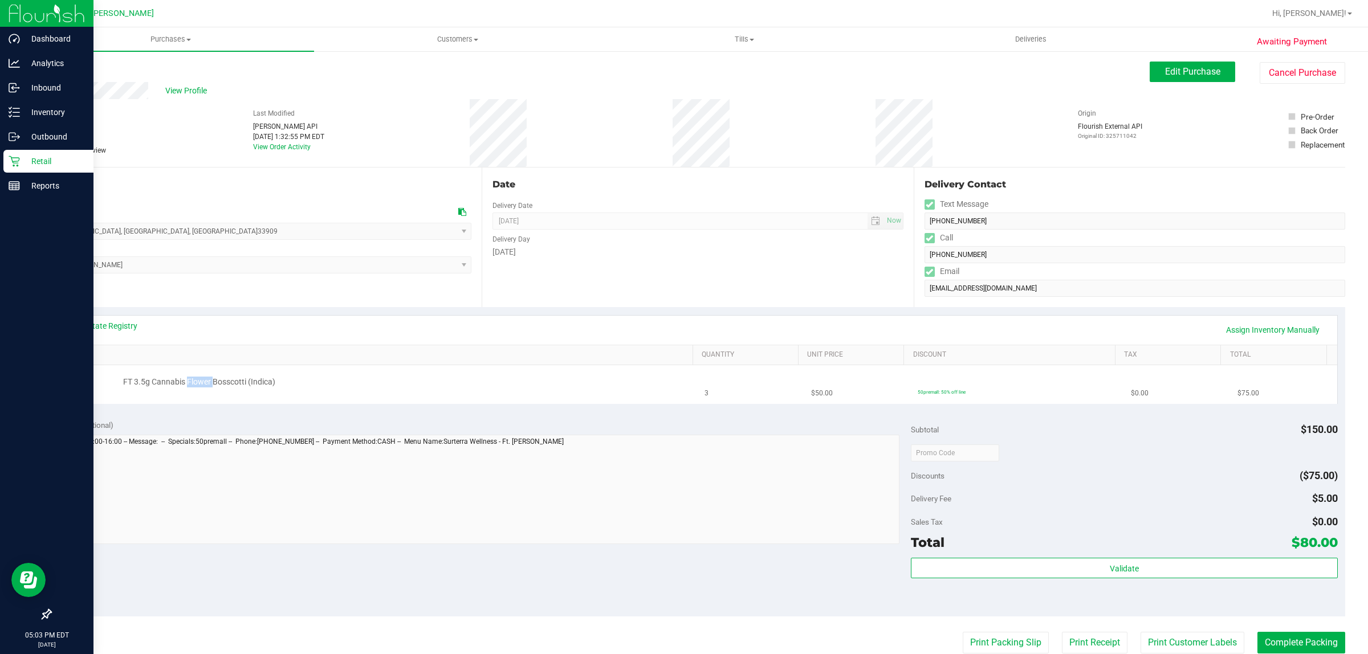
click at [206, 384] on span "FT 3.5g Cannabis Flower Bosscotti (Indica)" at bounding box center [199, 382] width 152 height 11
copy div "FT 3.5g Cannabis Flower Bosscotti (Indica)"
click at [24, 105] on p "Inventory" at bounding box center [54, 112] width 68 height 14
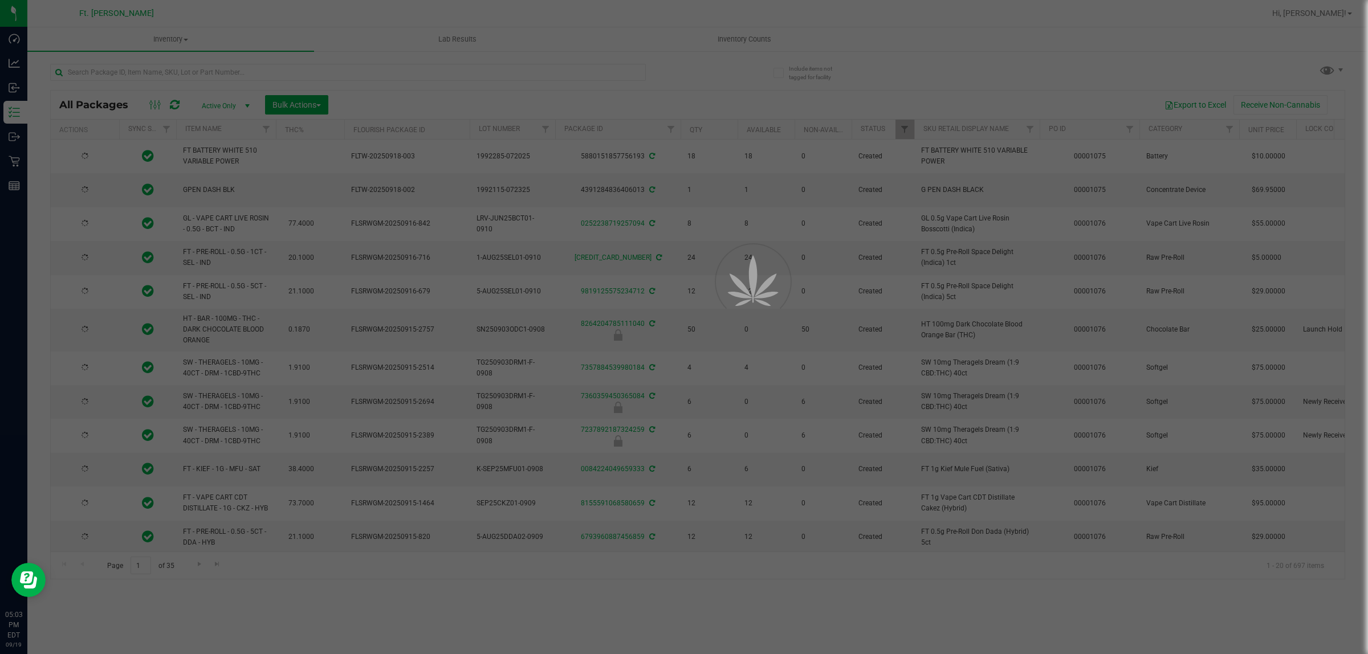
click at [172, 72] on div at bounding box center [684, 327] width 1368 height 654
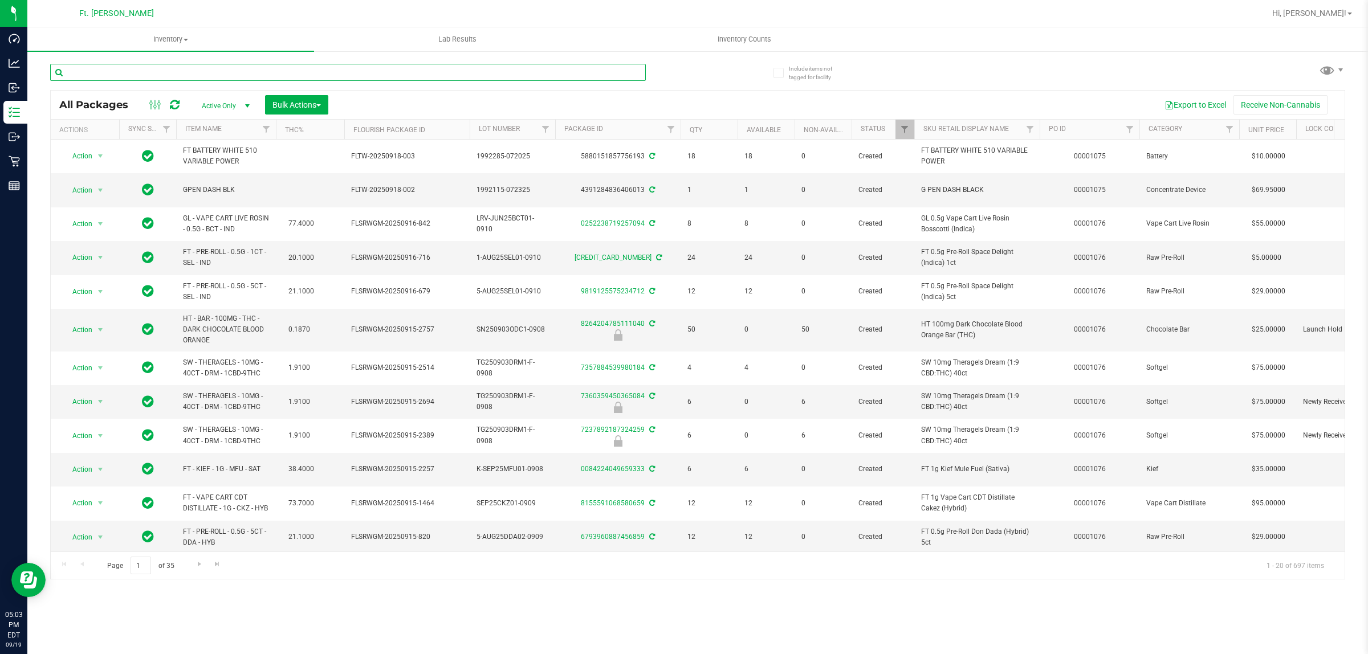
click at [172, 72] on input "text" at bounding box center [348, 72] width 596 height 17
paste input "FT 3.5g Cannabis Flower Bosscotti (Indica)"
type input "FT 3.5g Cannabis Flower Bosscotti (Indica)"
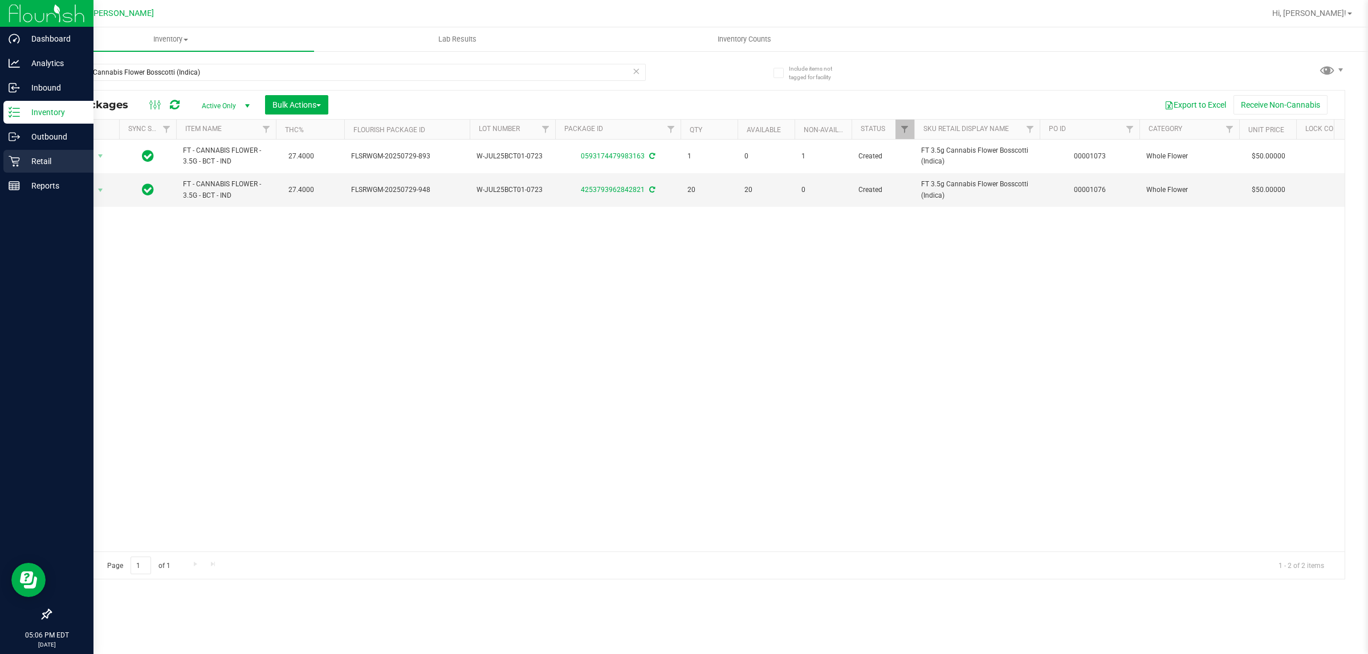
click at [26, 165] on p "Retail" at bounding box center [54, 161] width 68 height 14
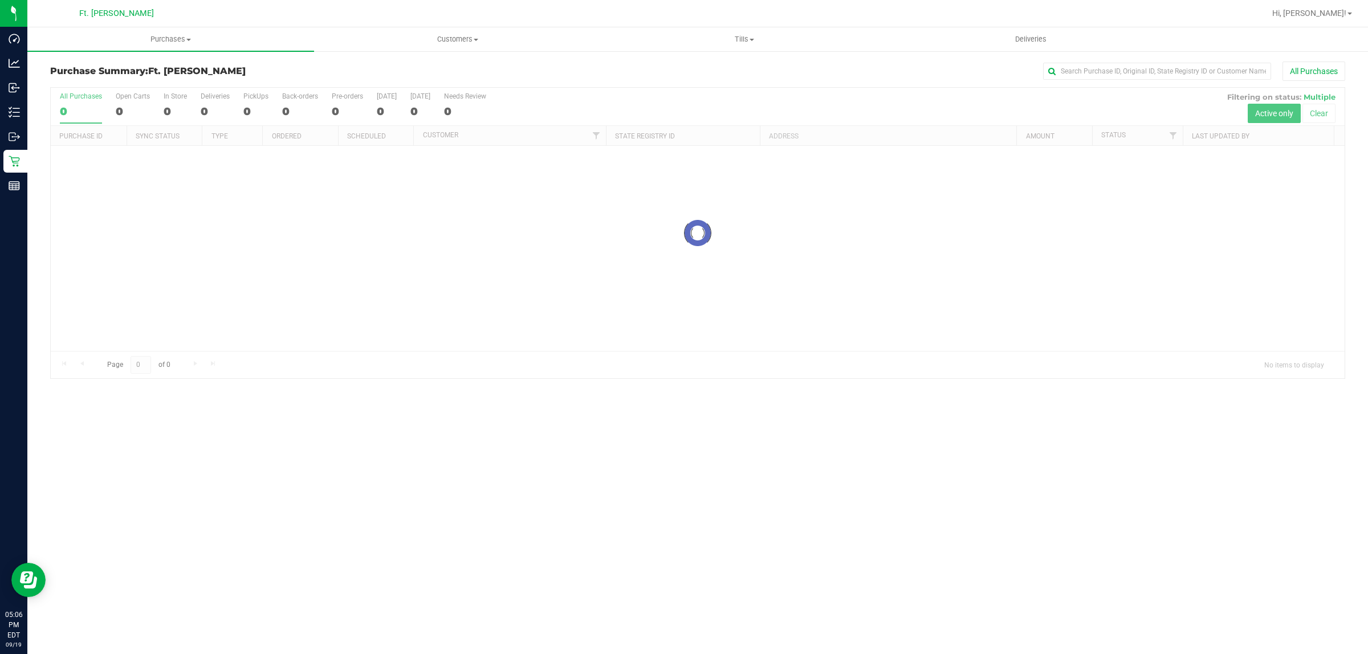
click at [261, 72] on h3 "Purchase Summary: Ft. [PERSON_NAME]" at bounding box center [266, 71] width 432 height 10
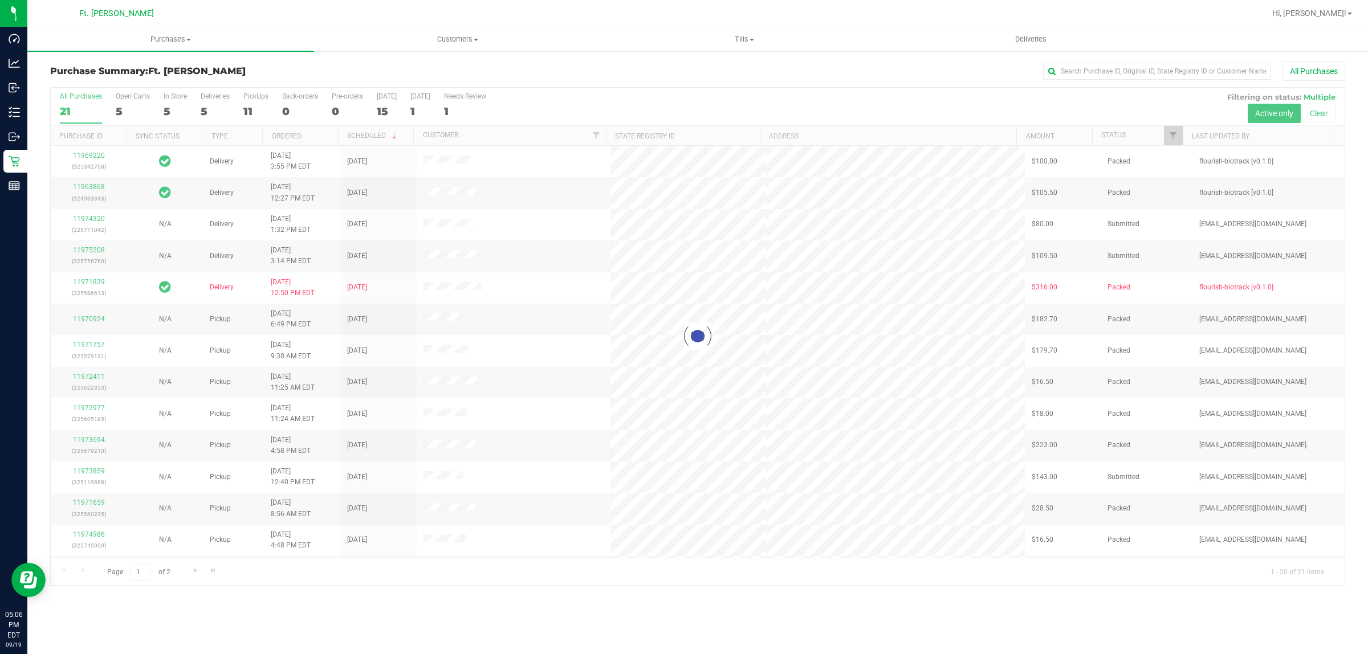
click at [206, 82] on div "Purchase Summary: Ft. [PERSON_NAME] All Purchases" at bounding box center [697, 74] width 1295 height 25
click at [212, 109] on div at bounding box center [698, 337] width 1294 height 498
click at [213, 106] on div "5" at bounding box center [215, 111] width 29 height 13
click at [0, 0] on input "Deliveries 5" at bounding box center [0, 0] width 0 height 0
click at [213, 106] on div at bounding box center [698, 337] width 1294 height 498
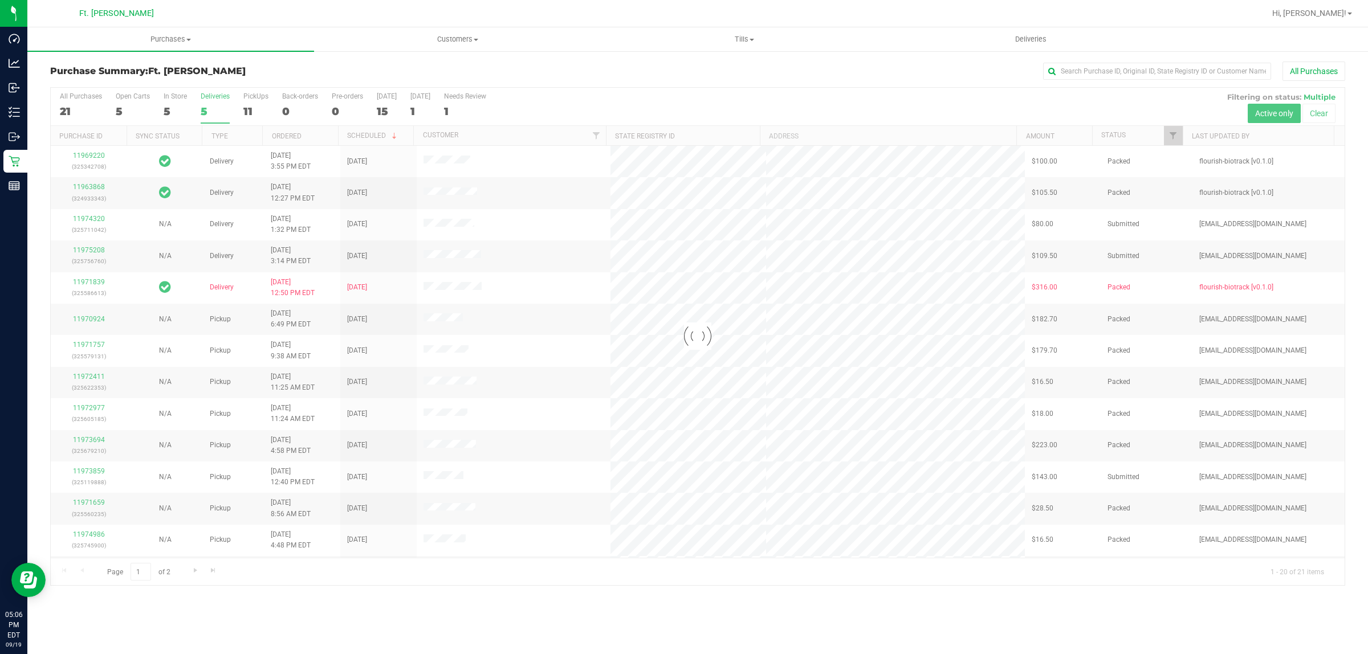
click at [215, 87] on div "Loading... All Purchases 21 Open Carts 5 In Store 5 Deliveries 5 PickUps 11 Bac…" at bounding box center [697, 336] width 1295 height 499
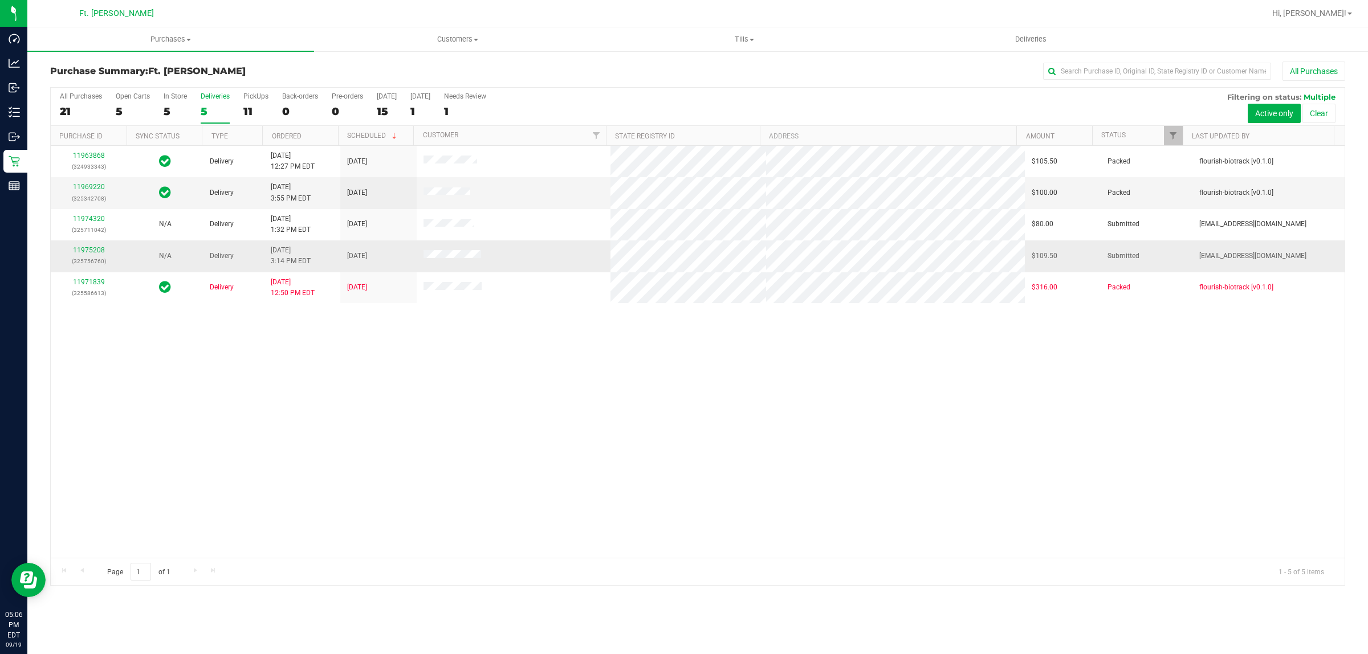
click at [97, 255] on div "11975208 (325756760)" at bounding box center [89, 256] width 63 height 22
click at [91, 255] on div "11975208 (325756760)" at bounding box center [89, 256] width 63 height 22
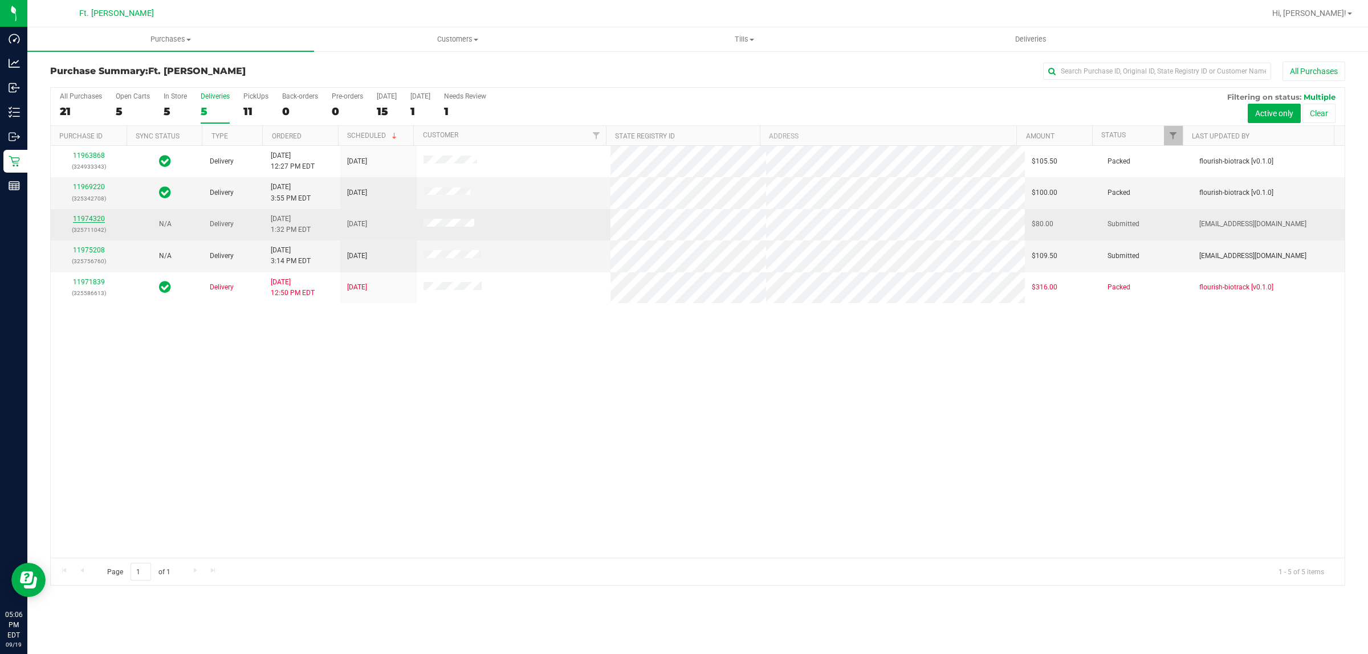
click at [83, 217] on link "11974320" at bounding box center [89, 219] width 32 height 8
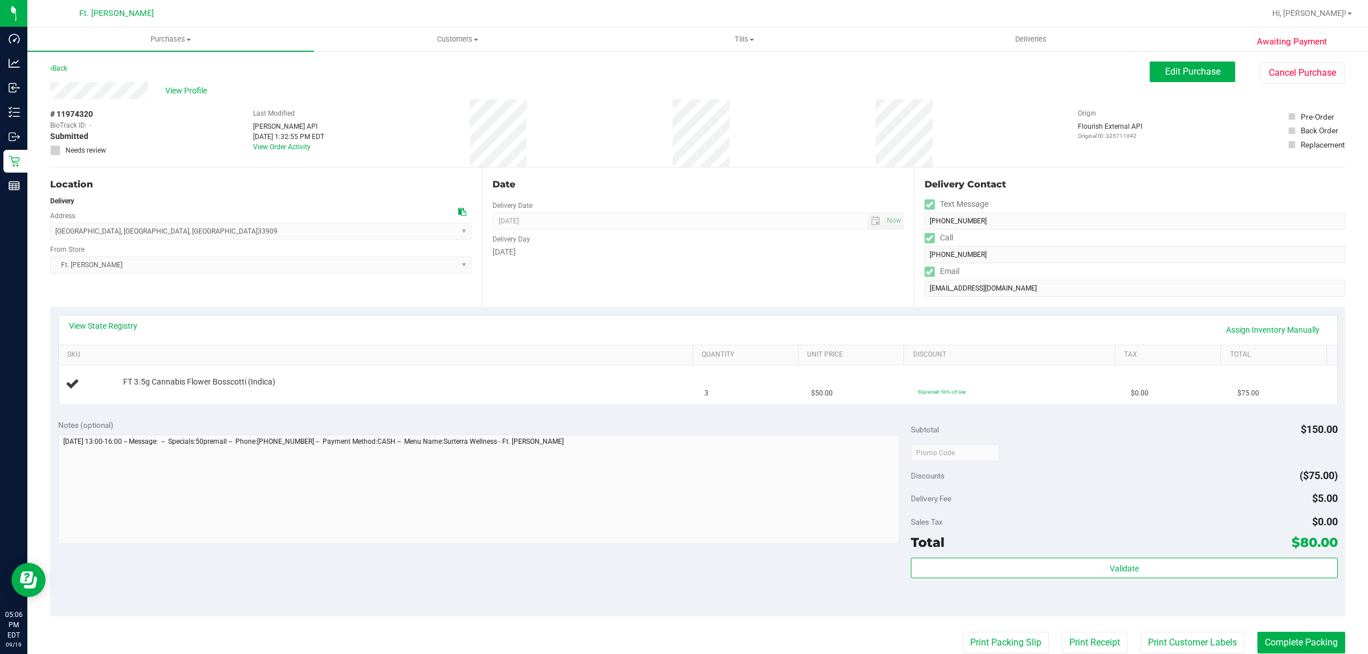
click at [515, 288] on div "Date Delivery Date [DATE] Now [DATE] 04:00 PM Now Delivery Day [DATE]" at bounding box center [698, 238] width 432 height 140
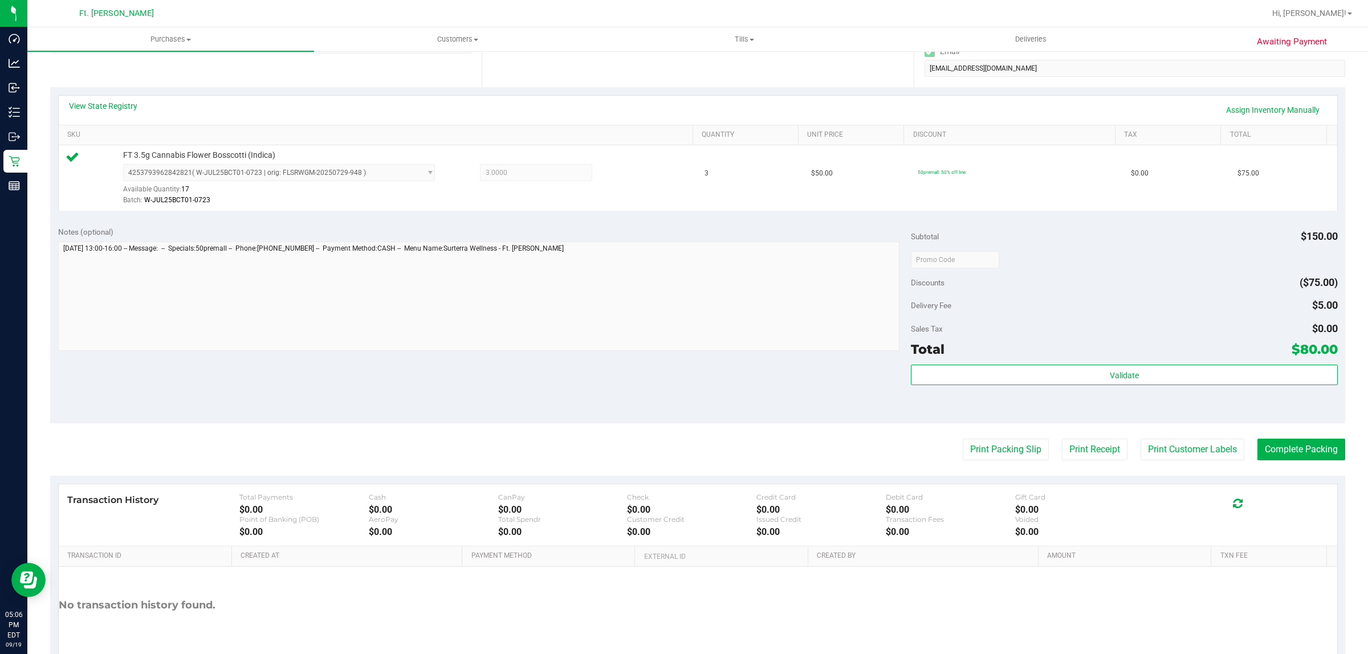
scroll to position [277, 0]
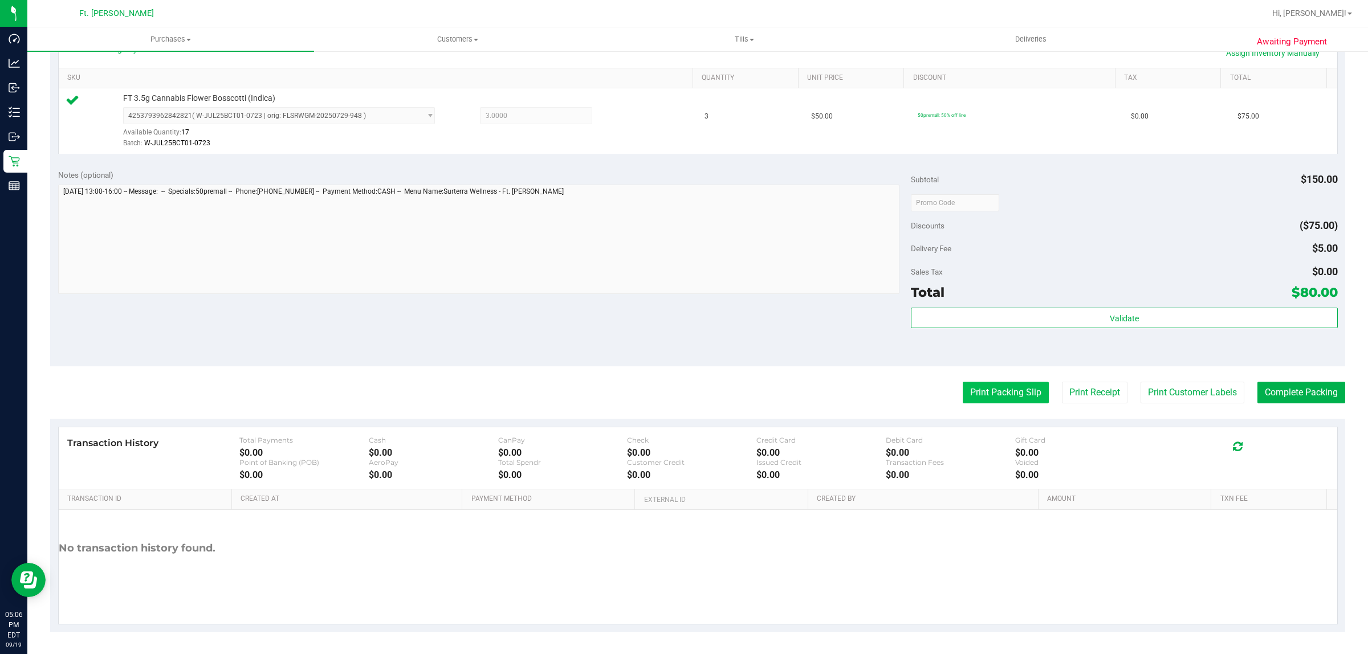
drag, startPoint x: 990, startPoint y: 381, endPoint x: 993, endPoint y: 395, distance: 14.5
click at [990, 383] on purchase-details "Back Edit Purchase Cancel Purchase View Profile # 11974320 BioTrack ID: - Submi…" at bounding box center [697, 209] width 1295 height 848
click at [993, 395] on button "Print Packing Slip" at bounding box center [1006, 393] width 86 height 22
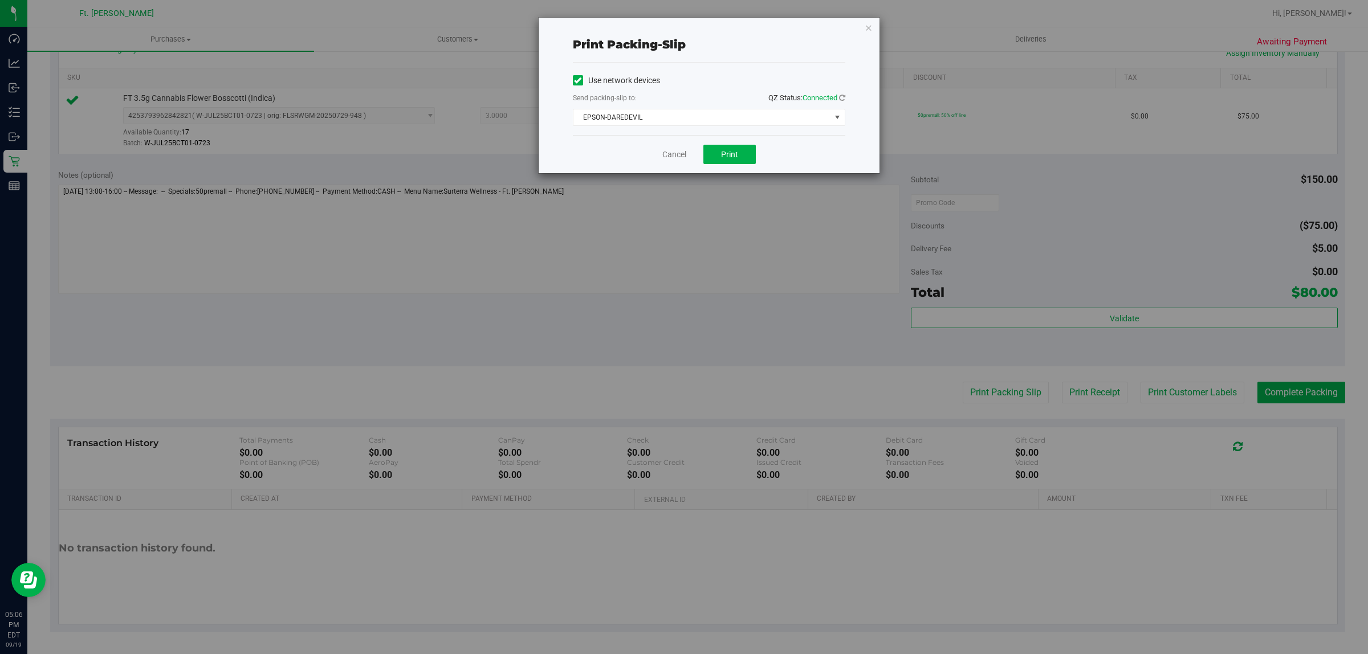
click at [724, 140] on div "Cancel Print" at bounding box center [709, 154] width 273 height 38
click at [739, 145] on button "Print" at bounding box center [730, 154] width 52 height 19
click at [676, 151] on link "Cancel" at bounding box center [674, 155] width 24 height 12
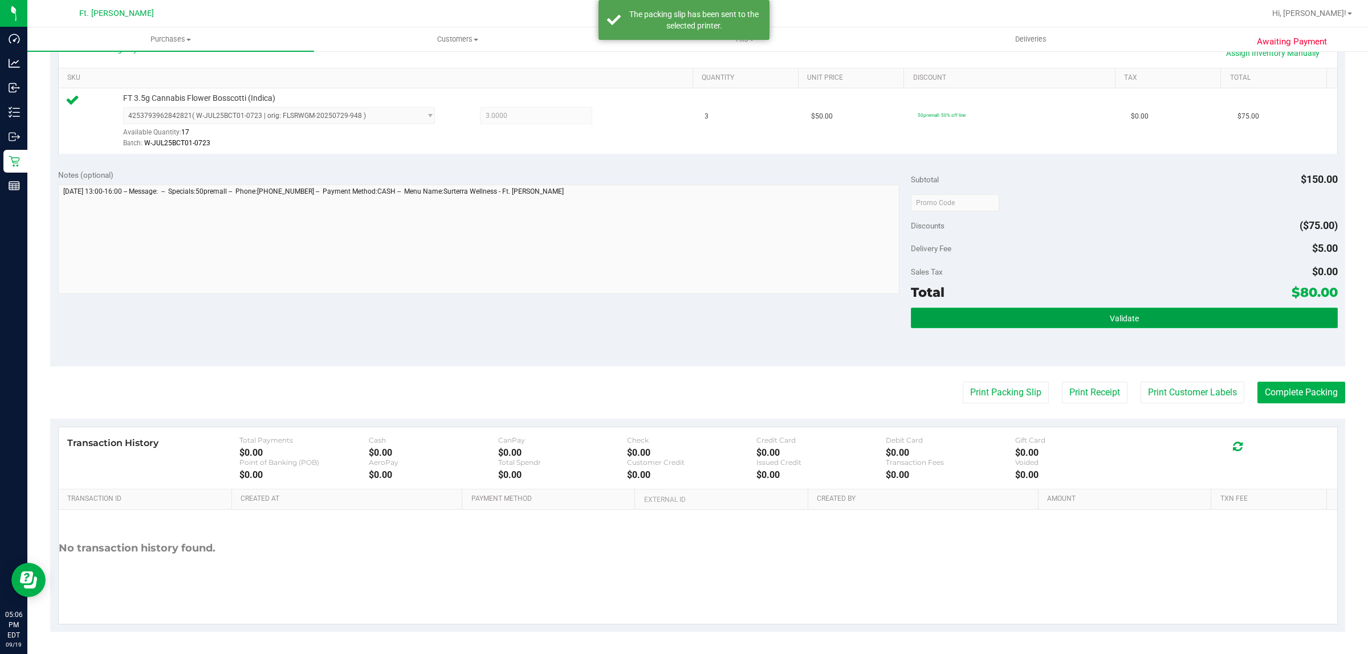
click at [1018, 325] on button "Validate" at bounding box center [1124, 318] width 426 height 21
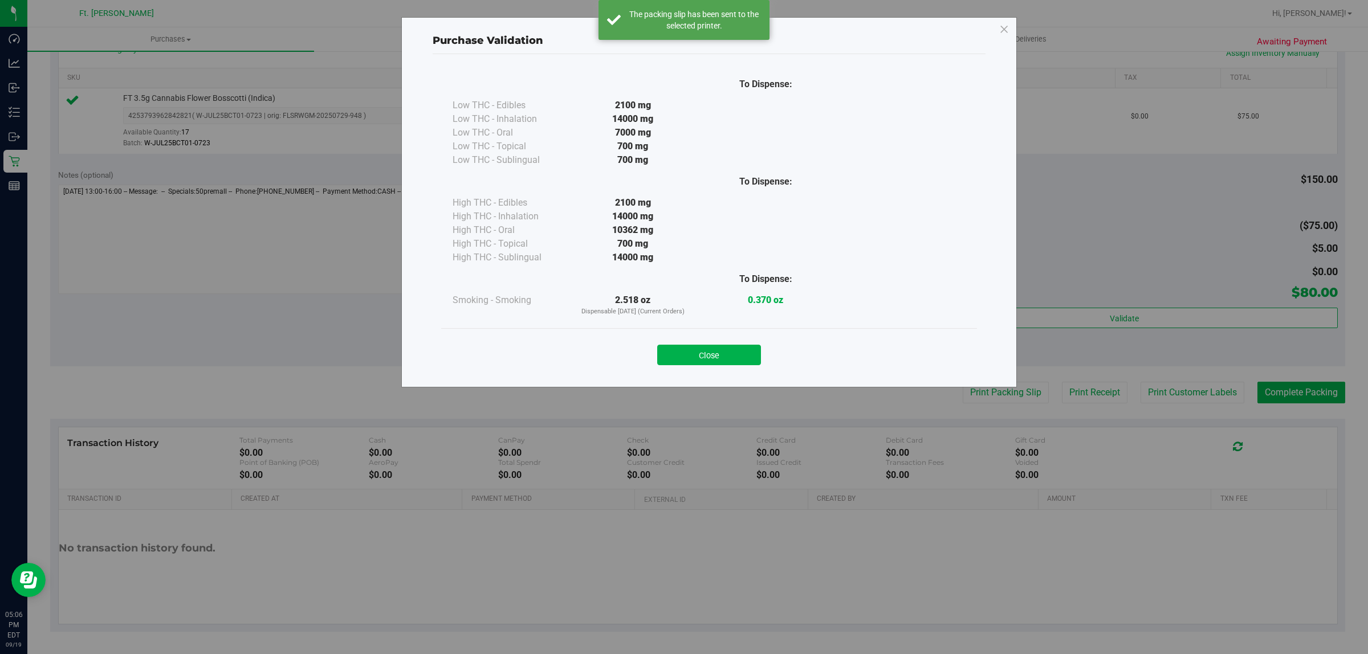
click at [739, 354] on button "Close" at bounding box center [709, 355] width 104 height 21
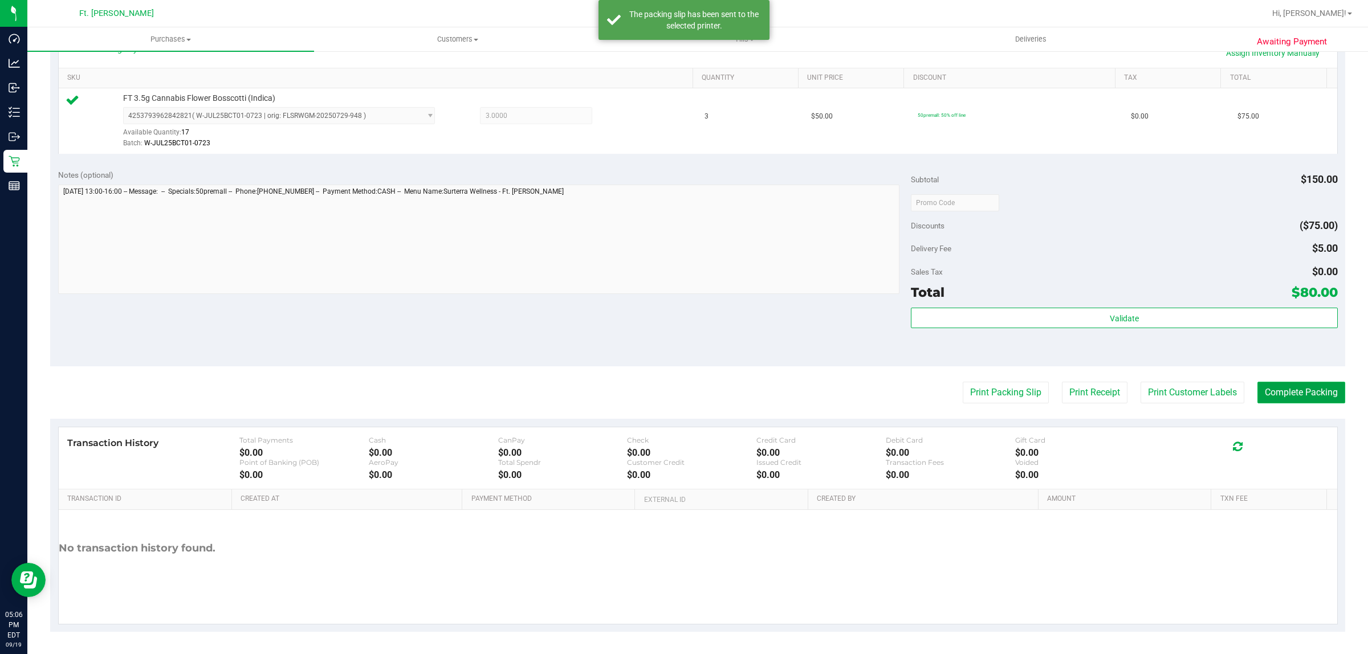
click at [1266, 387] on button "Complete Packing" at bounding box center [1302, 393] width 88 height 22
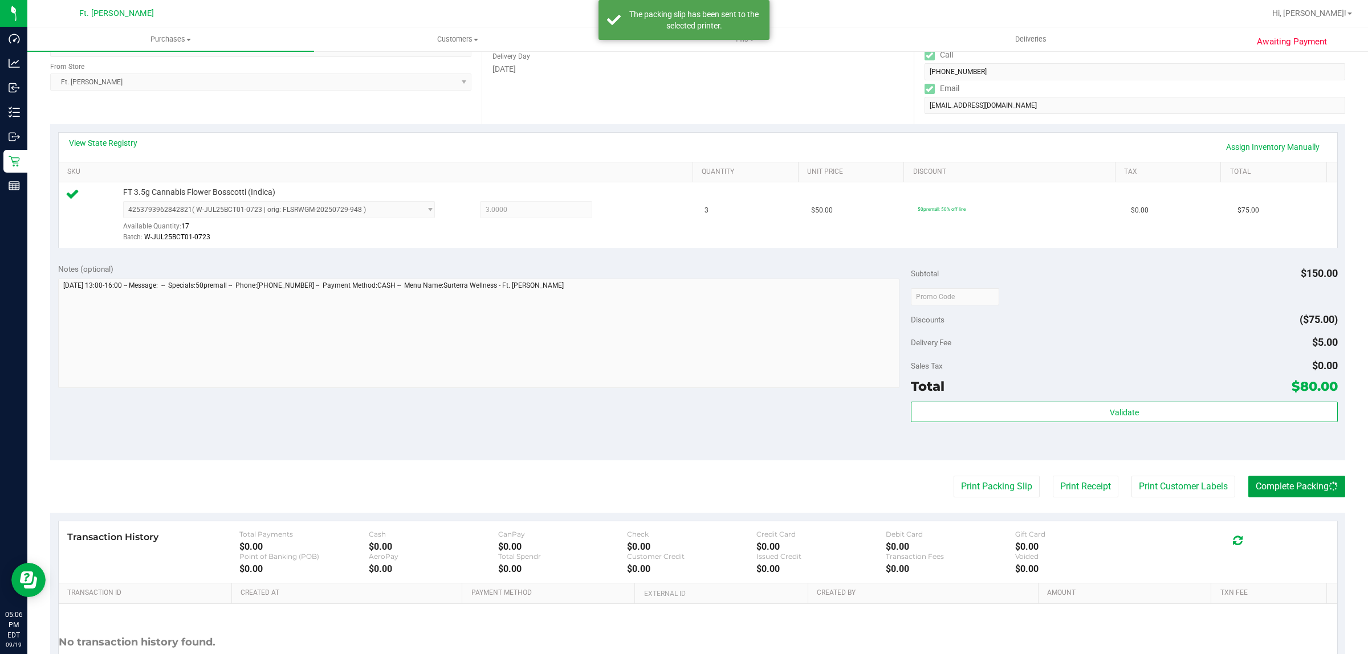
scroll to position [0, 0]
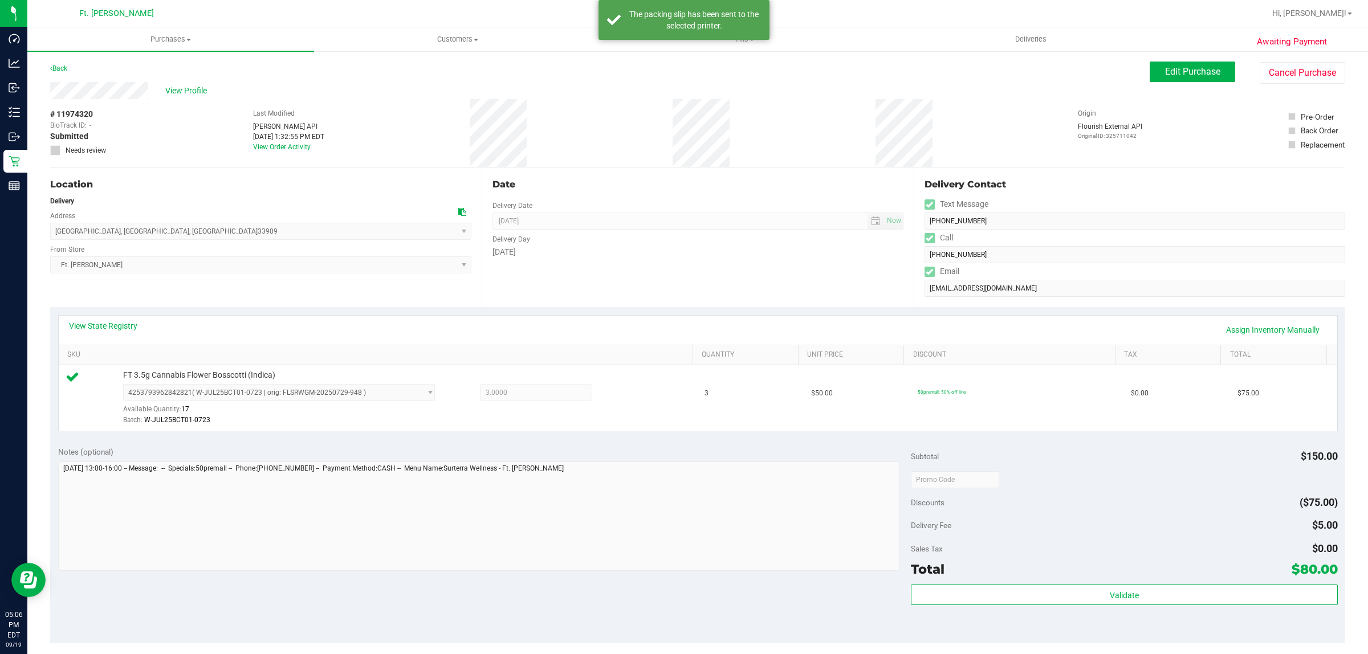
click at [583, 134] on div "# 11974320 BioTrack ID: - Submitted Needs review Last Modified [PERSON_NAME] AP…" at bounding box center [697, 133] width 1295 height 68
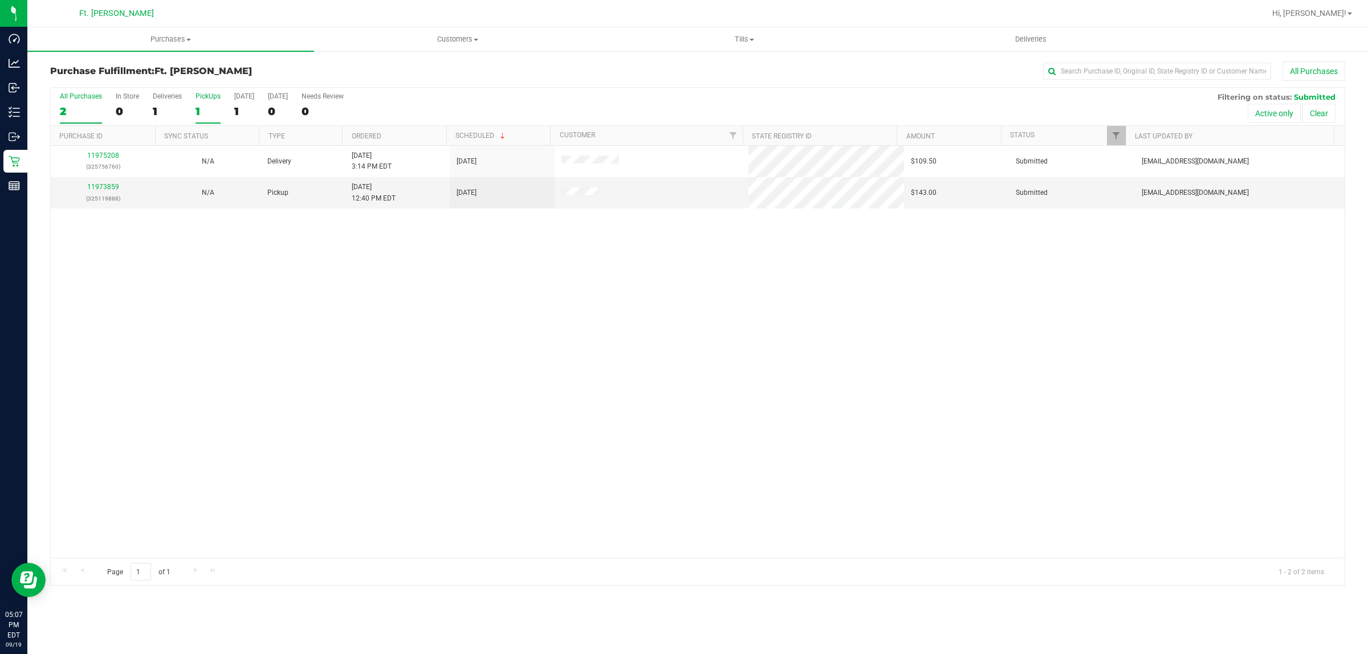
click at [209, 106] on div "1" at bounding box center [208, 111] width 25 height 13
click at [0, 0] on input "PickUps 1" at bounding box center [0, 0] width 0 height 0
click at [144, 103] on div "All Purchases 2 In Store 0 Deliveries 1 PickUps 1 [DATE] 1 [DATE] 0 Needs Revie…" at bounding box center [698, 107] width 1294 height 38
click at [173, 110] on div "1" at bounding box center [167, 111] width 29 height 13
click at [0, 0] on input "Deliveries 1" at bounding box center [0, 0] width 0 height 0
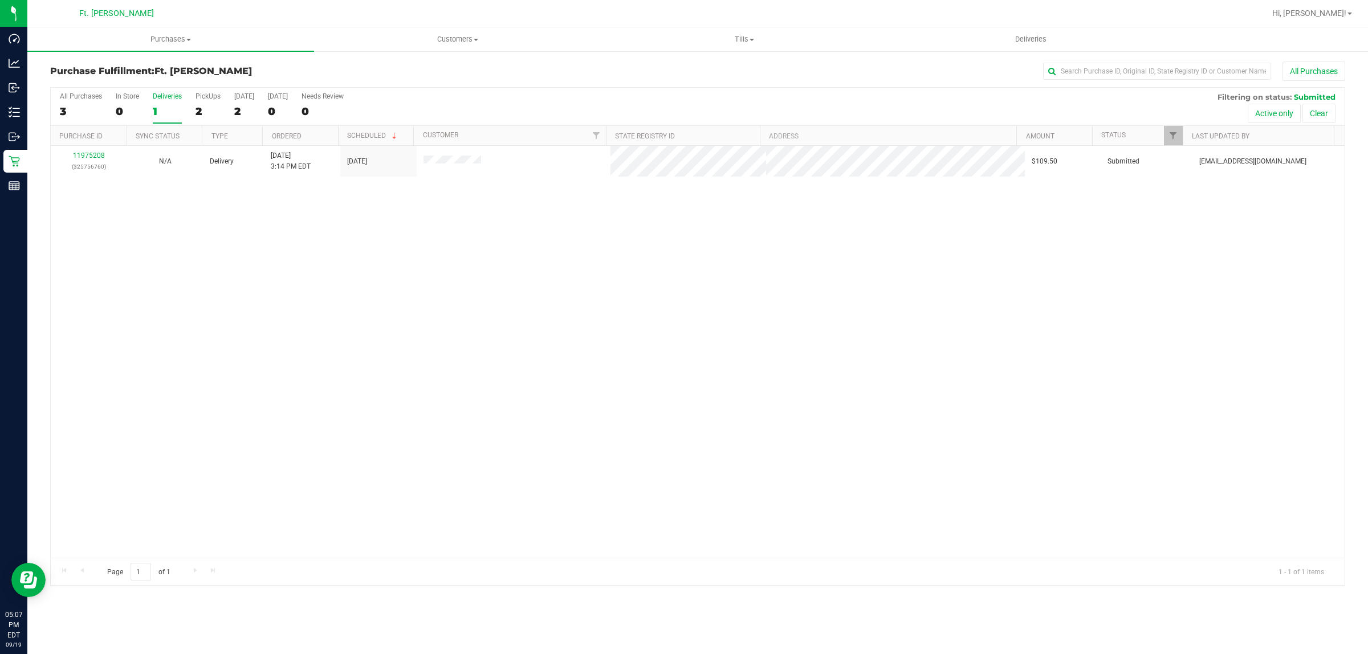
click at [391, 300] on div "11975208 (325756760) N/A Delivery [DATE] 3:14 PM EDT 9/21/2025 $109.50 Submitte…" at bounding box center [698, 352] width 1294 height 412
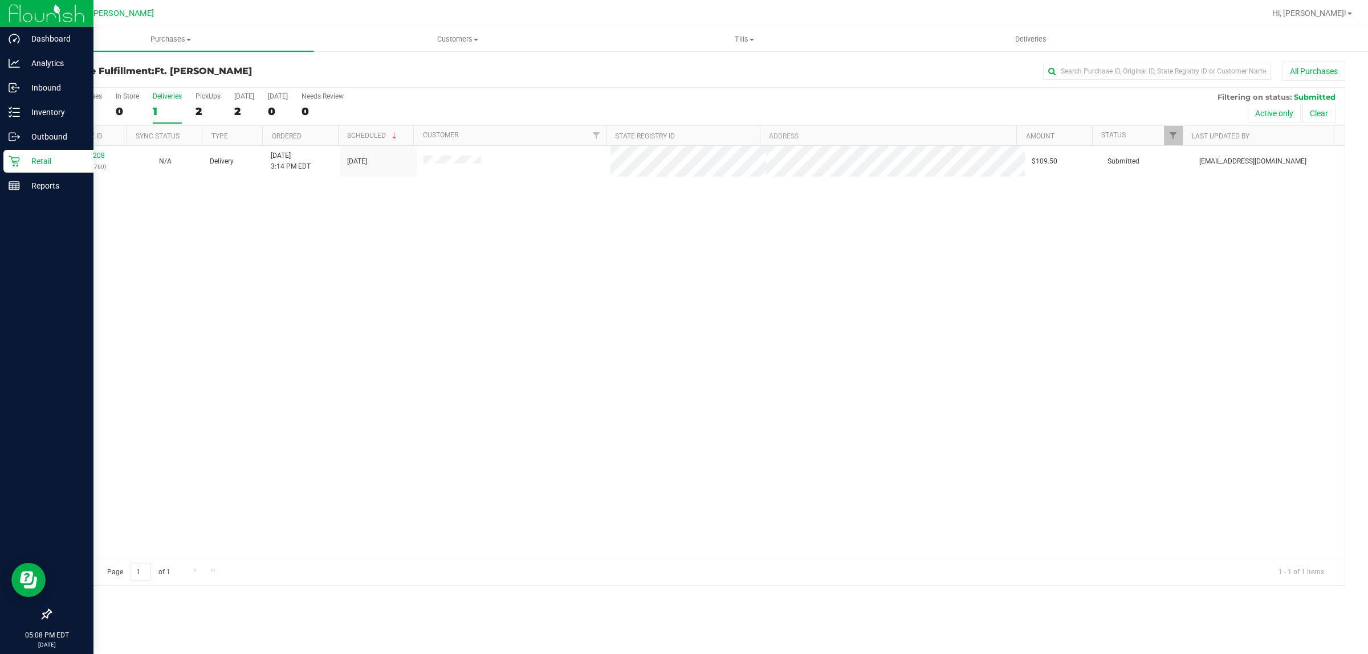
click at [18, 164] on icon at bounding box center [14, 161] width 11 height 11
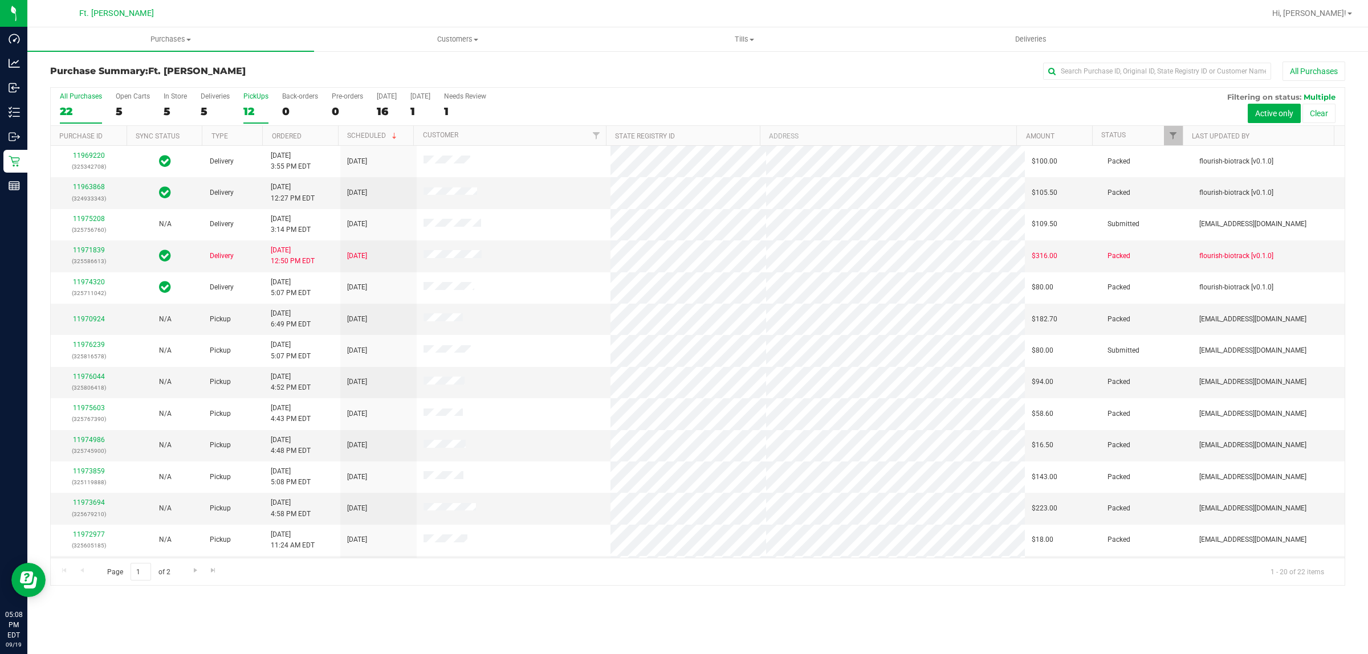
click at [253, 92] on div "PickUps" at bounding box center [255, 96] width 25 height 8
click at [0, 0] on input "PickUps 12" at bounding box center [0, 0] width 0 height 0
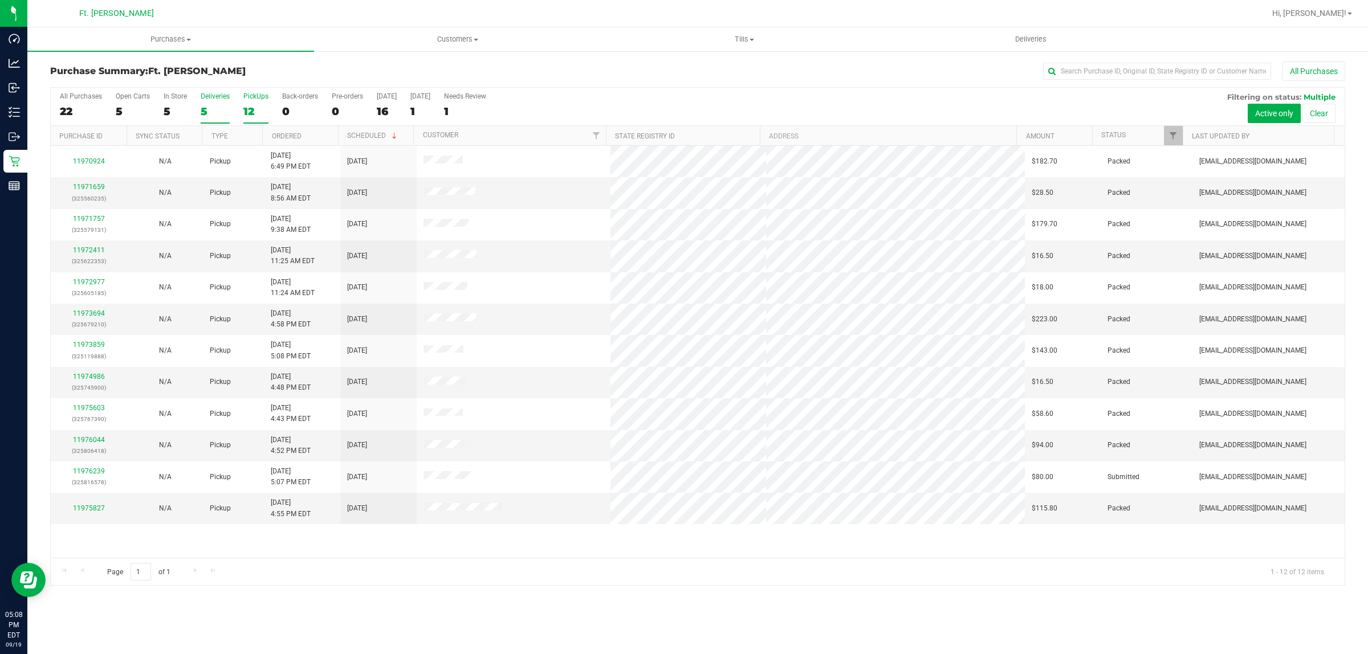
click at [220, 107] on div "5" at bounding box center [215, 111] width 29 height 13
click at [0, 0] on input "Deliveries 5" at bounding box center [0, 0] width 0 height 0
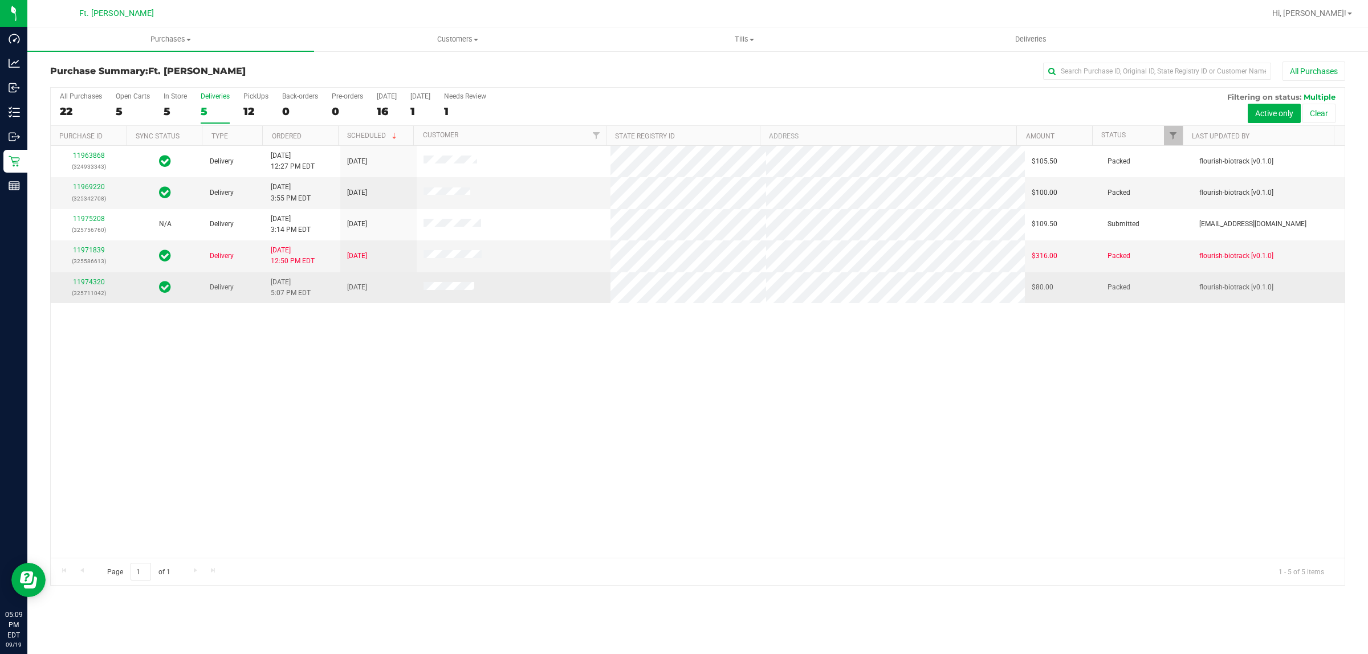
click at [94, 291] on p "(325711042)" at bounding box center [89, 293] width 63 height 11
click at [88, 282] on link "11974320" at bounding box center [89, 282] width 32 height 8
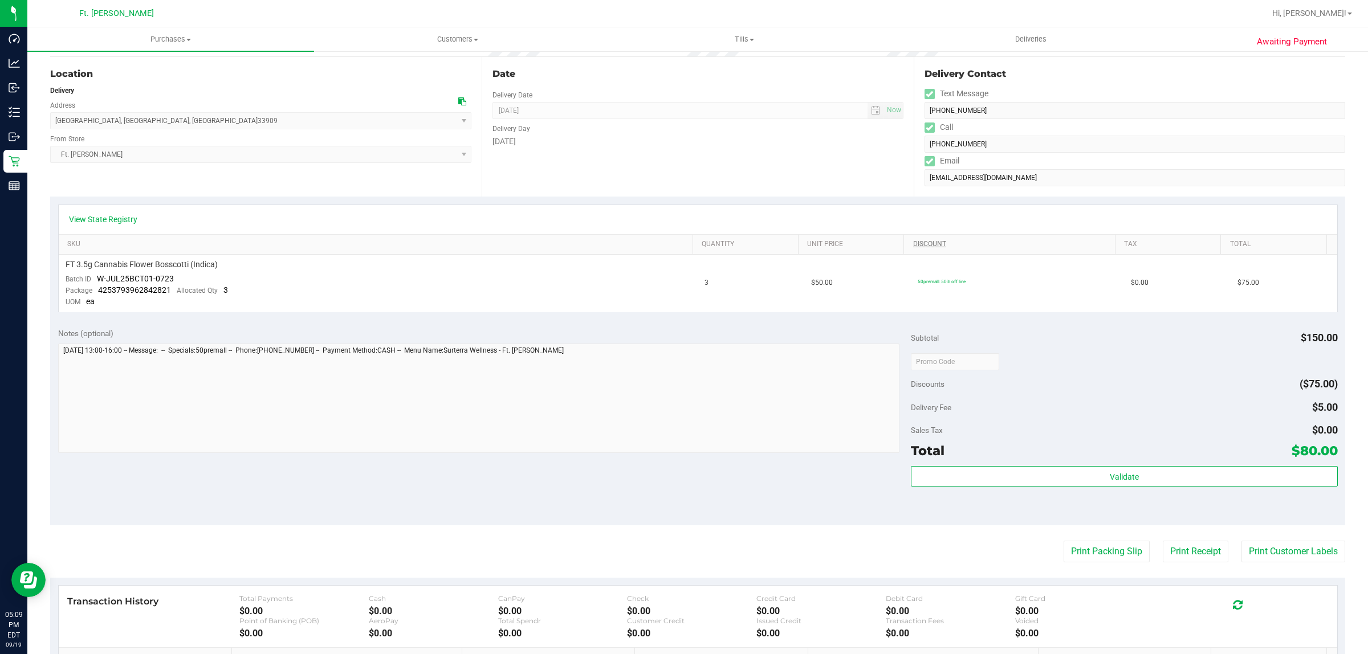
scroll to position [271, 0]
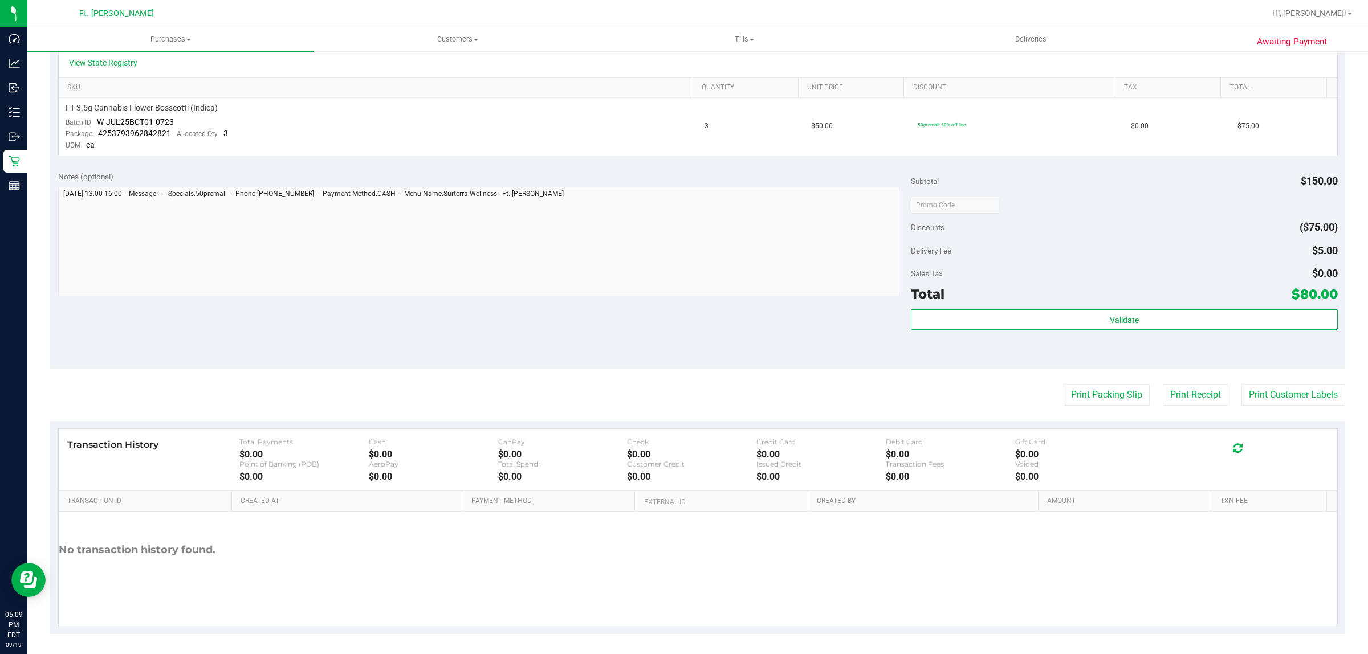
click at [1084, 377] on purchase-details "Back Send Back to Created Cancel Purchase View Profile # 11974320 BioTrack ID: …" at bounding box center [697, 213] width 1295 height 844
click at [1093, 400] on button "Print Packing Slip" at bounding box center [1107, 395] width 86 height 22
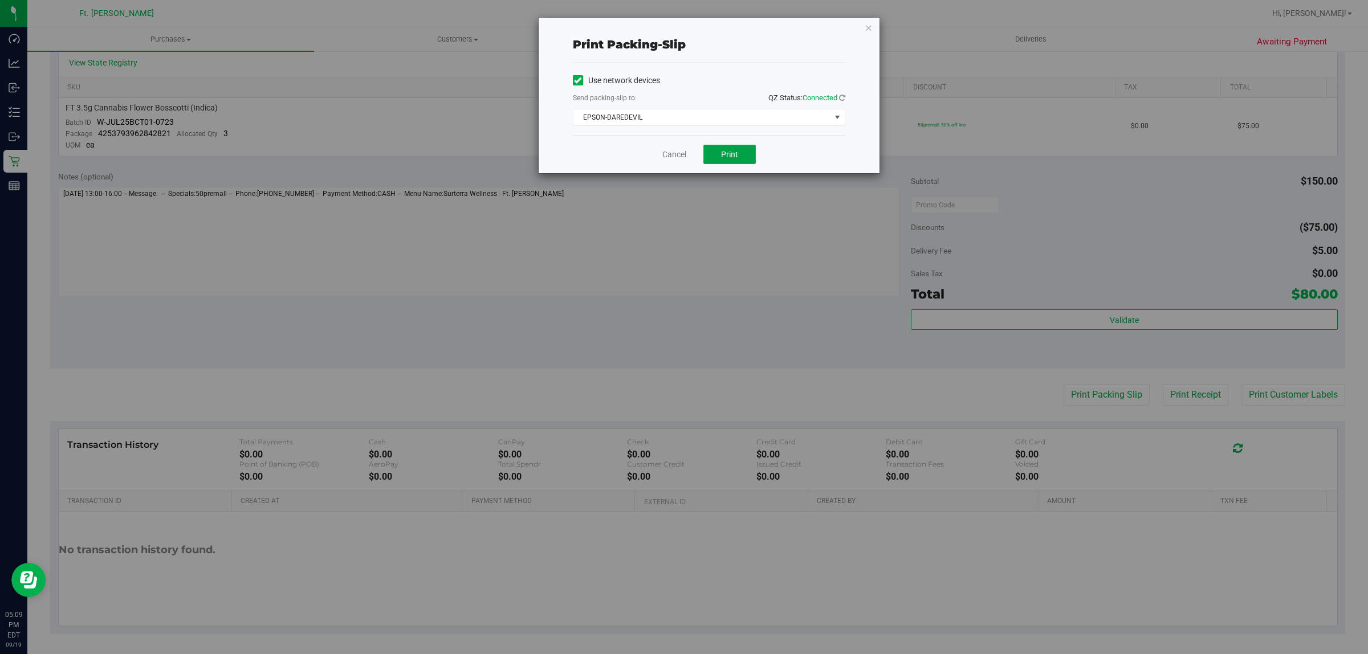
click at [717, 147] on button "Print" at bounding box center [730, 154] width 52 height 19
click at [693, 155] on div "Cancel Print" at bounding box center [709, 154] width 273 height 38
click at [676, 150] on link "Cancel" at bounding box center [674, 155] width 24 height 12
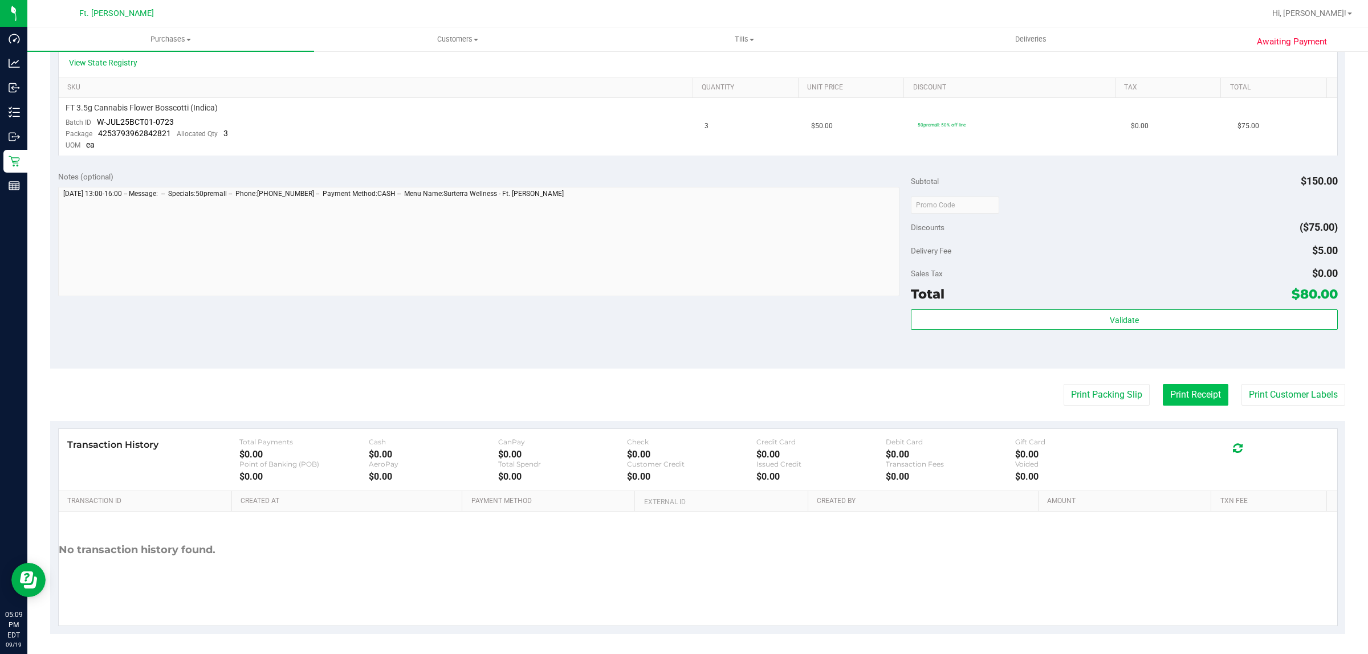
click at [1180, 392] on button "Print Receipt" at bounding box center [1196, 395] width 66 height 22
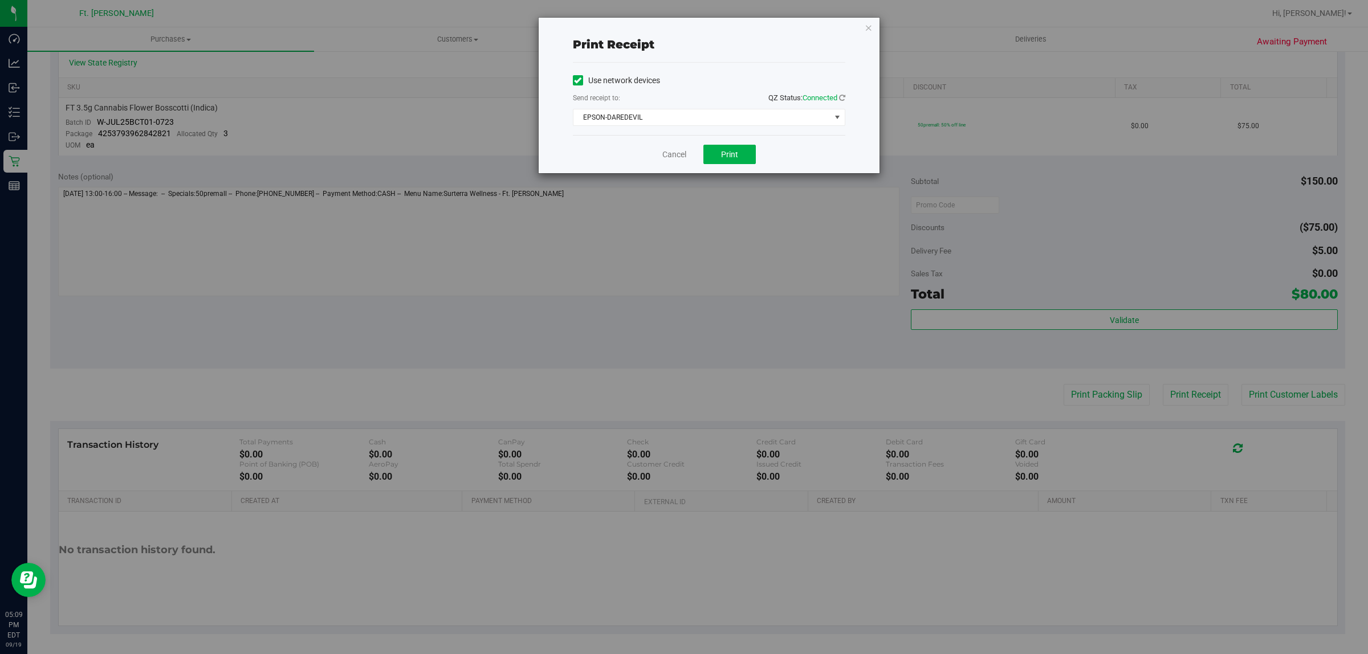
click at [757, 151] on div "Cancel Print" at bounding box center [709, 154] width 273 height 38
click at [750, 151] on button "Print" at bounding box center [730, 154] width 52 height 19
click at [679, 160] on link "Cancel" at bounding box center [674, 155] width 24 height 12
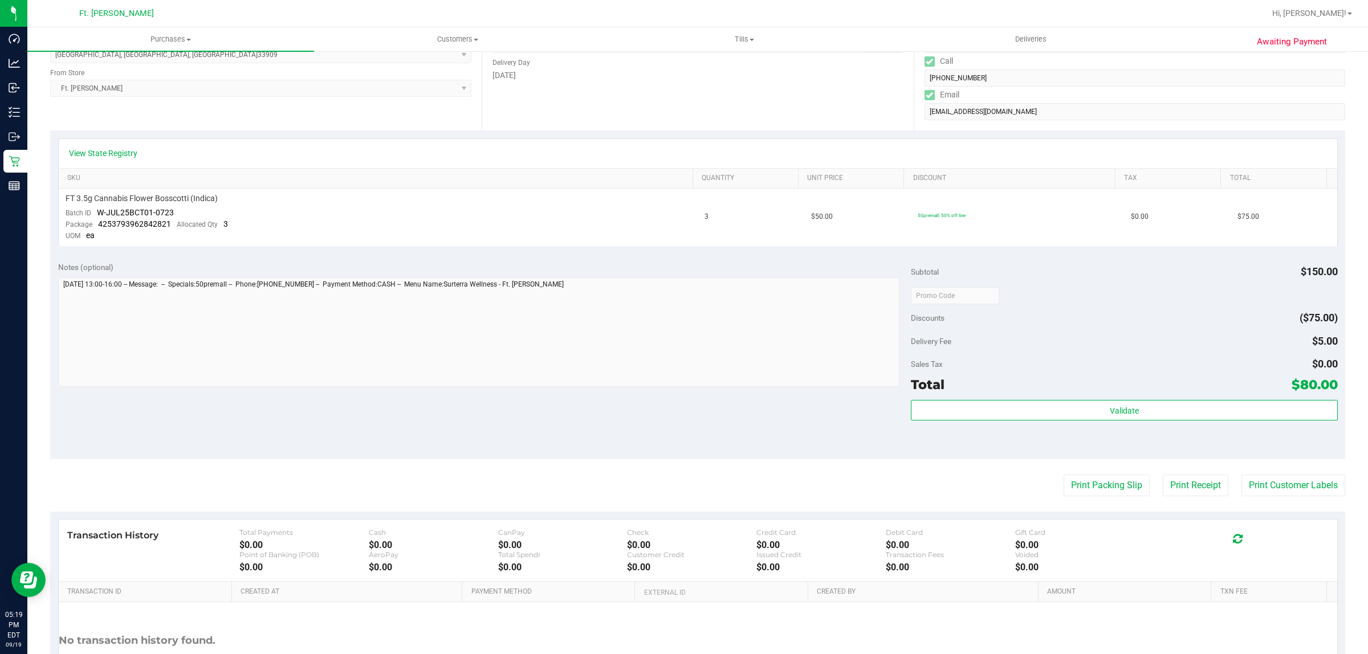
scroll to position [0, 0]
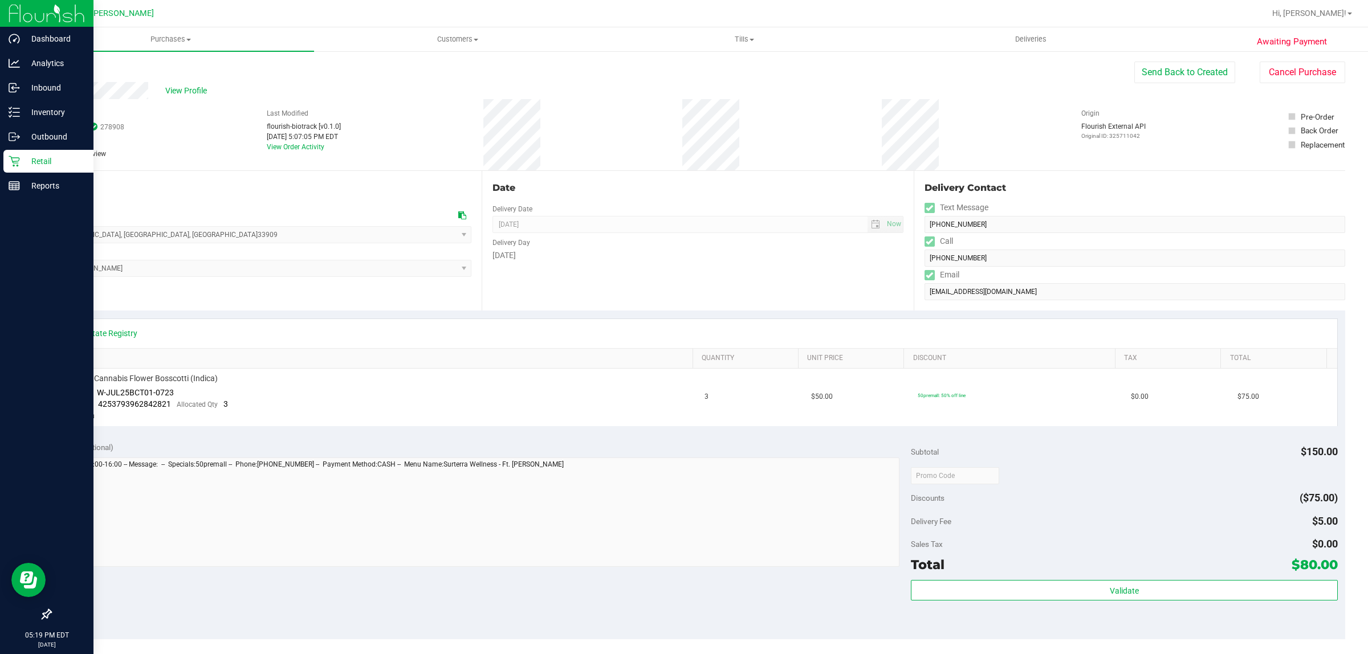
click at [10, 152] on div "Retail" at bounding box center [48, 161] width 90 height 23
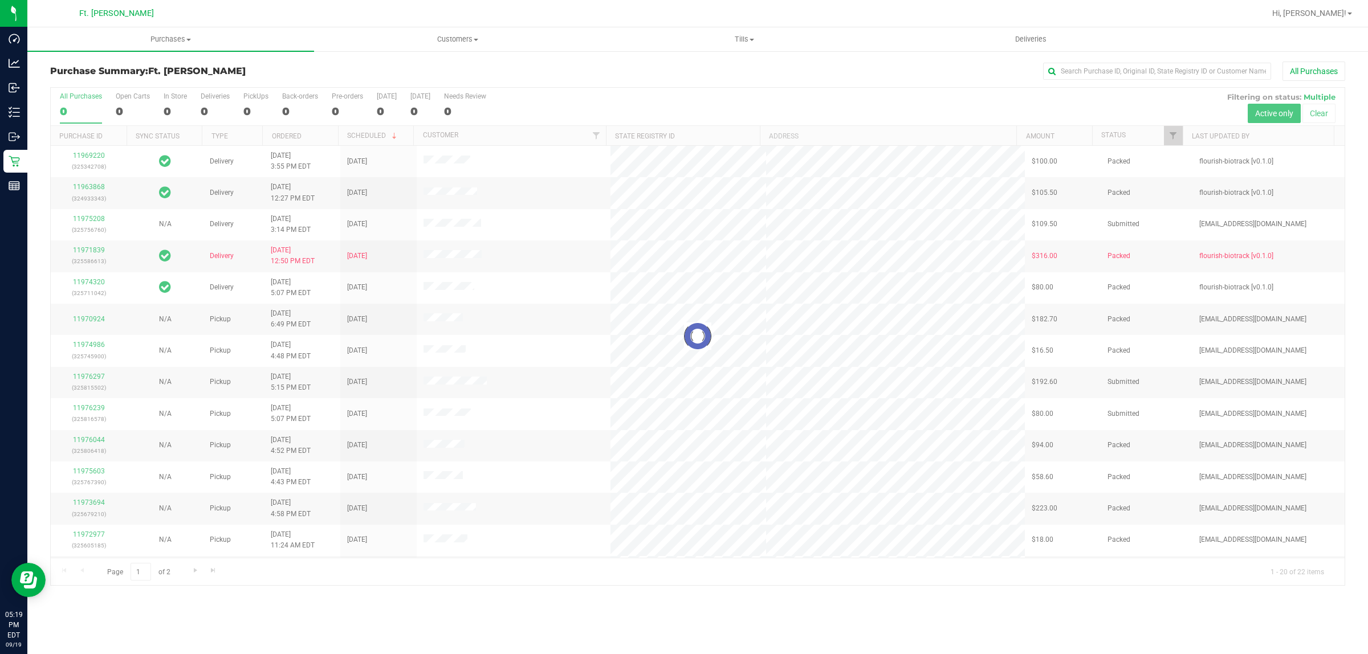
click at [269, 64] on div "Purchase Summary: Ft. [PERSON_NAME] All Purchases" at bounding box center [697, 74] width 1295 height 25
click at [249, 107] on div at bounding box center [698, 337] width 1294 height 498
click at [252, 107] on div at bounding box center [698, 337] width 1294 height 498
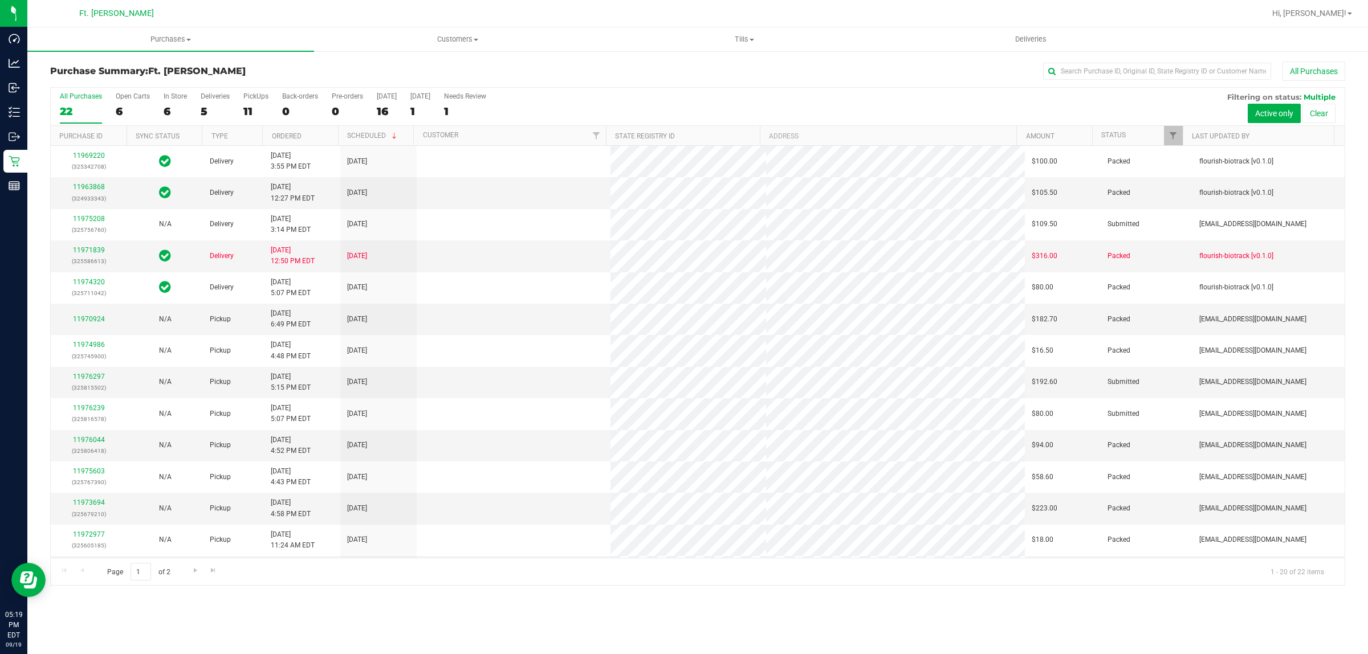
click at [252, 107] on div "11" at bounding box center [255, 111] width 25 height 13
click at [0, 0] on input "PickUps 11" at bounding box center [0, 0] width 0 height 0
click at [254, 107] on div at bounding box center [698, 337] width 1294 height 498
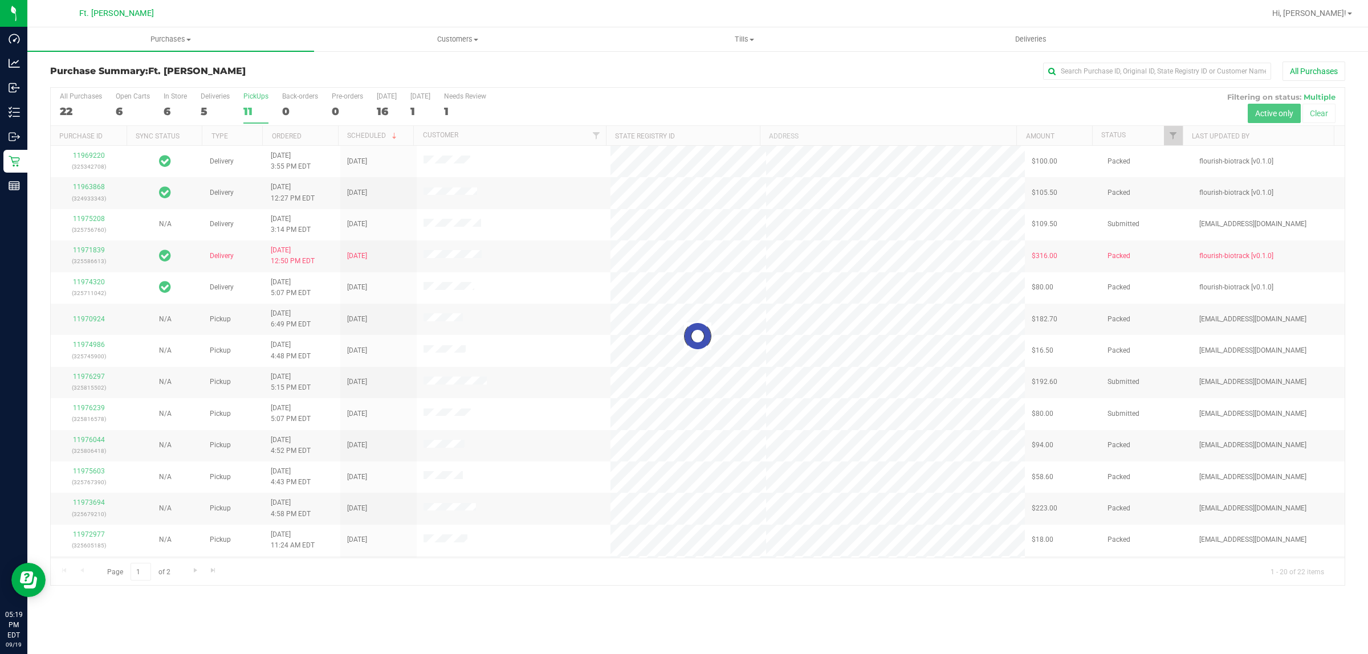
click at [270, 78] on div "Purchase Summary: Ft. [PERSON_NAME] All Purchases" at bounding box center [697, 74] width 1295 height 25
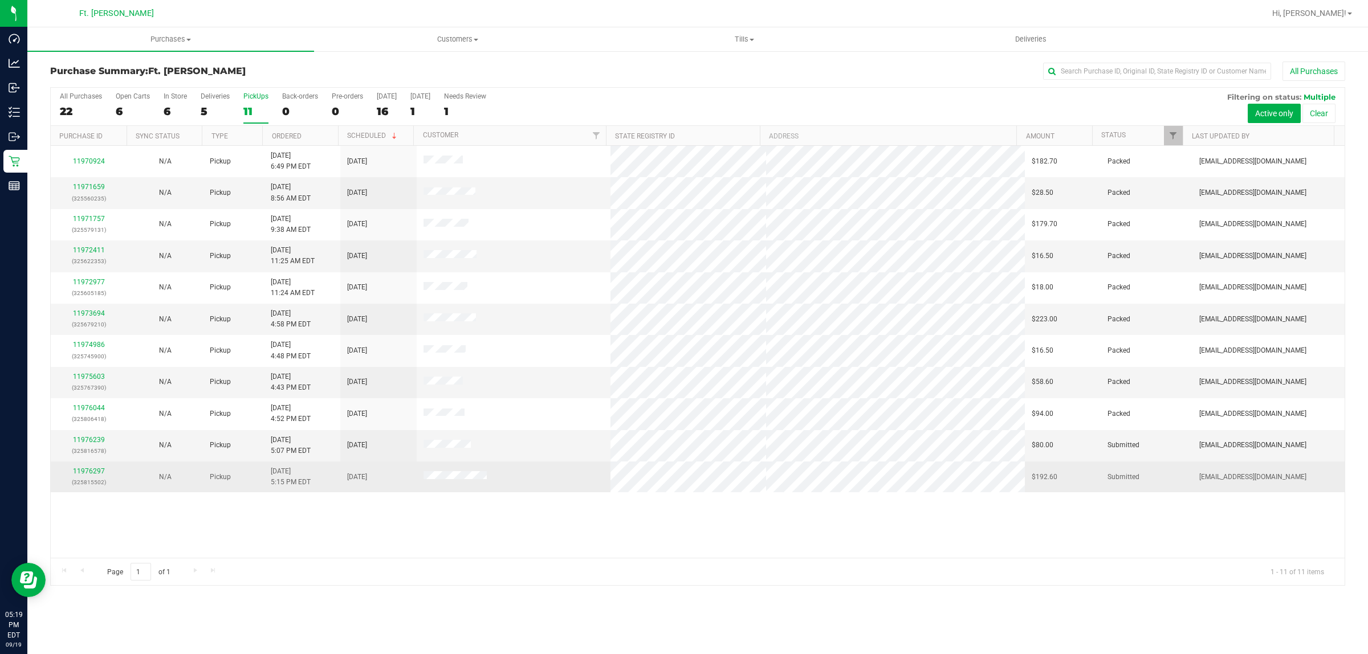
click at [80, 469] on div "11976297 (325815502)" at bounding box center [89, 477] width 63 height 22
click at [92, 475] on link "11976297" at bounding box center [89, 471] width 32 height 8
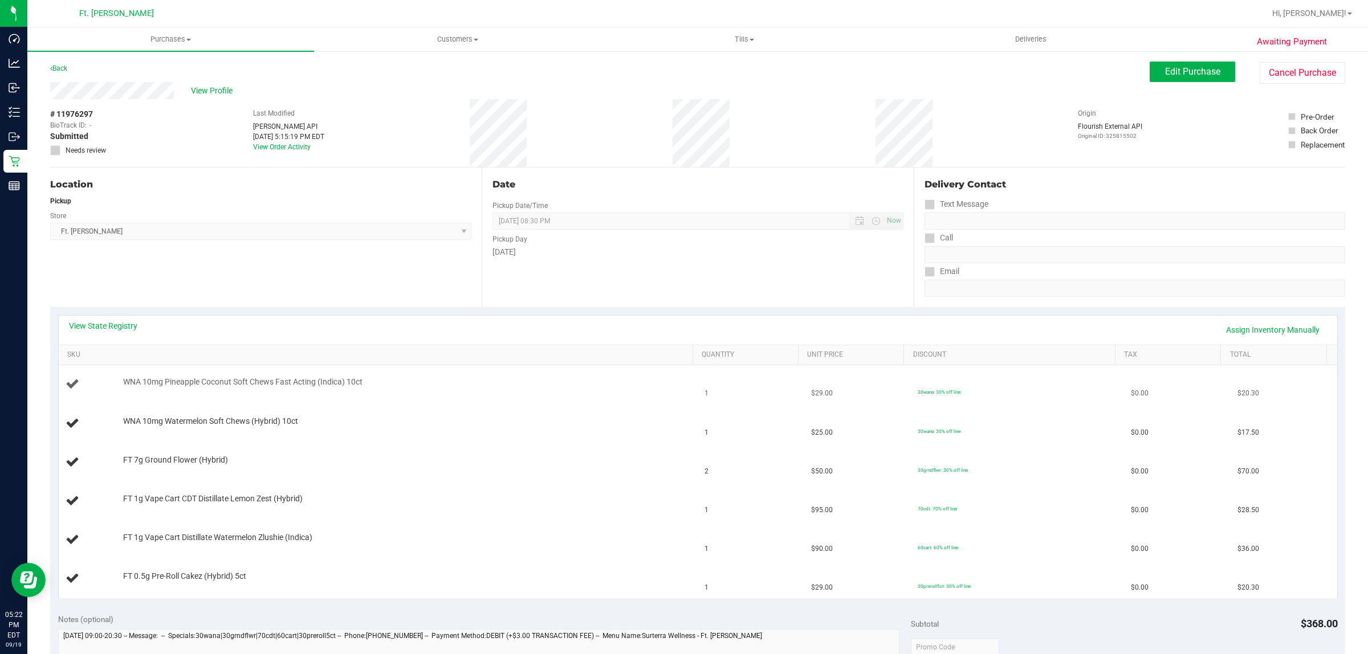
click at [474, 396] on td "WNA 10mg Pineapple Coconut Soft Chews Fast Acting (Indica) 10ct" at bounding box center [379, 384] width 640 height 39
click at [532, 416] on td "WNA 10mg Watermelon Soft Chews (Hybrid) 10ct" at bounding box center [379, 424] width 640 height 39
click at [495, 563] on td "FT 0.5g Pre-Roll Cakez (Hybrid) 5ct" at bounding box center [379, 579] width 640 height 38
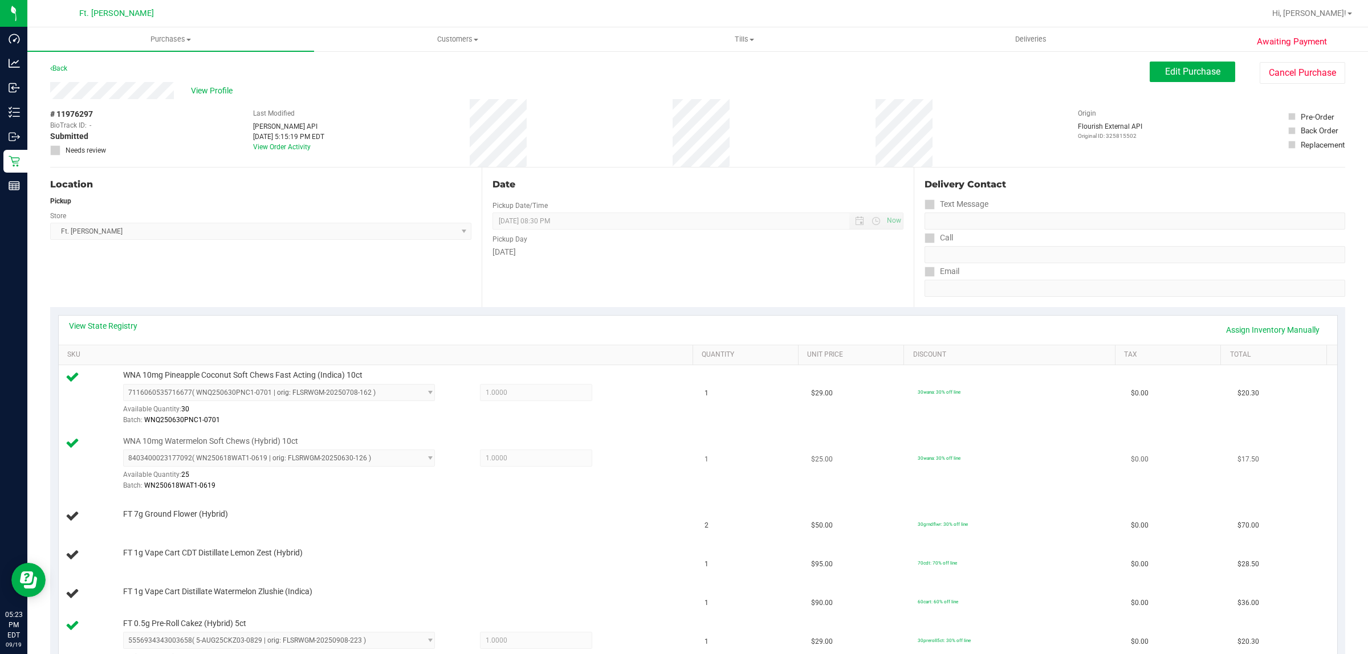
click at [526, 496] on td "WNA 10mg Watermelon Soft Chews (Hybrid) 10ct 8403400023177092 ( WN250618WAT1-06…" at bounding box center [379, 465] width 640 height 66
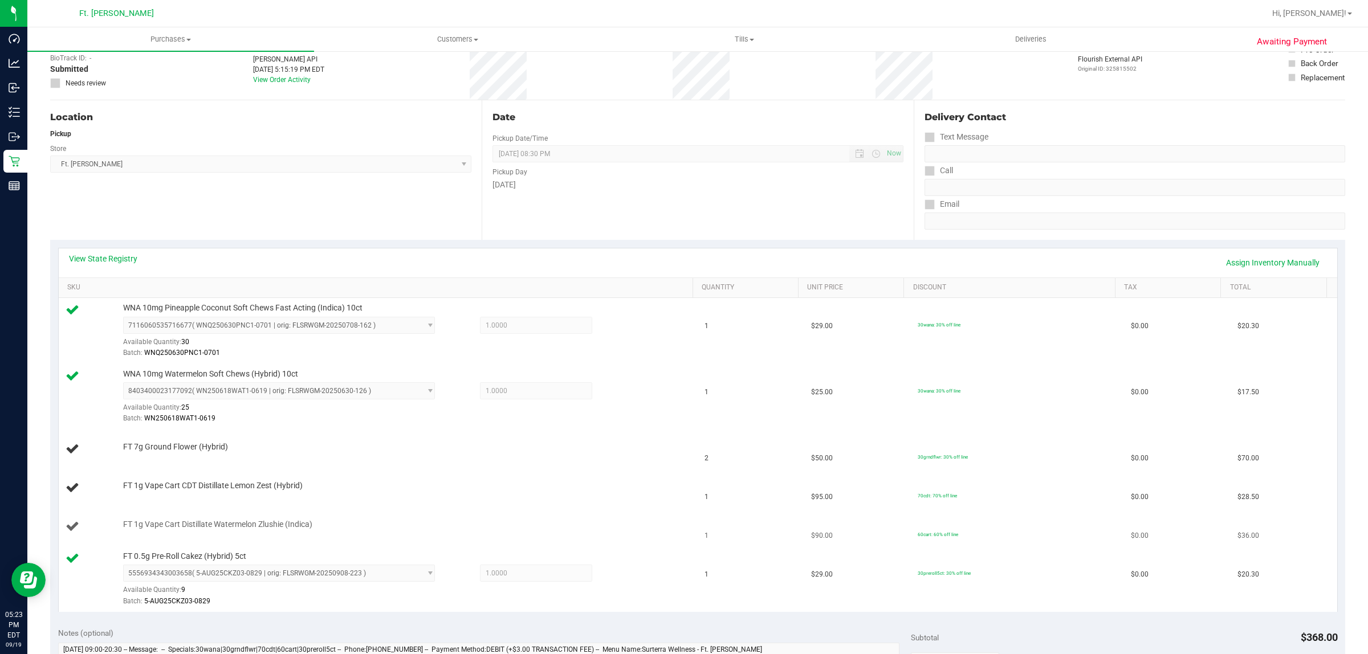
scroll to position [143, 0]
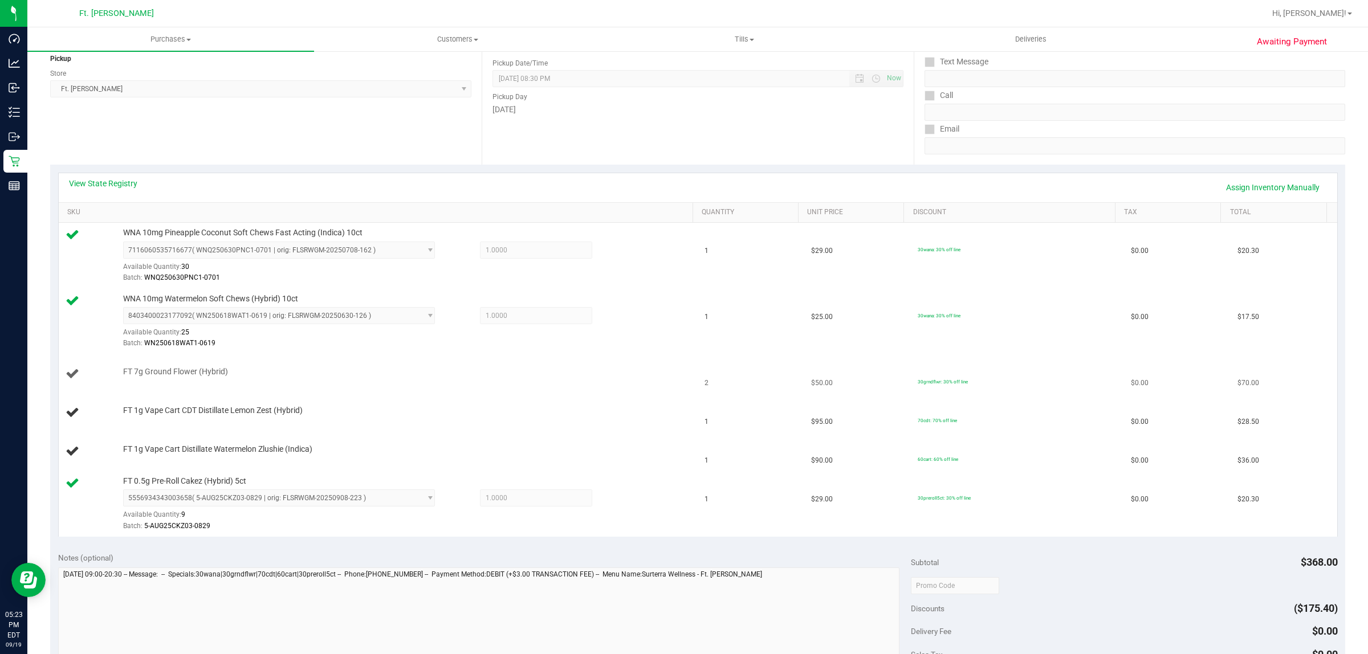
drag, startPoint x: 545, startPoint y: 381, endPoint x: 529, endPoint y: 374, distance: 17.4
click at [545, 380] on div "FT 7g Ground Flower (Hybrid)" at bounding box center [379, 374] width 626 height 15
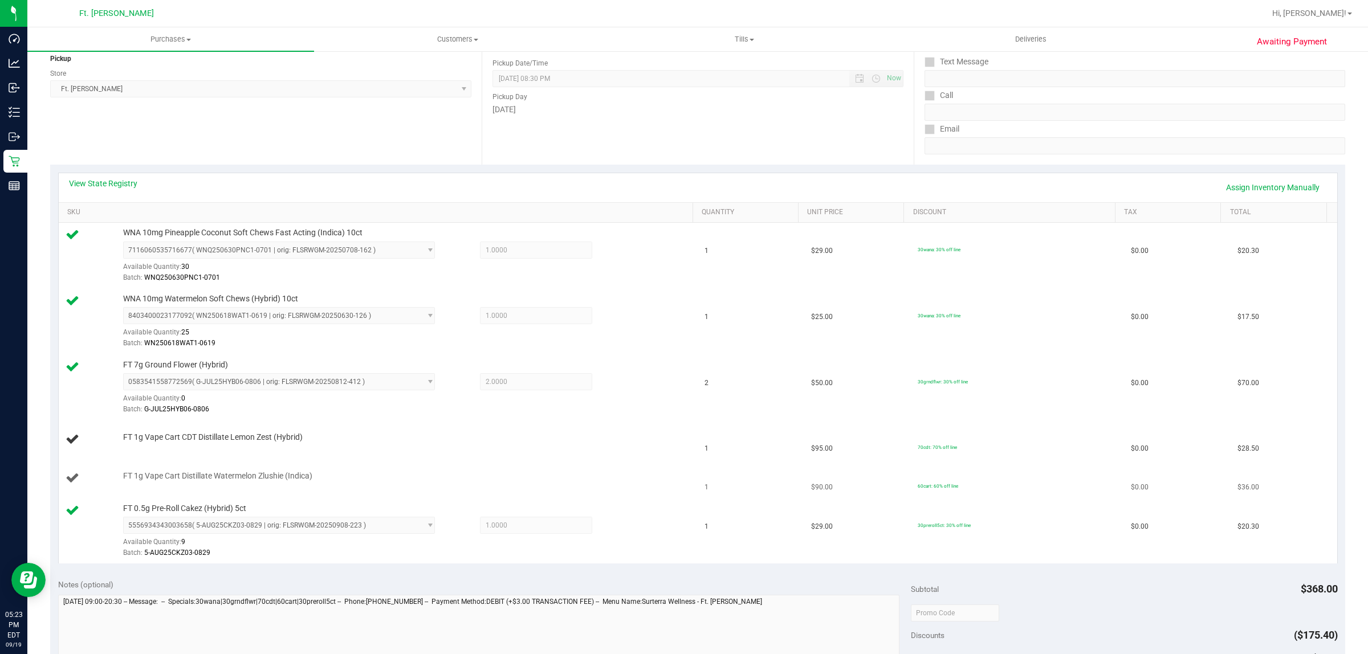
click at [412, 466] on td "FT 1g Vape Cart Distillate Watermelon Zlushie (Indica)" at bounding box center [379, 479] width 640 height 39
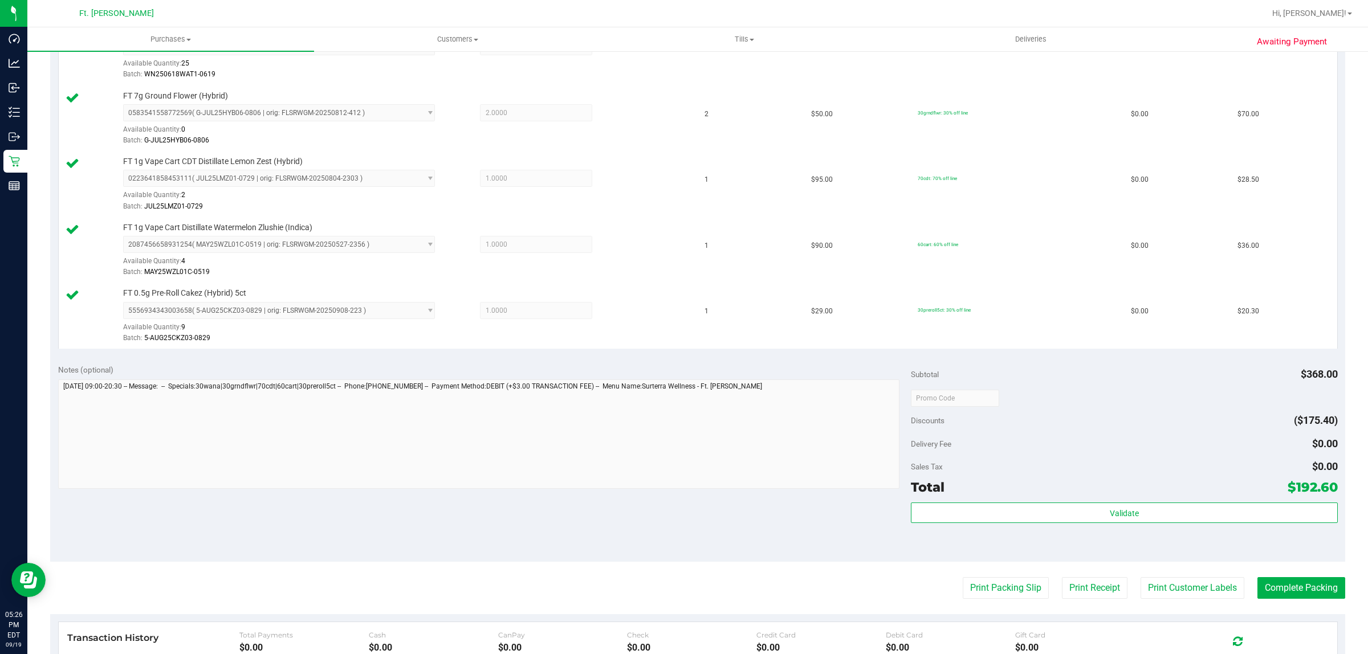
scroll to position [608, 0]
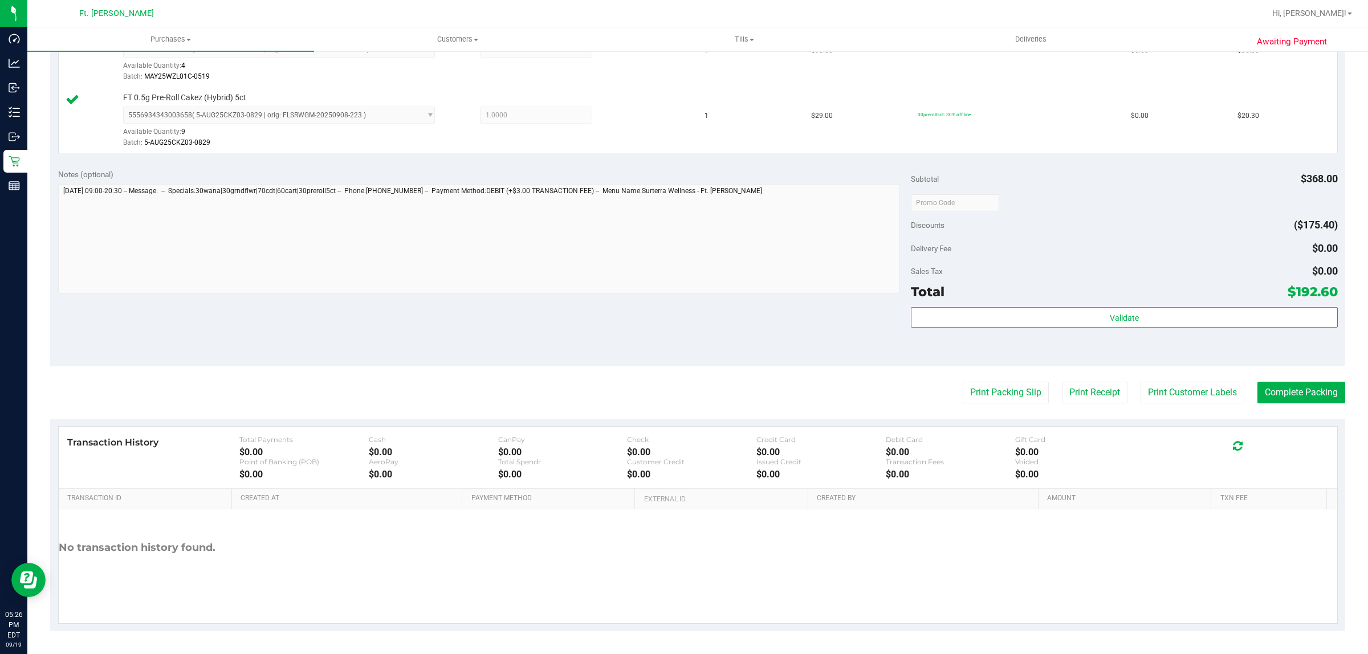
click at [1099, 329] on div "Validate" at bounding box center [1124, 318] width 426 height 22
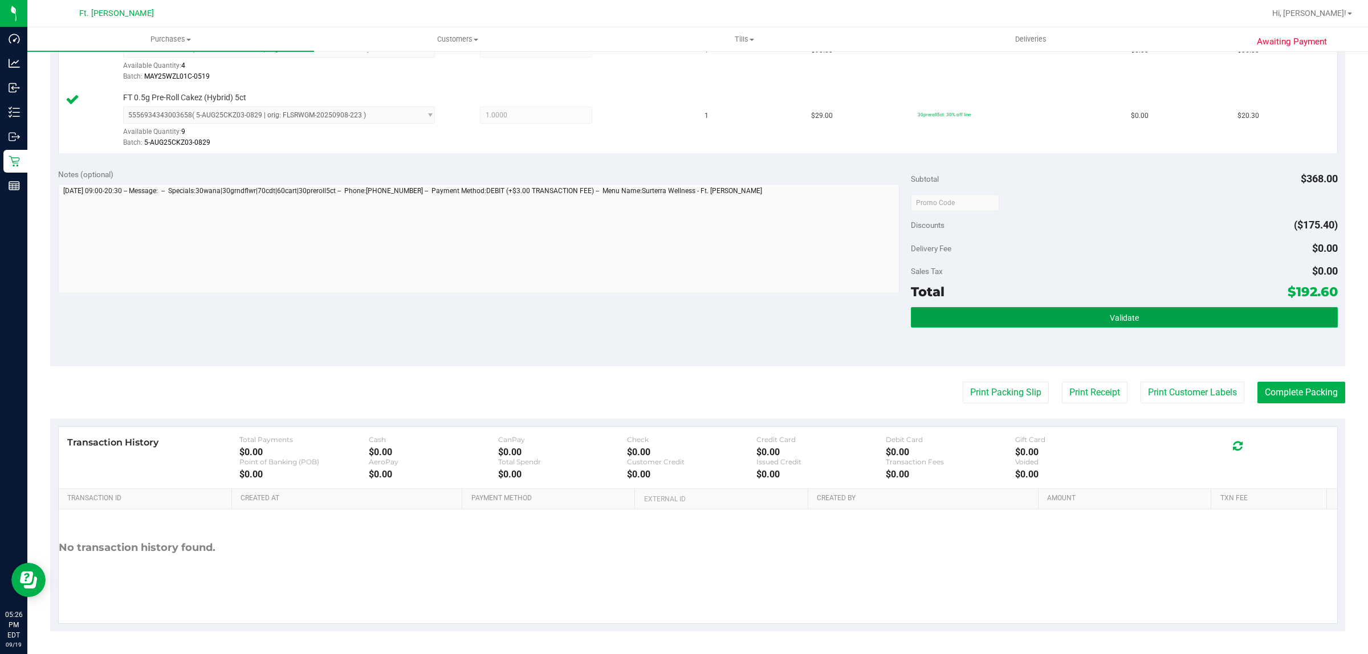
click at [1102, 311] on button "Validate" at bounding box center [1124, 317] width 426 height 21
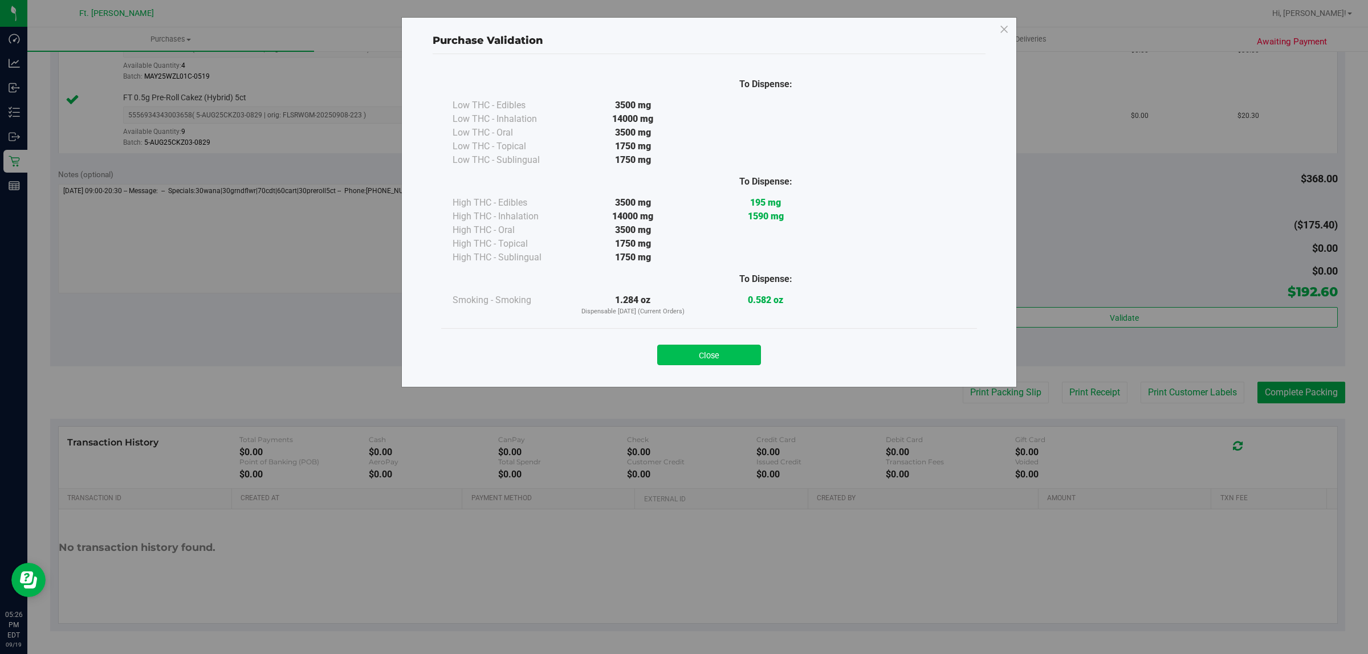
click at [685, 348] on button "Close" at bounding box center [709, 355] width 104 height 21
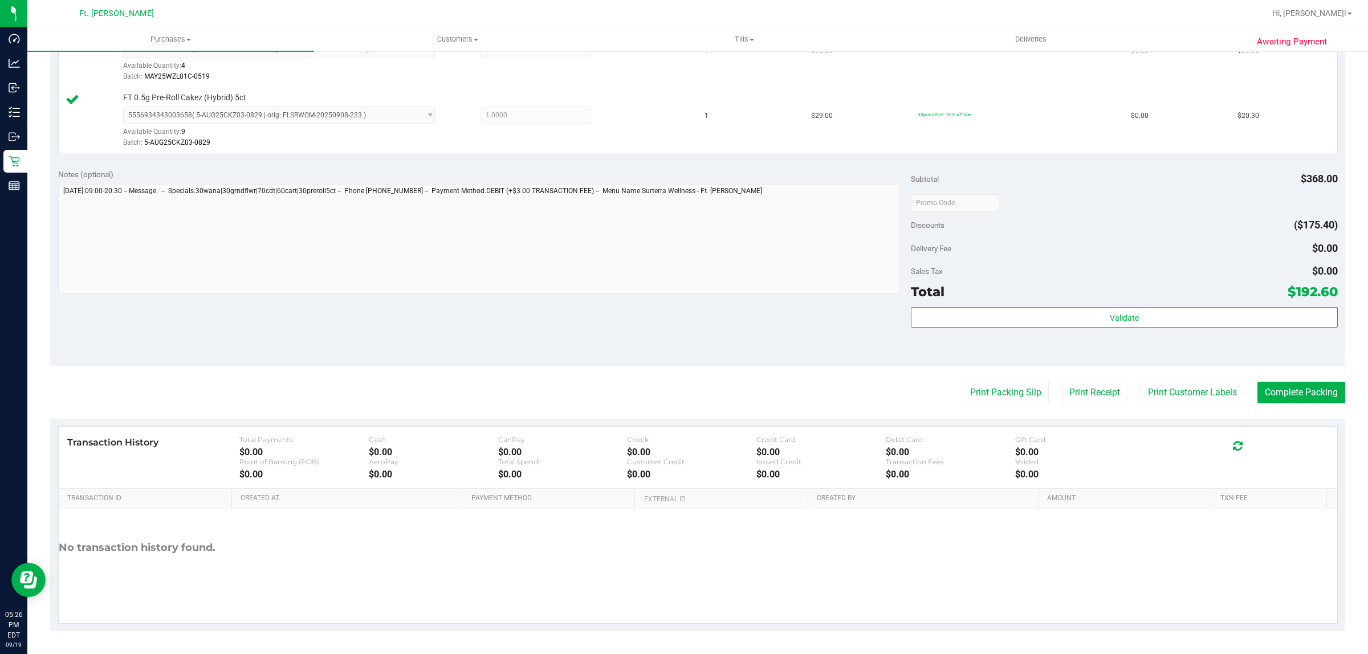
click at [1053, 421] on div "Transaction History Total Payments $0.00 Cash $0.00 CanPay $0.00 Check $0.00 Cr…" at bounding box center [697, 525] width 1295 height 213
click at [999, 402] on button "Print Packing Slip" at bounding box center [1006, 393] width 86 height 22
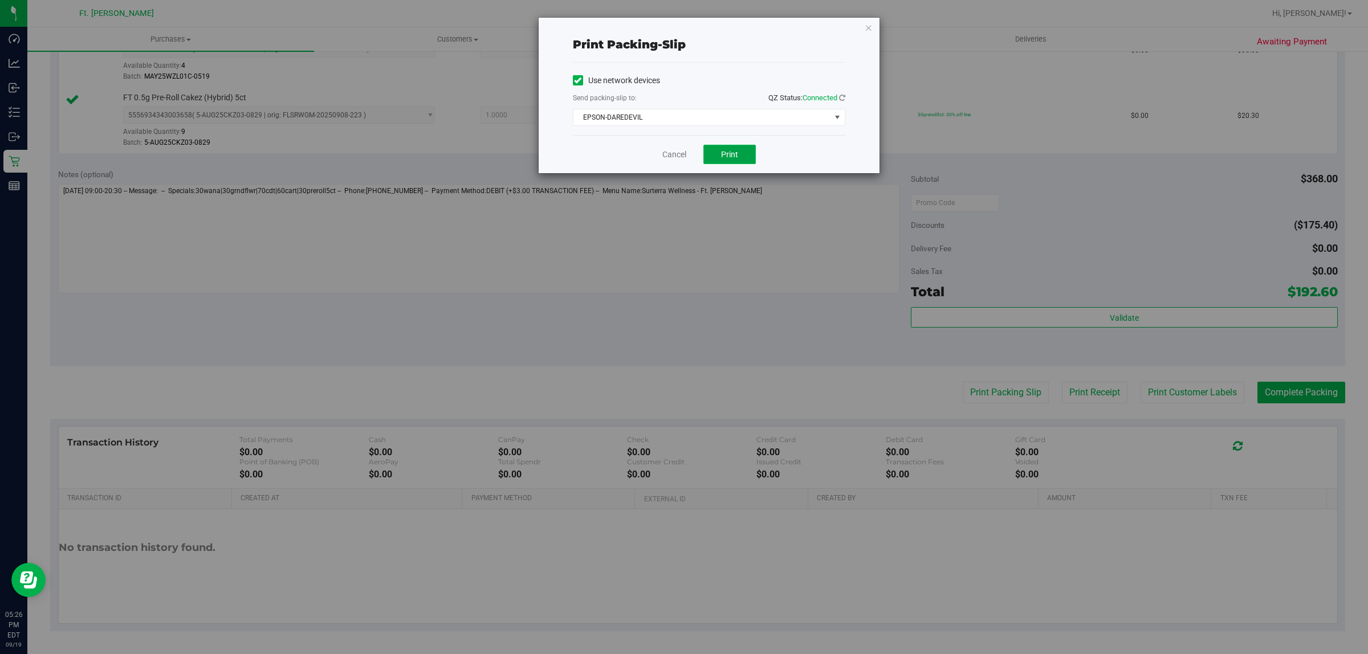
click at [715, 151] on button "Print" at bounding box center [730, 154] width 52 height 19
click at [737, 156] on span "Print" at bounding box center [729, 154] width 17 height 9
click at [662, 153] on link "Cancel" at bounding box center [674, 155] width 24 height 12
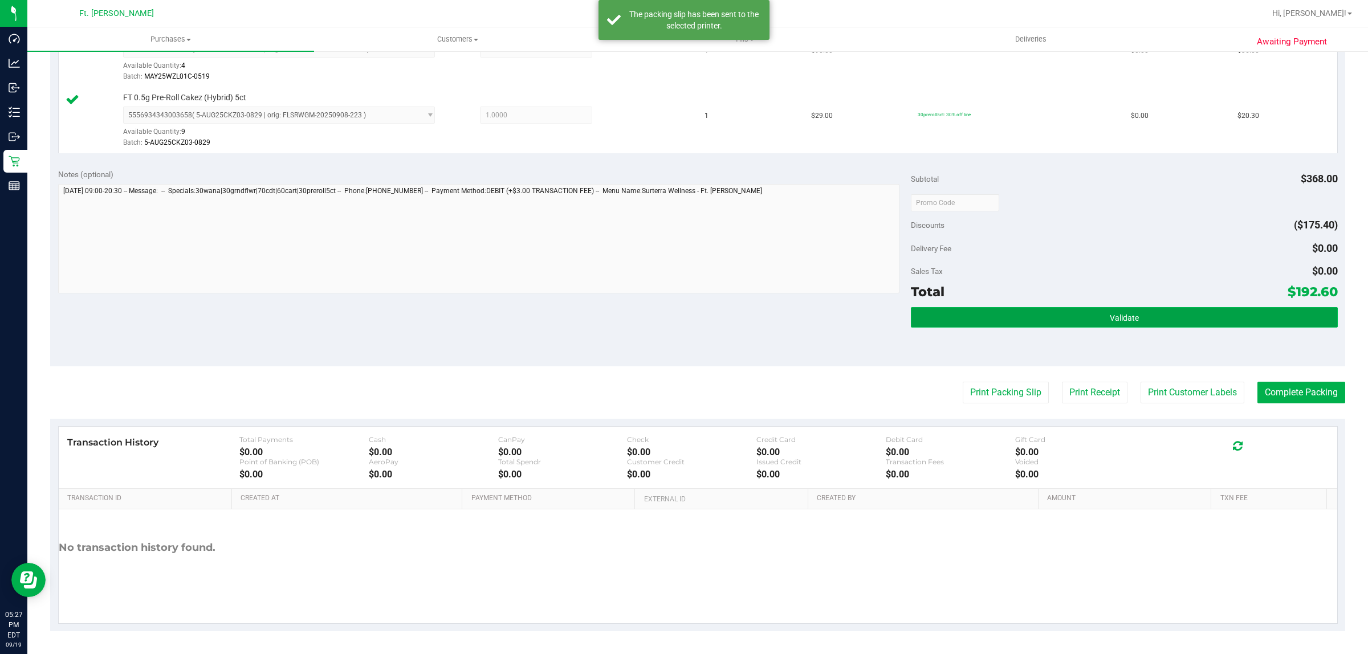
click at [1068, 314] on button "Validate" at bounding box center [1124, 317] width 426 height 21
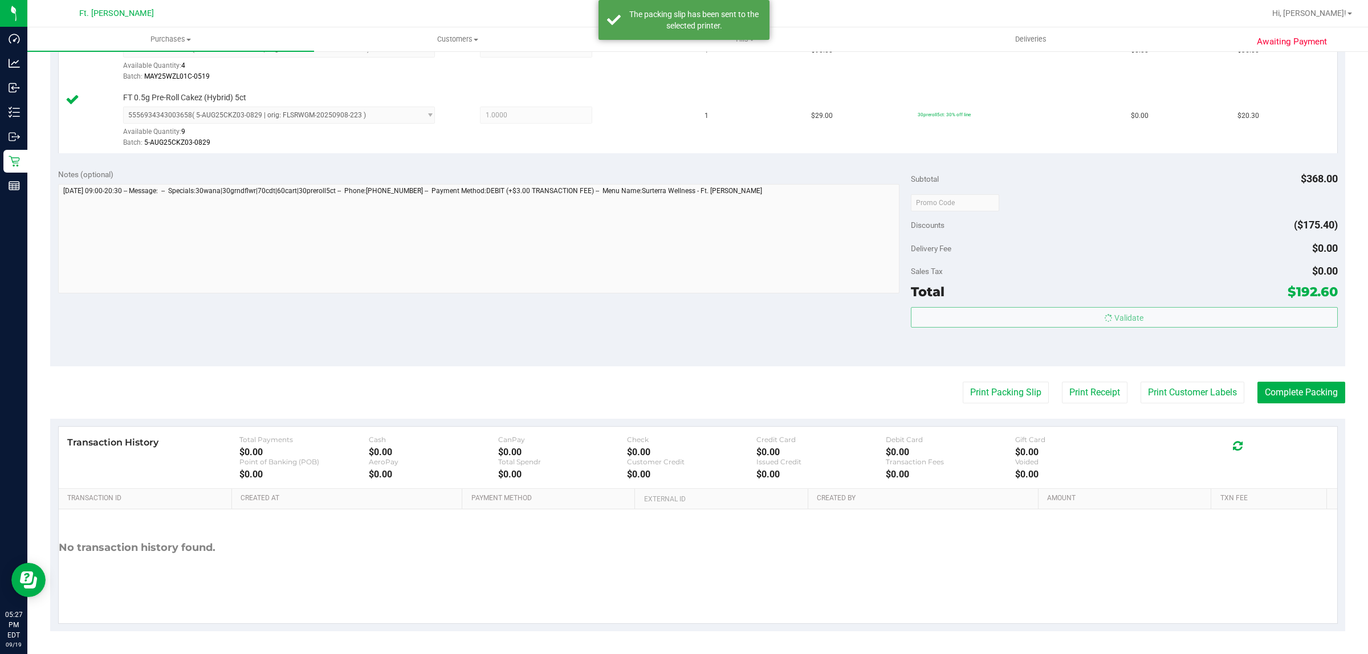
scroll to position [0, 0]
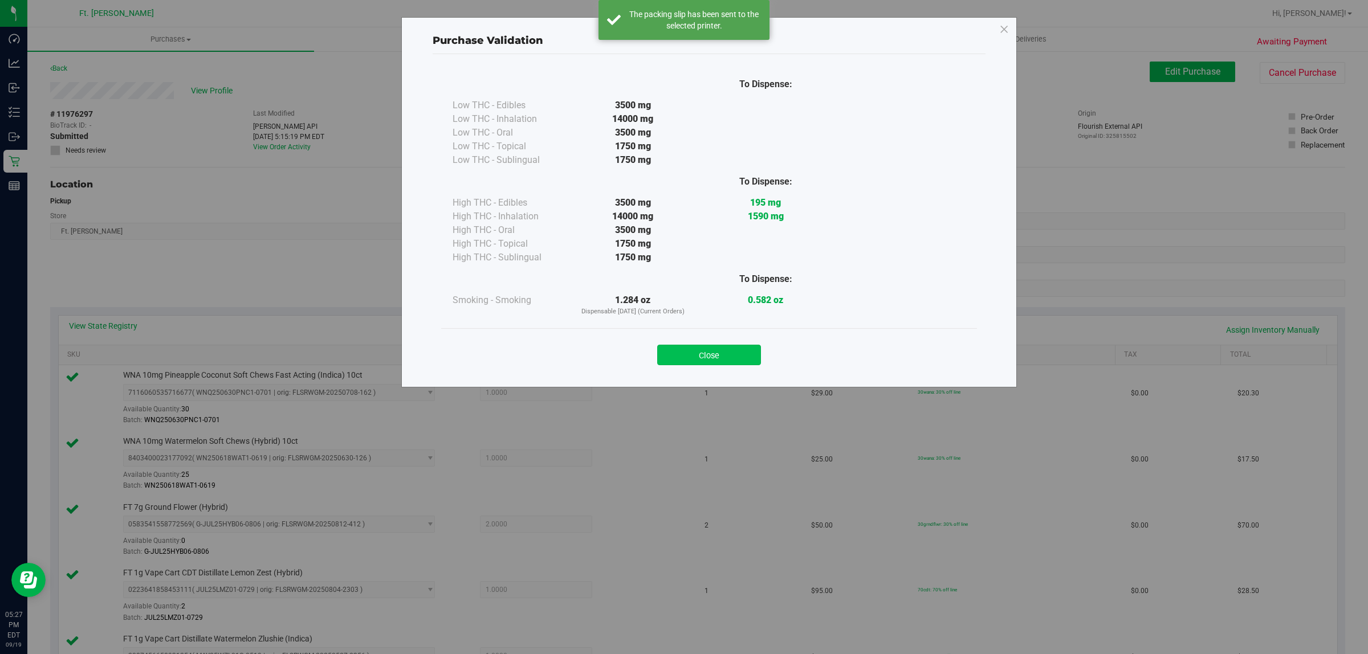
click at [703, 365] on button "Close" at bounding box center [709, 355] width 104 height 21
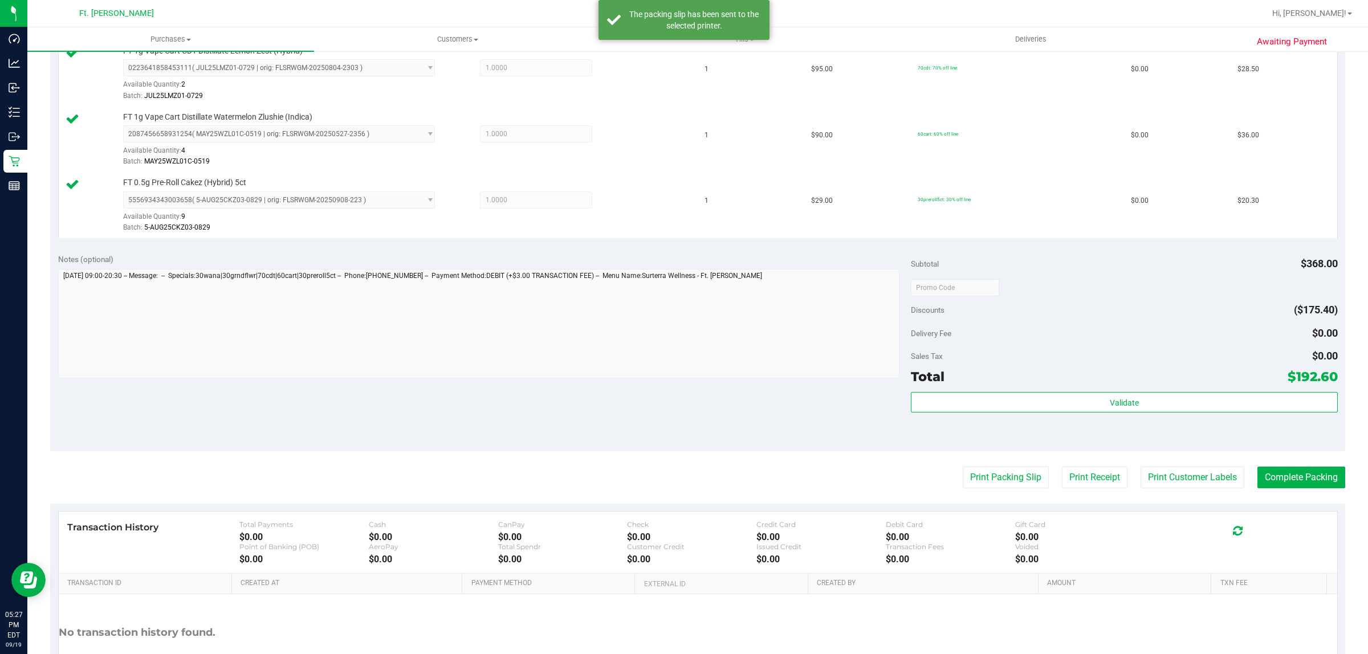
scroll to position [608, 0]
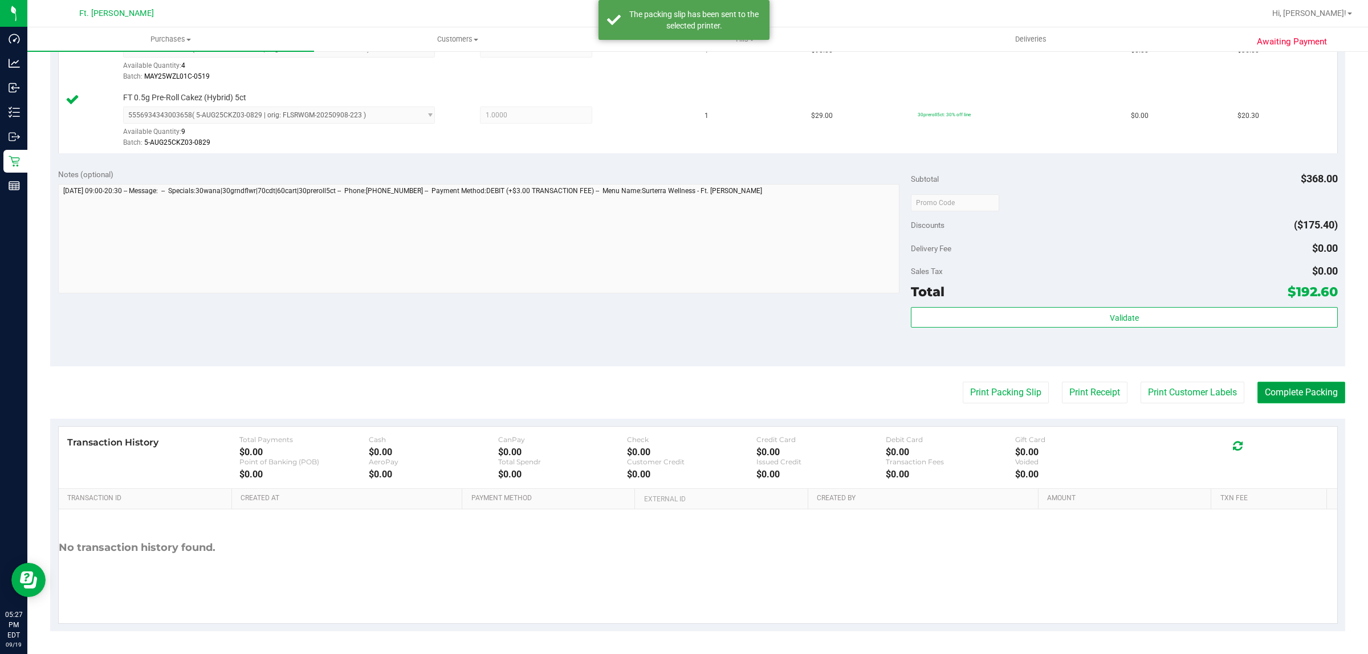
click at [1308, 399] on button "Complete Packing" at bounding box center [1302, 393] width 88 height 22
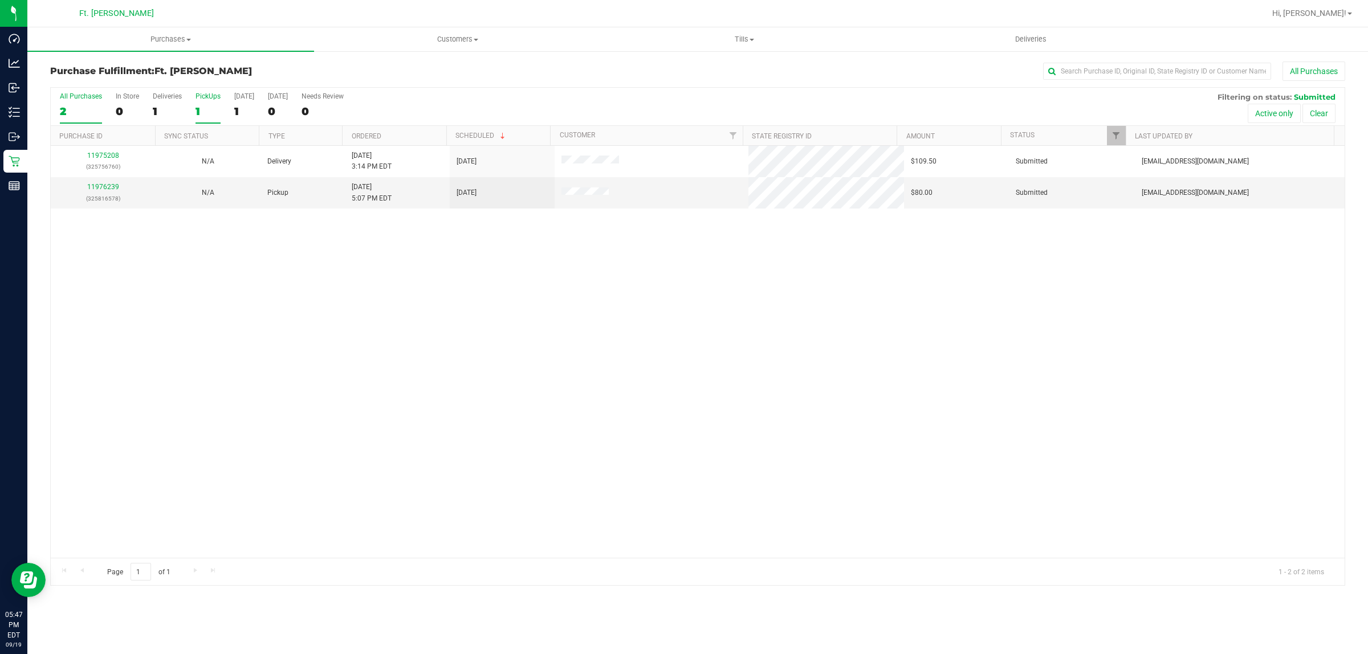
click at [206, 115] on div "1" at bounding box center [208, 111] width 25 height 13
click at [0, 0] on input "PickUps 1" at bounding box center [0, 0] width 0 height 0
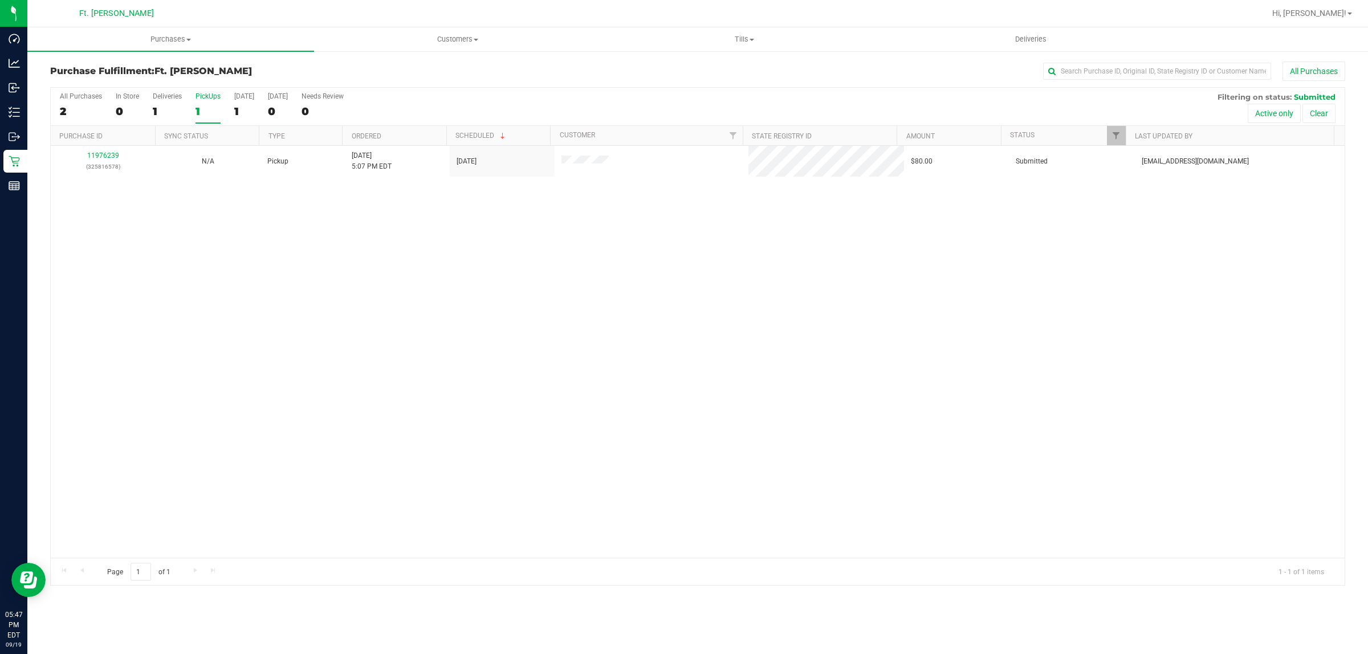
click at [29, 163] on div "Purchase Fulfillment: Ft. [PERSON_NAME] All Purchases All Purchases 2 In Store …" at bounding box center [697, 323] width 1341 height 547
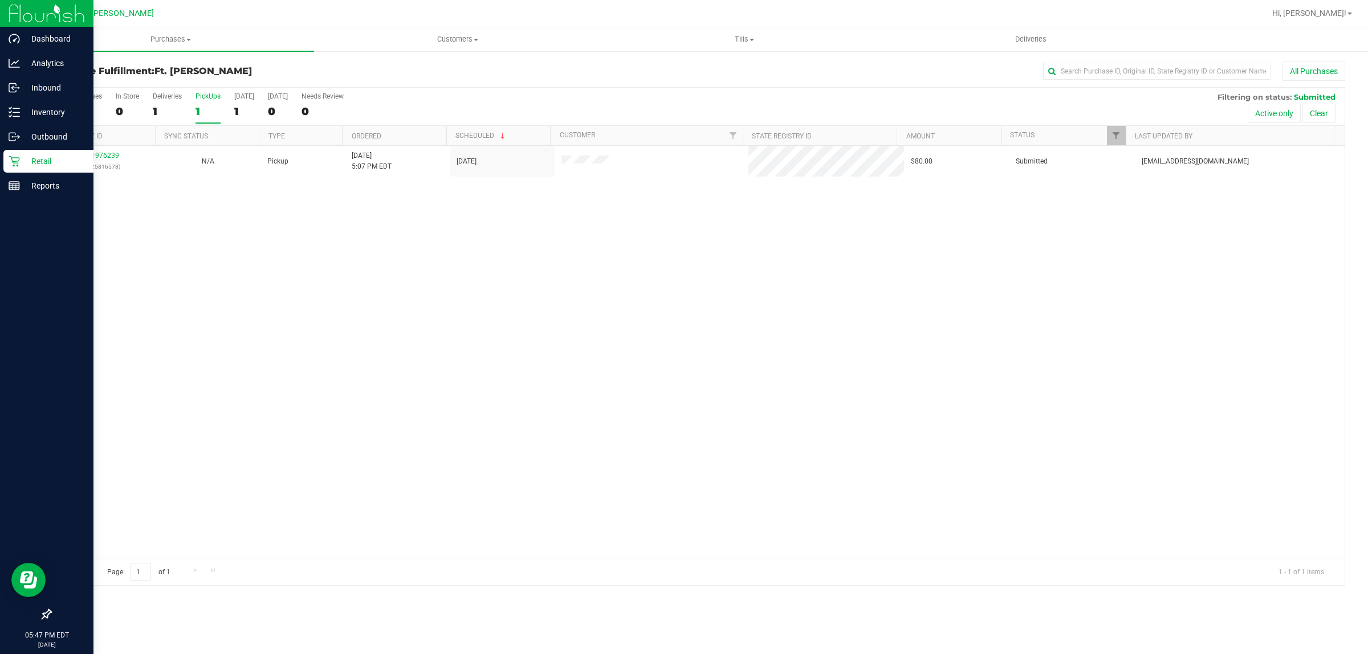
click at [20, 160] on p "Retail" at bounding box center [54, 161] width 68 height 14
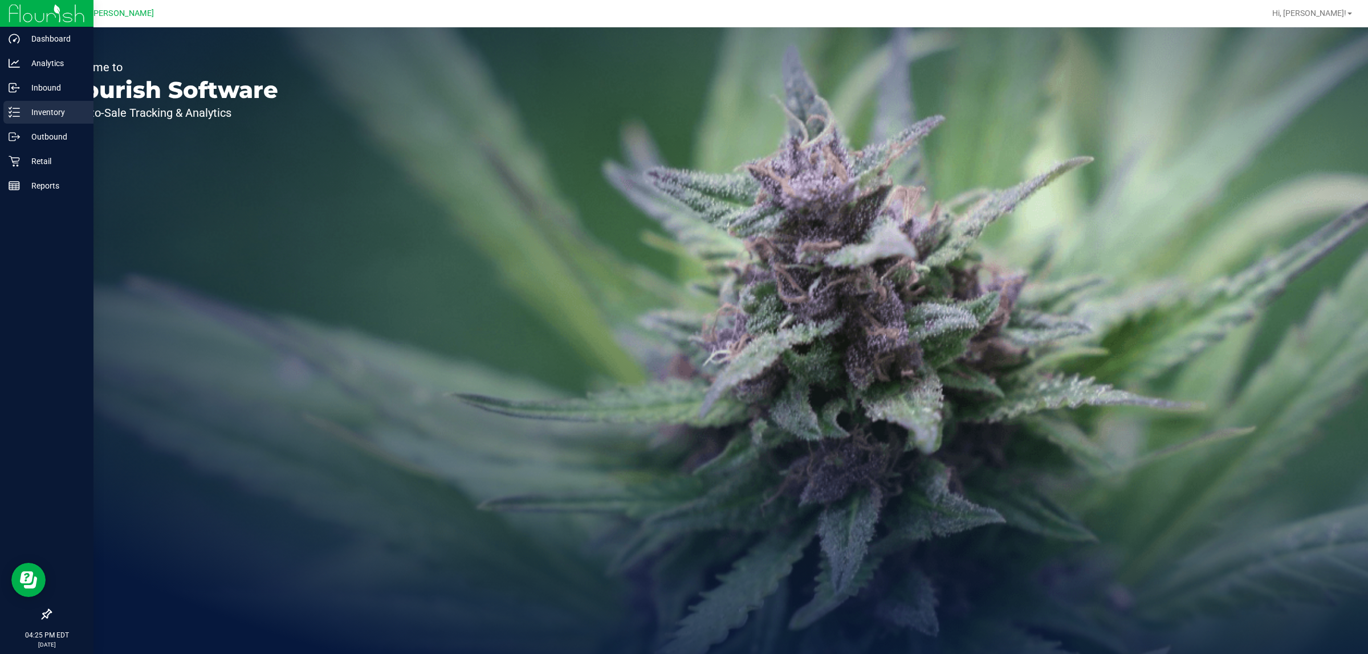
click at [17, 115] on icon at bounding box center [14, 112] width 11 height 11
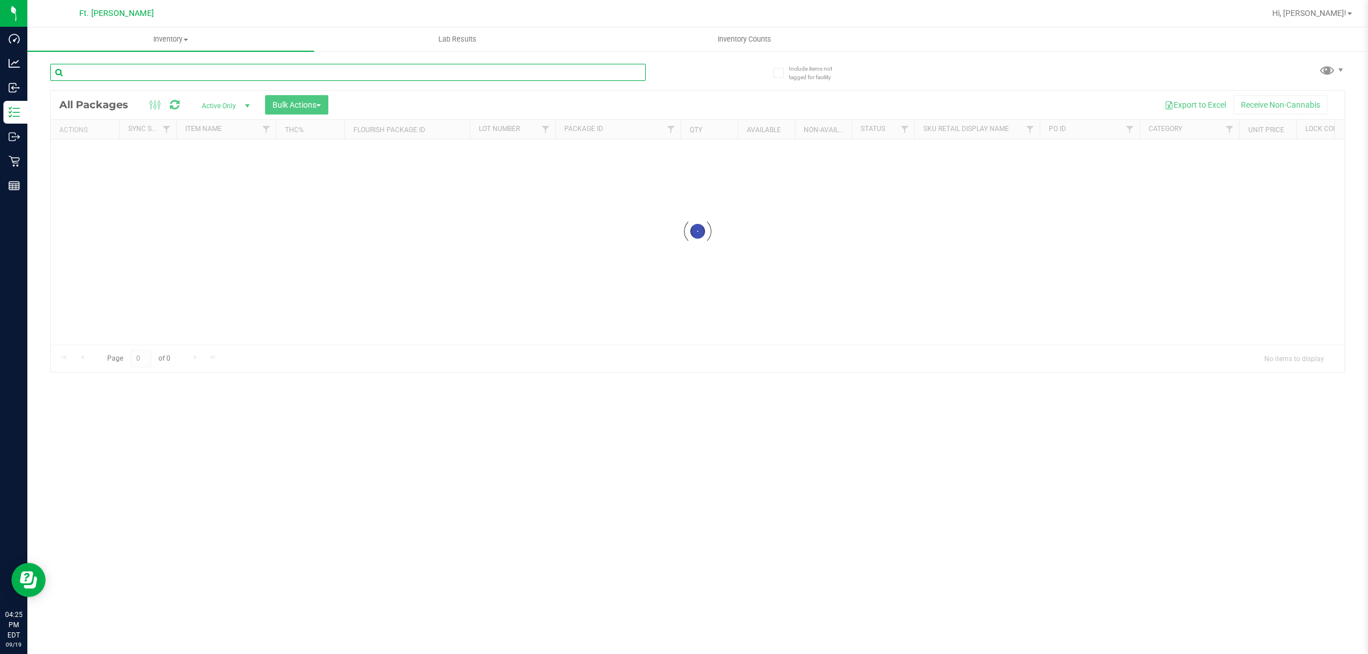
click at [181, 80] on input "text" at bounding box center [348, 72] width 596 height 17
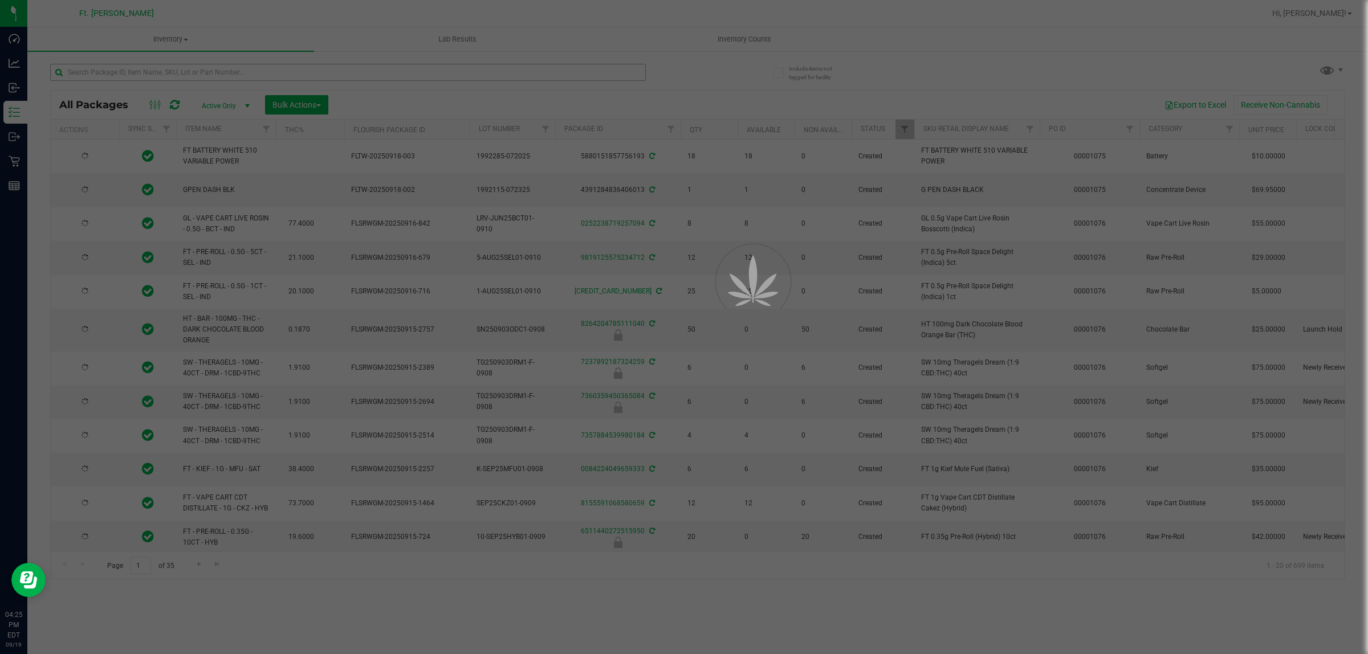
click at [181, 80] on div at bounding box center [684, 327] width 1368 height 654
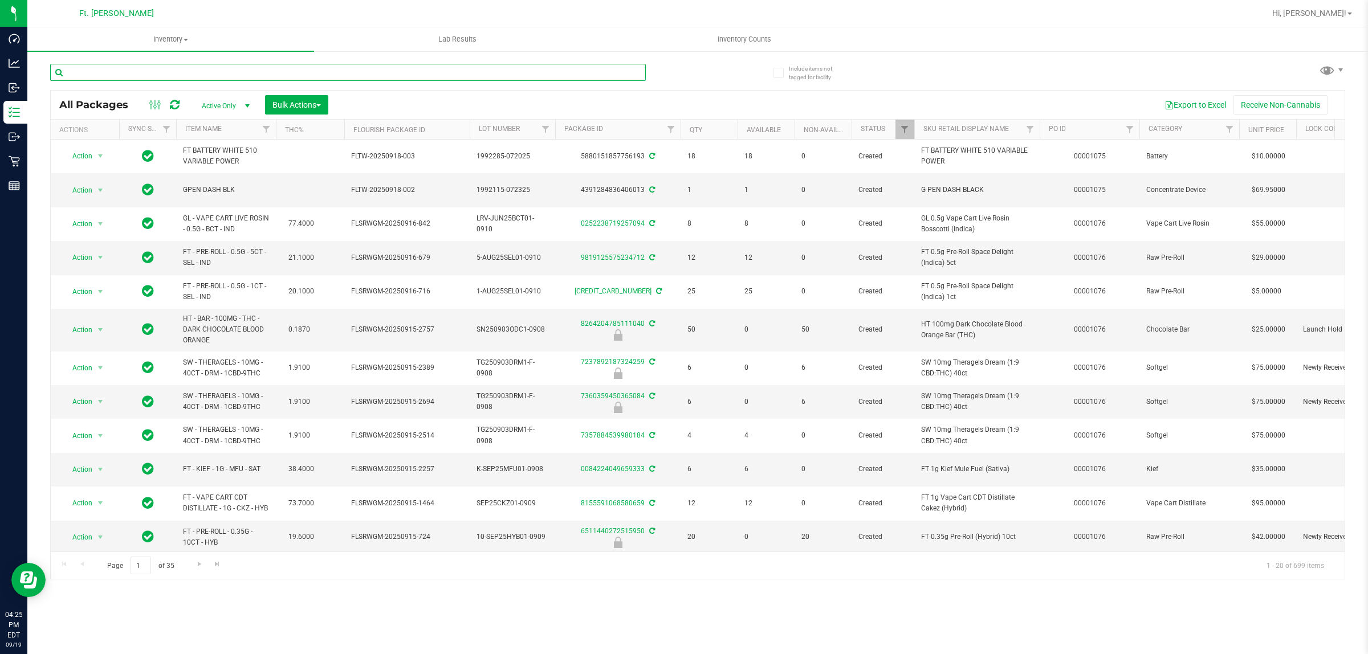
click at [181, 80] on input "text" at bounding box center [348, 72] width 596 height 17
paste input "FT 7g Ground Flower (Indica)"
type input "FT 7g Ground Flower (Indica)"
